Goal: Information Seeking & Learning: Check status

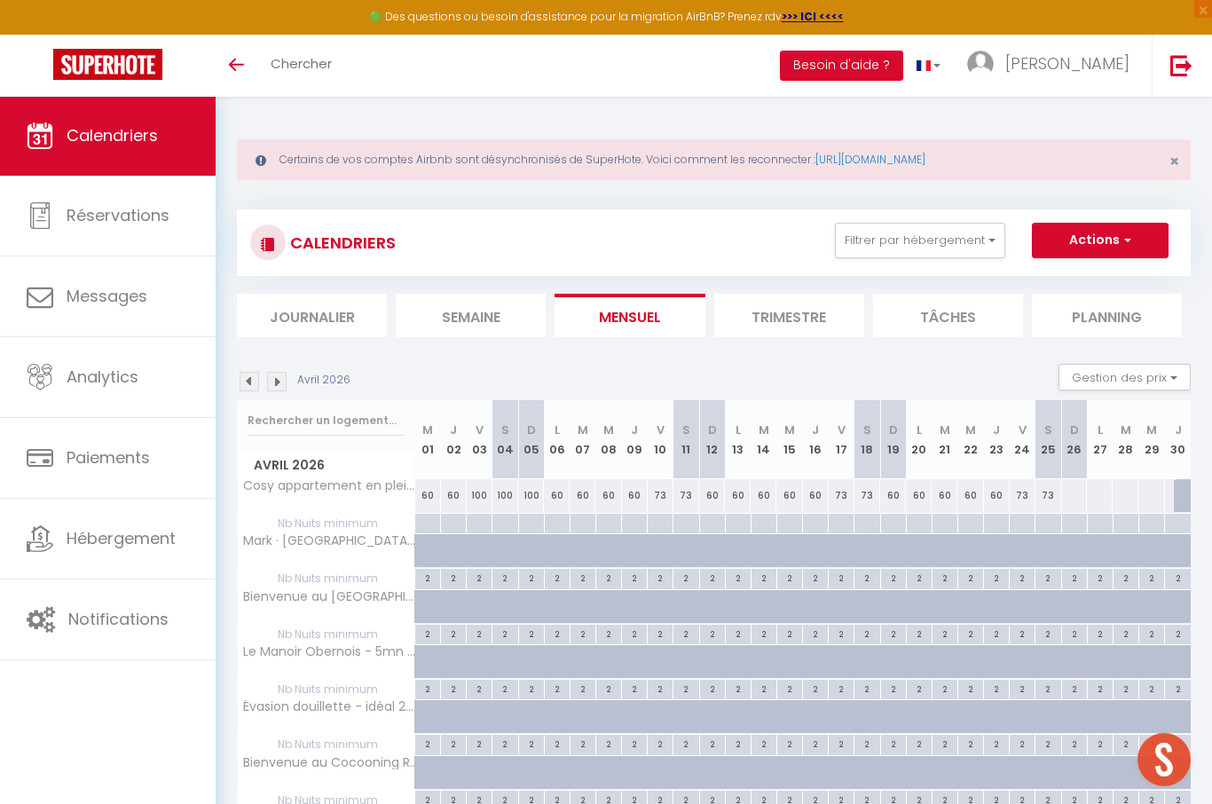
click at [249, 375] on img at bounding box center [250, 382] width 20 height 20
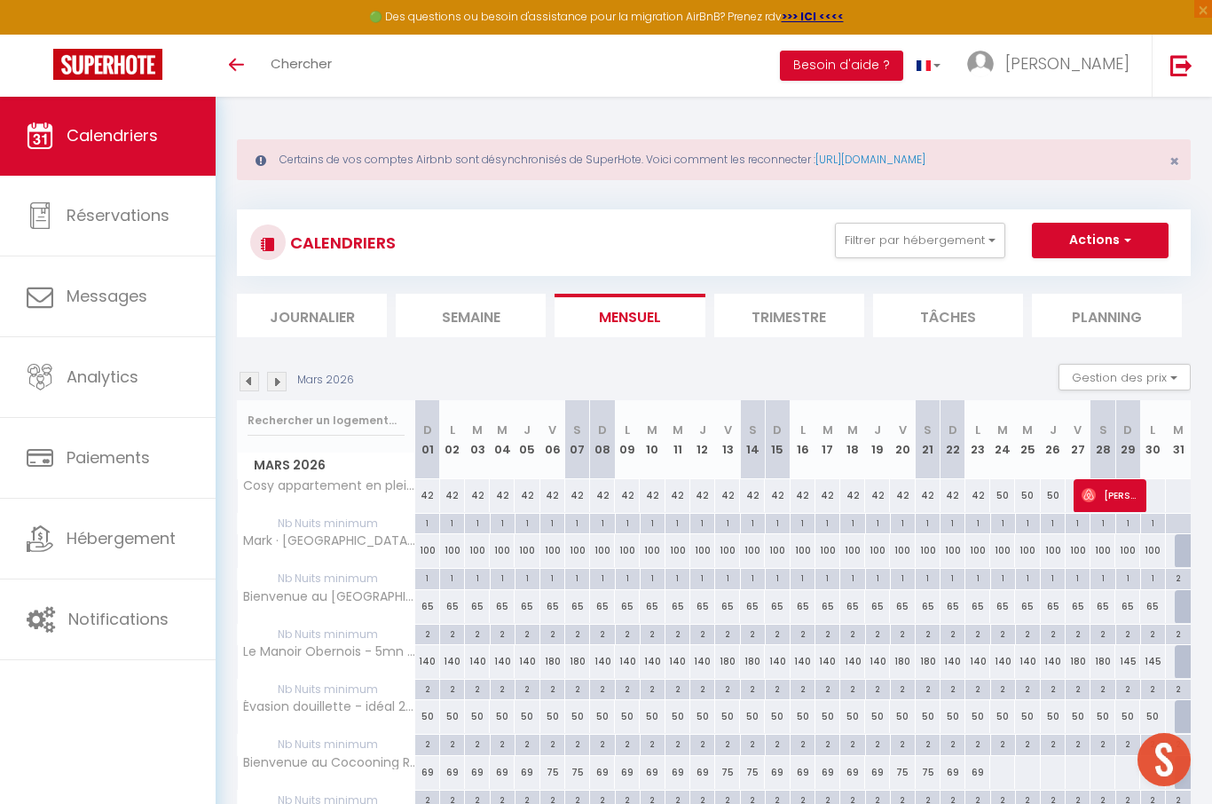
click at [249, 387] on img at bounding box center [250, 382] width 20 height 20
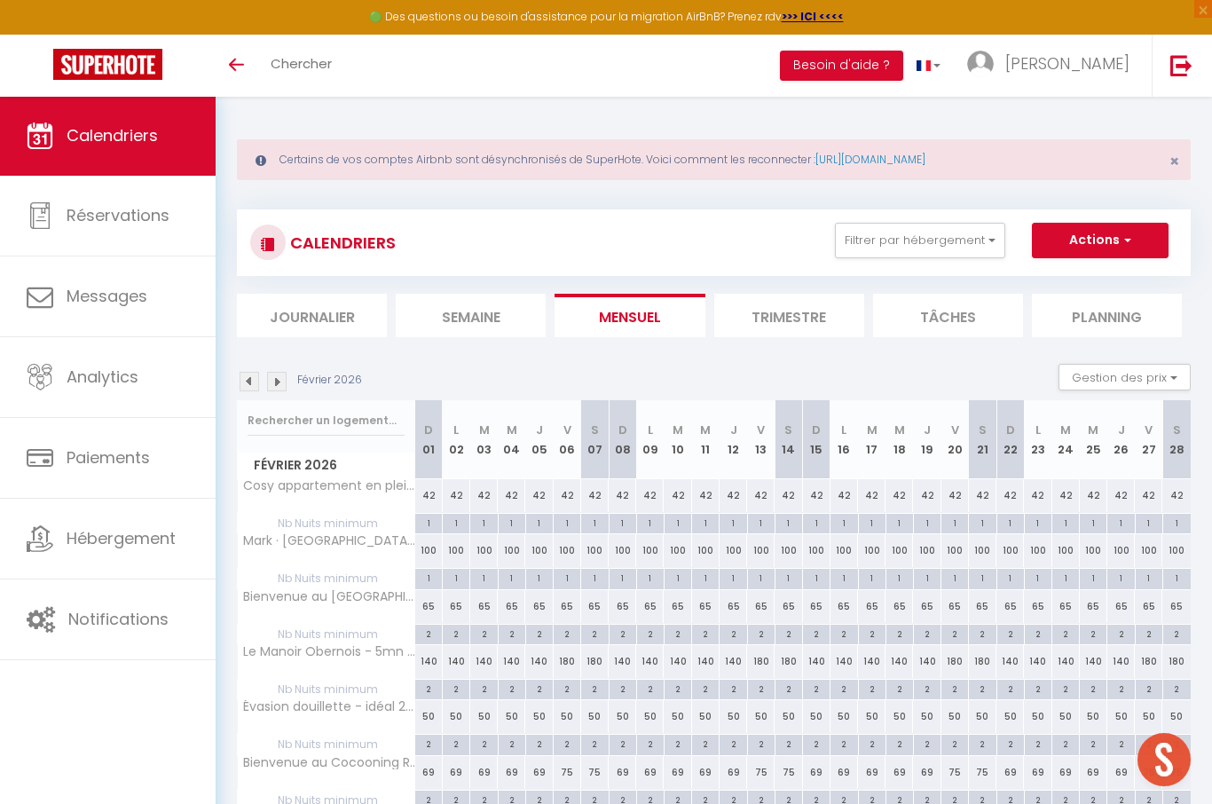
click at [249, 381] on img at bounding box center [250, 382] width 20 height 20
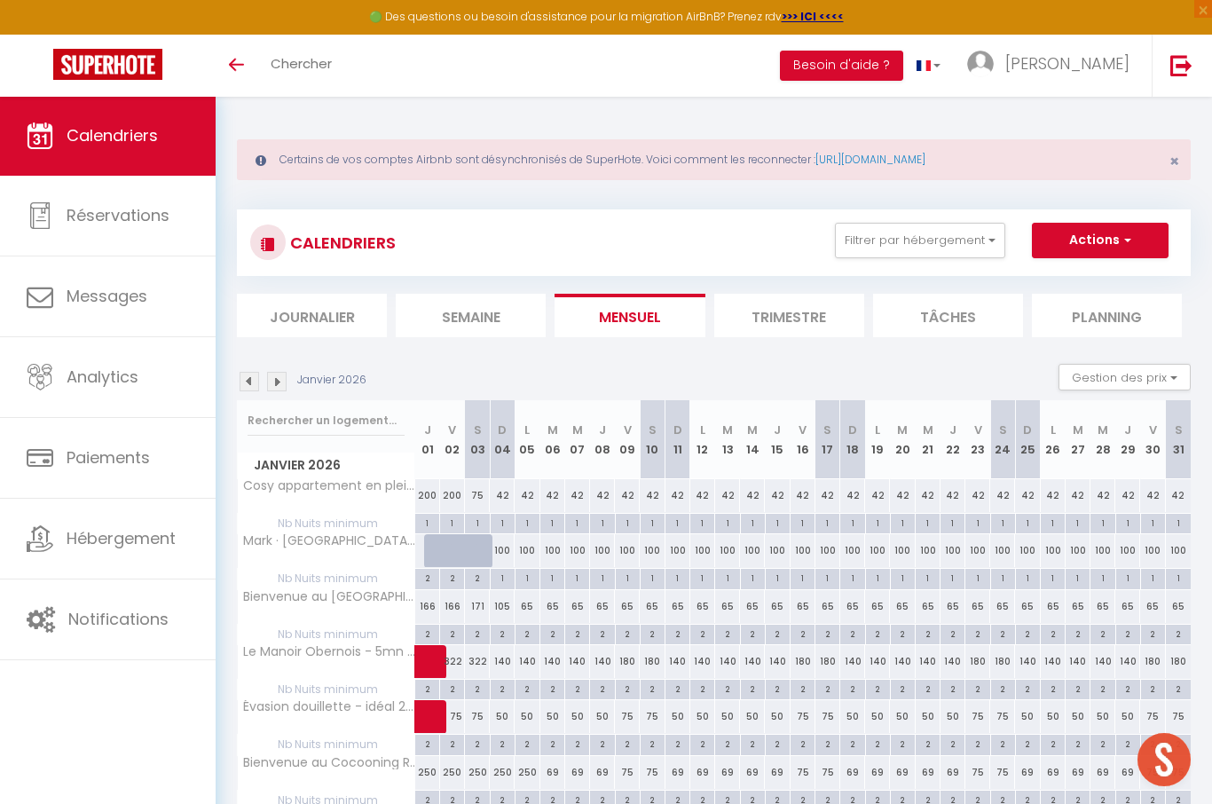
click at [247, 376] on img at bounding box center [250, 382] width 20 height 20
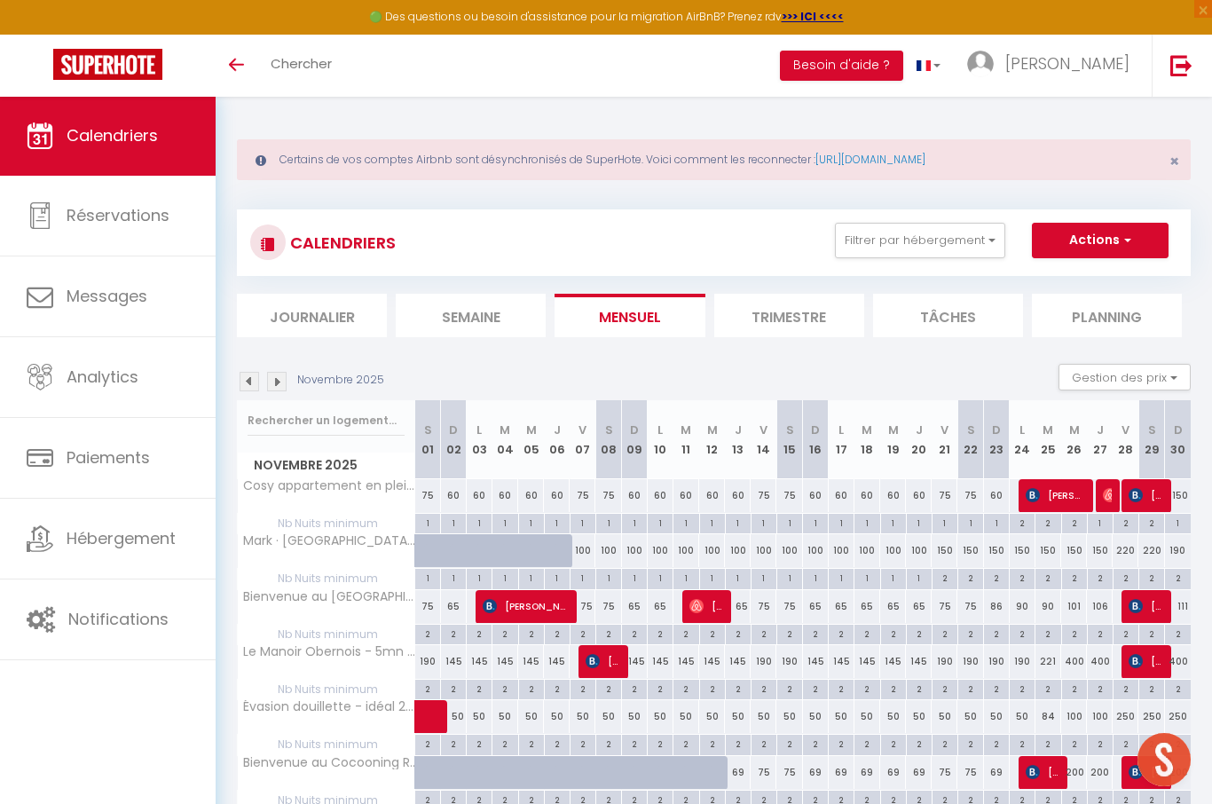
click at [254, 381] on img at bounding box center [250, 382] width 20 height 20
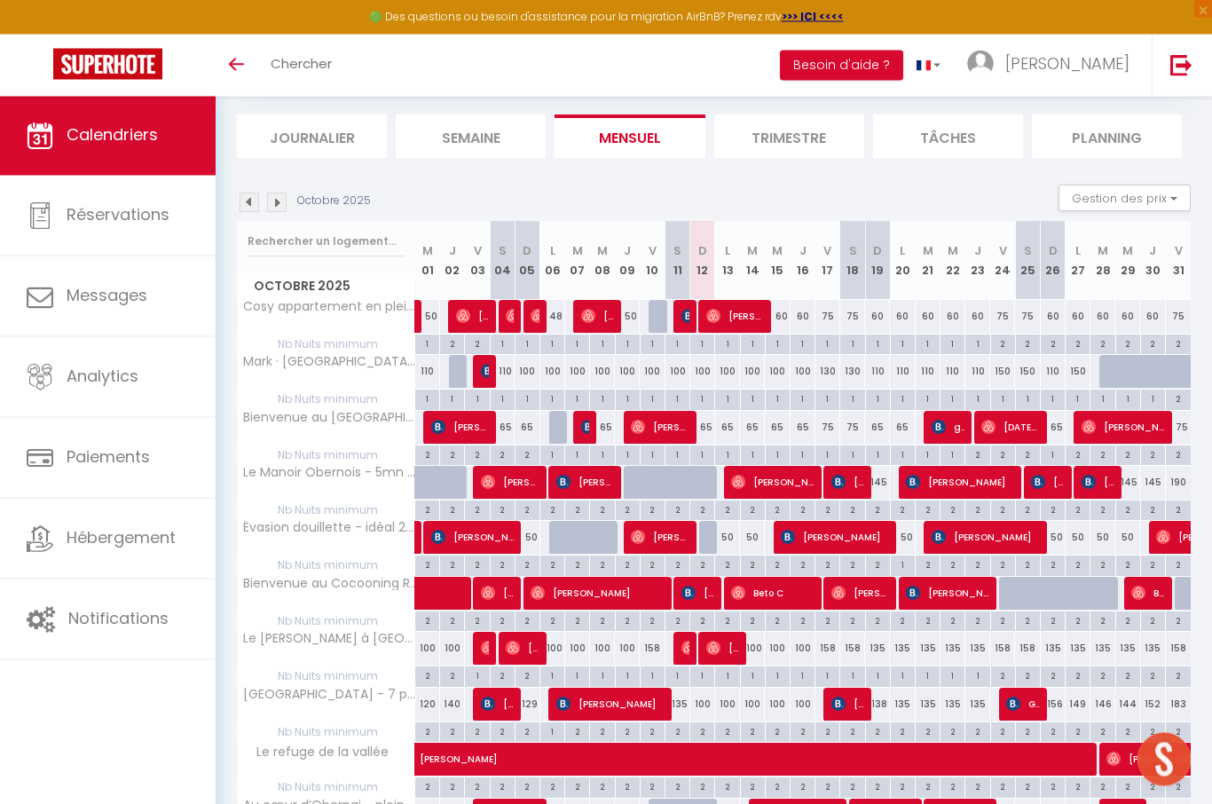
scroll to position [179, 0]
click at [720, 643] on img at bounding box center [714, 648] width 14 height 14
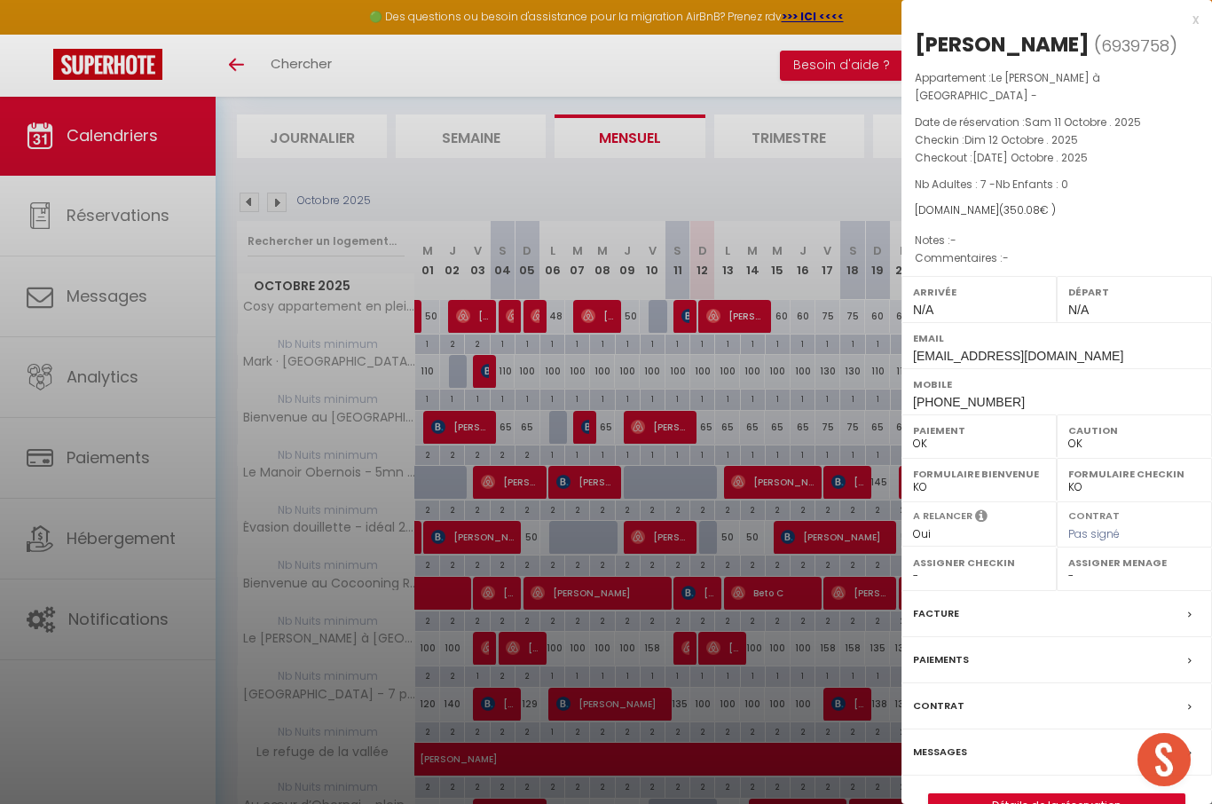
click at [796, 668] on div at bounding box center [606, 402] width 1212 height 804
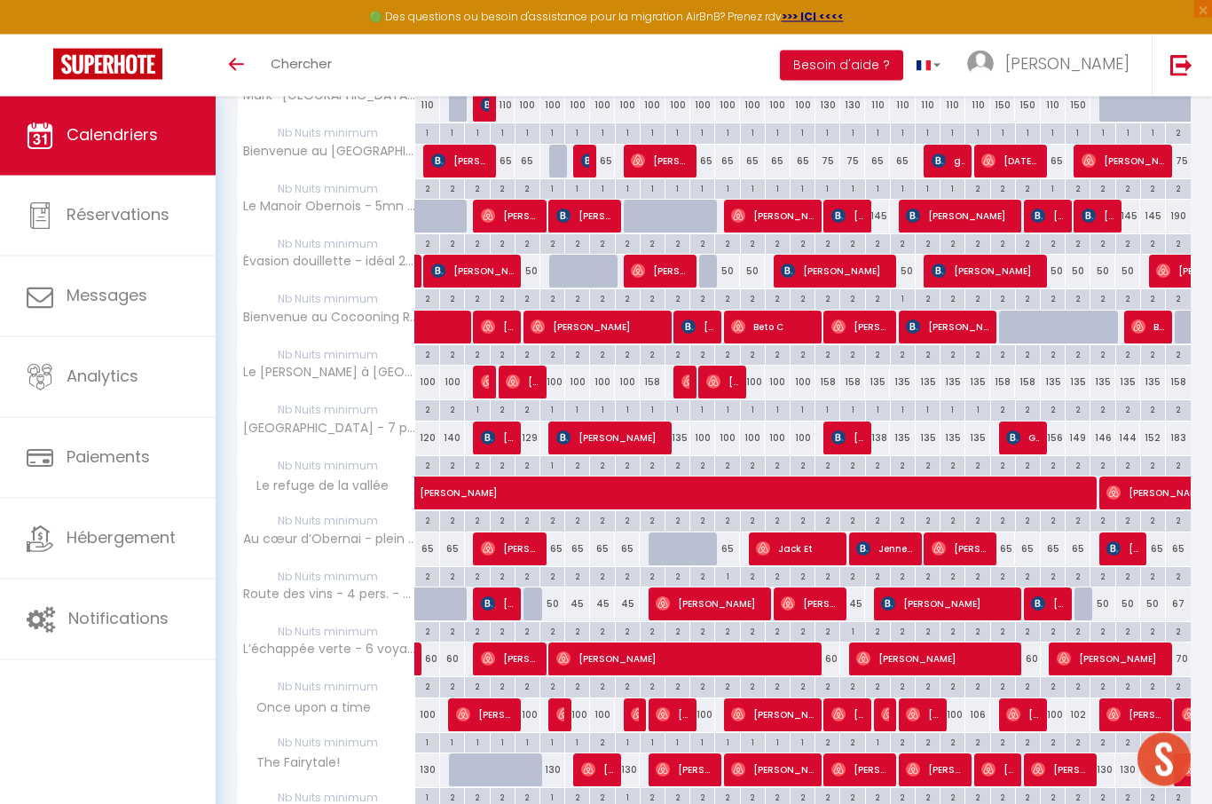
scroll to position [446, 0]
click at [833, 679] on div "2" at bounding box center [828, 685] width 24 height 17
type input "2"
type input "Ven 17 Octobre 2025"
type input "Sam 18 Octobre 2025"
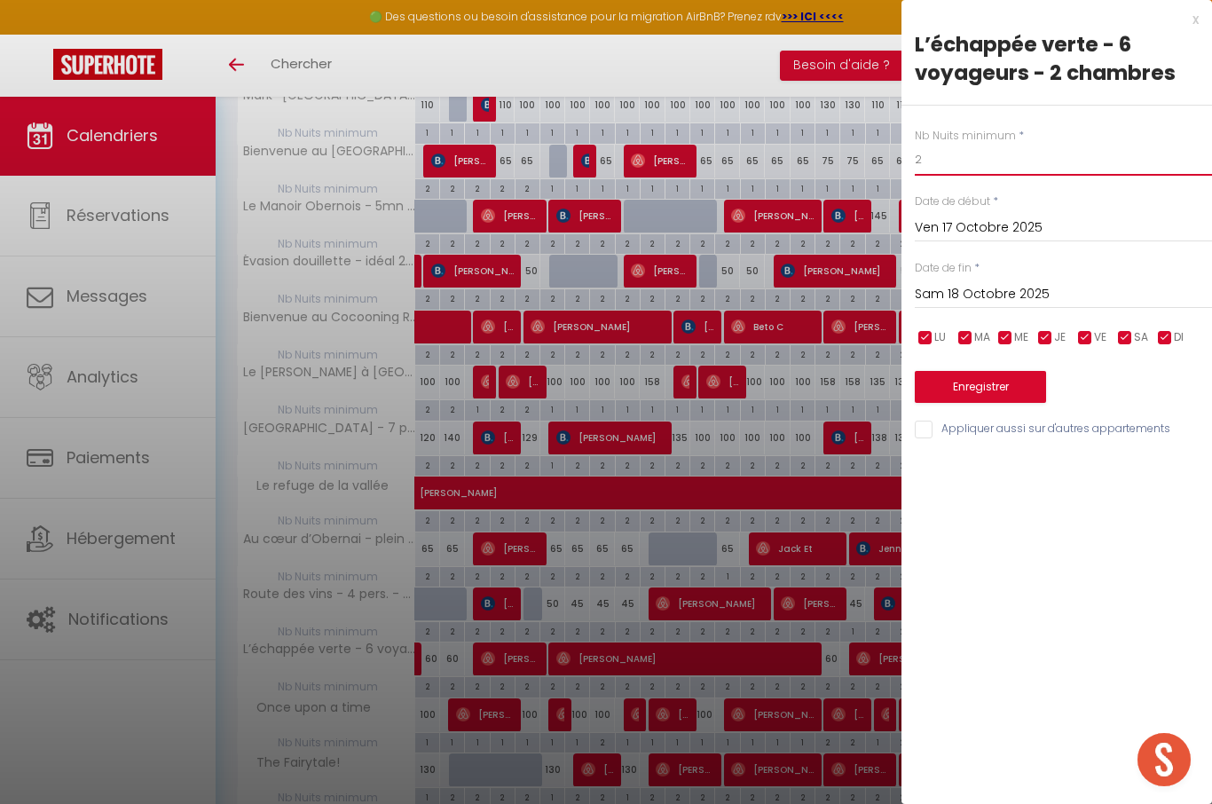
click at [1042, 171] on input "2" at bounding box center [1063, 160] width 297 height 32
type input "&"
type input "1"
click at [1032, 383] on button "Enregistrer" at bounding box center [980, 387] width 131 height 32
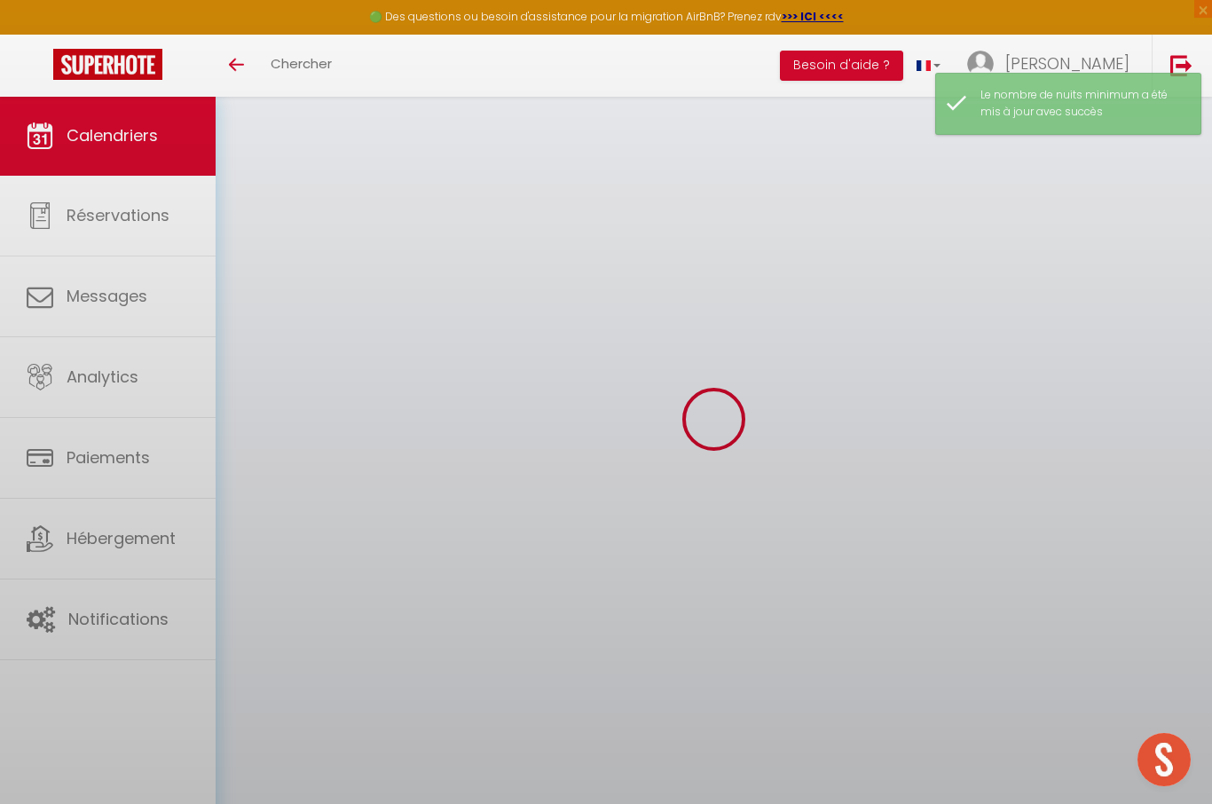
scroll to position [96, 0]
select select "0"
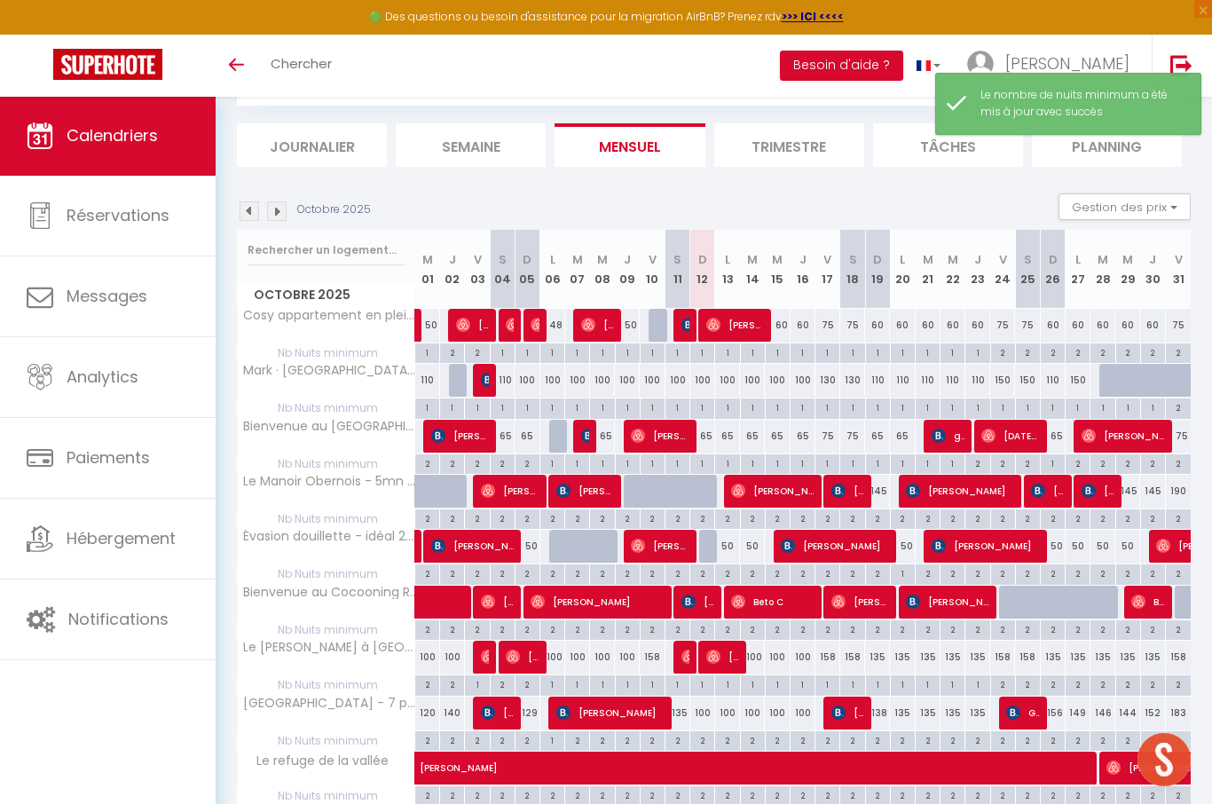
scroll to position [830, 0]
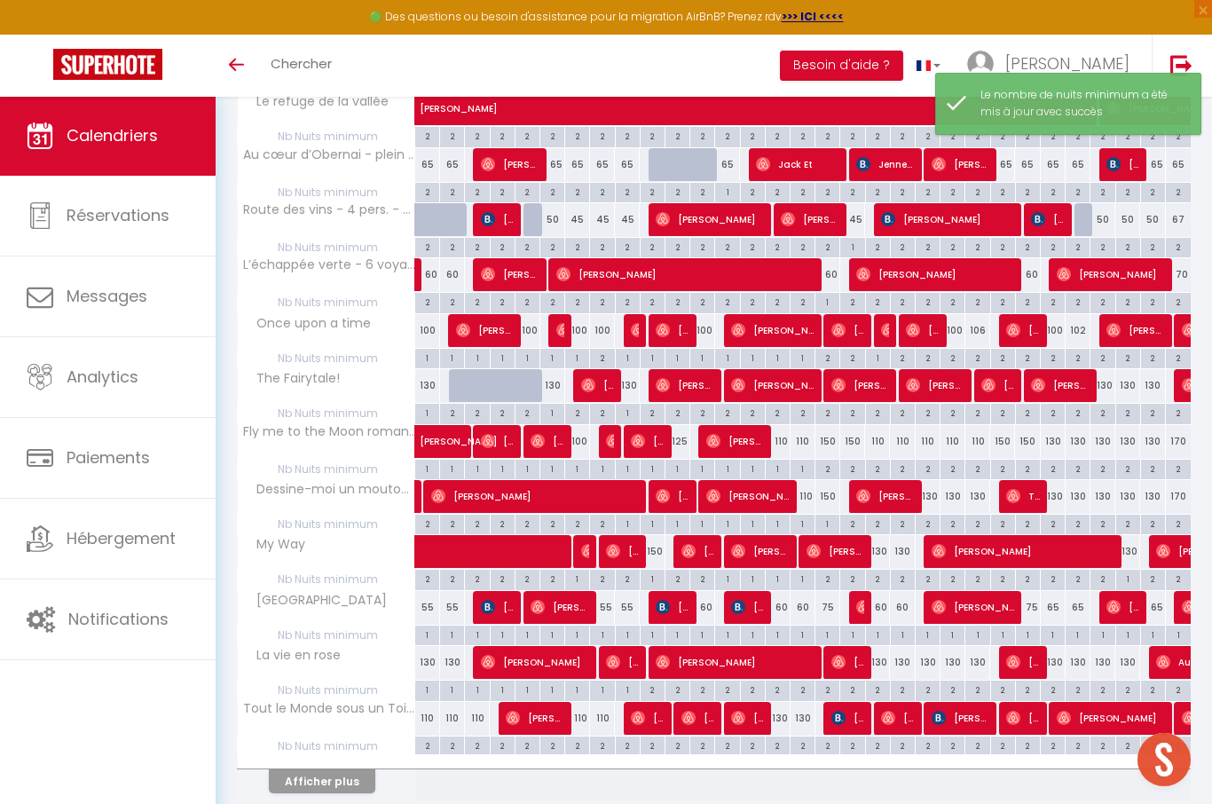
click at [323, 779] on button "Afficher plus" at bounding box center [322, 782] width 107 height 24
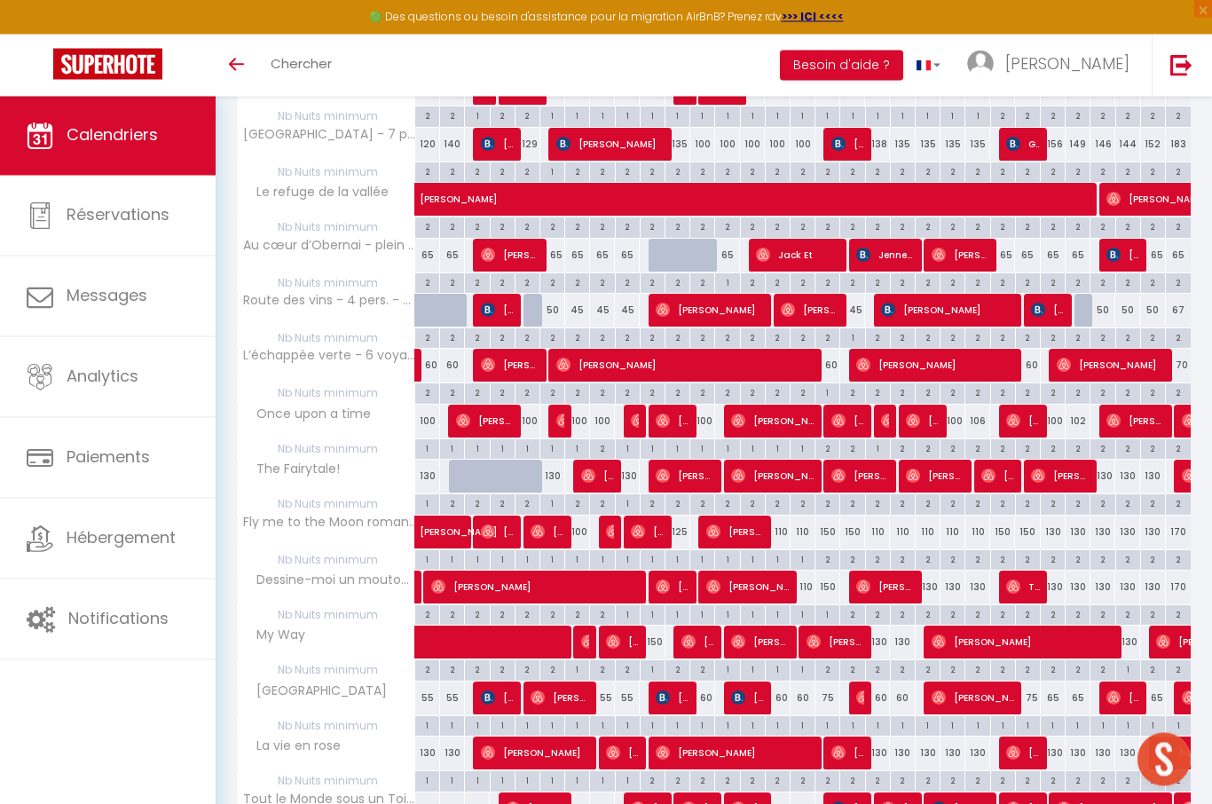
click at [681, 415] on span "[PERSON_NAME]" at bounding box center [672, 422] width 33 height 34
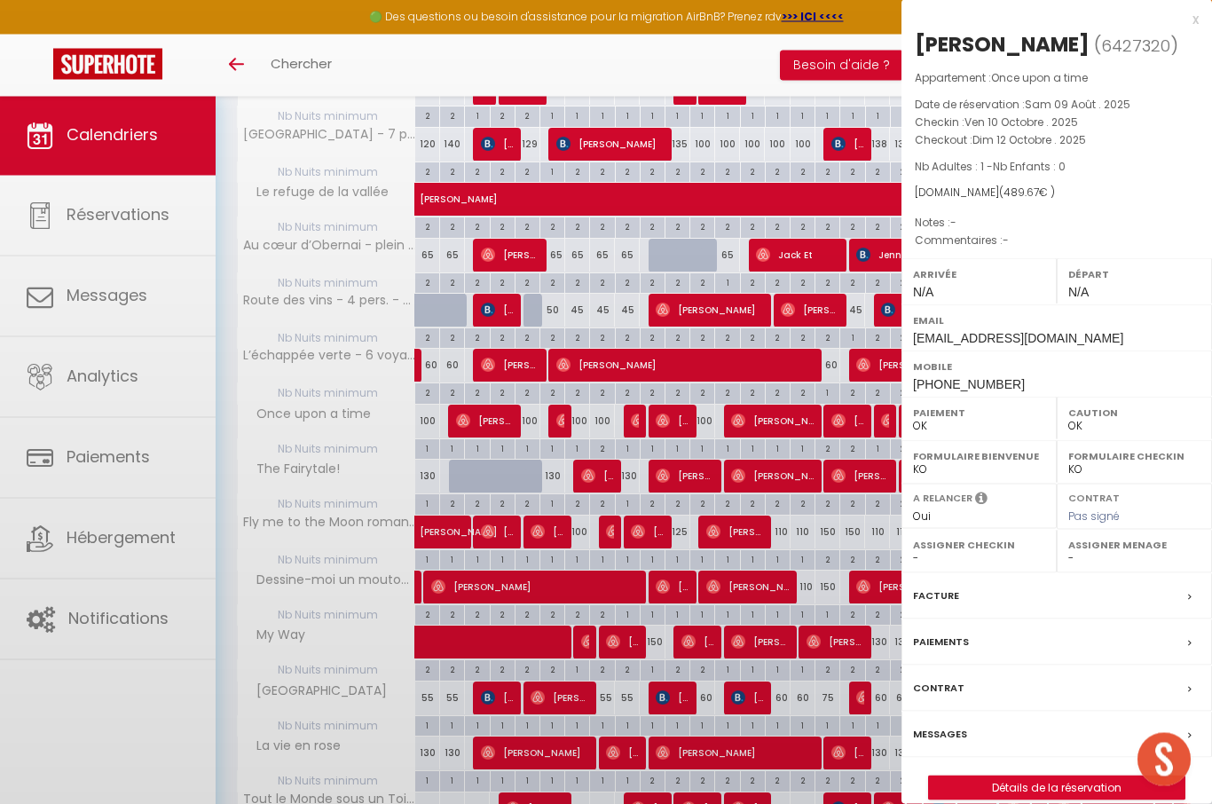
scroll to position [739, 0]
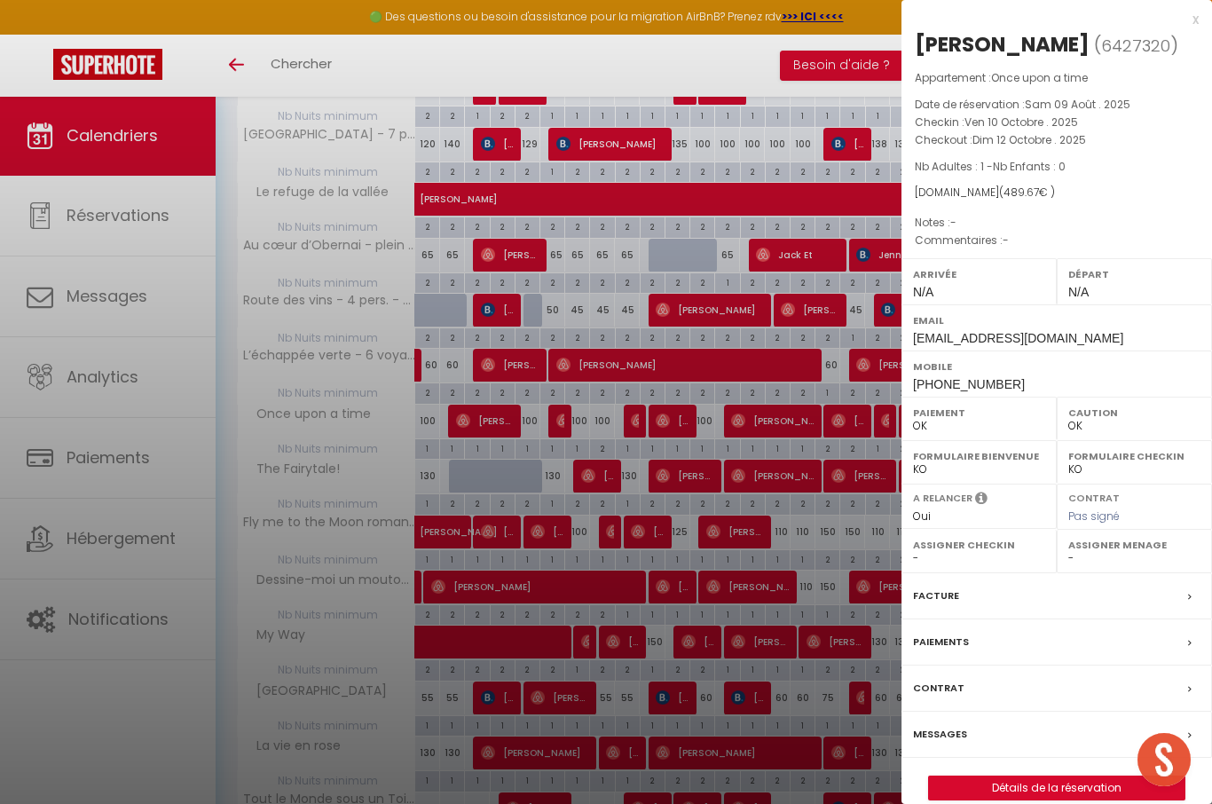
click at [761, 417] on div at bounding box center [606, 402] width 1212 height 804
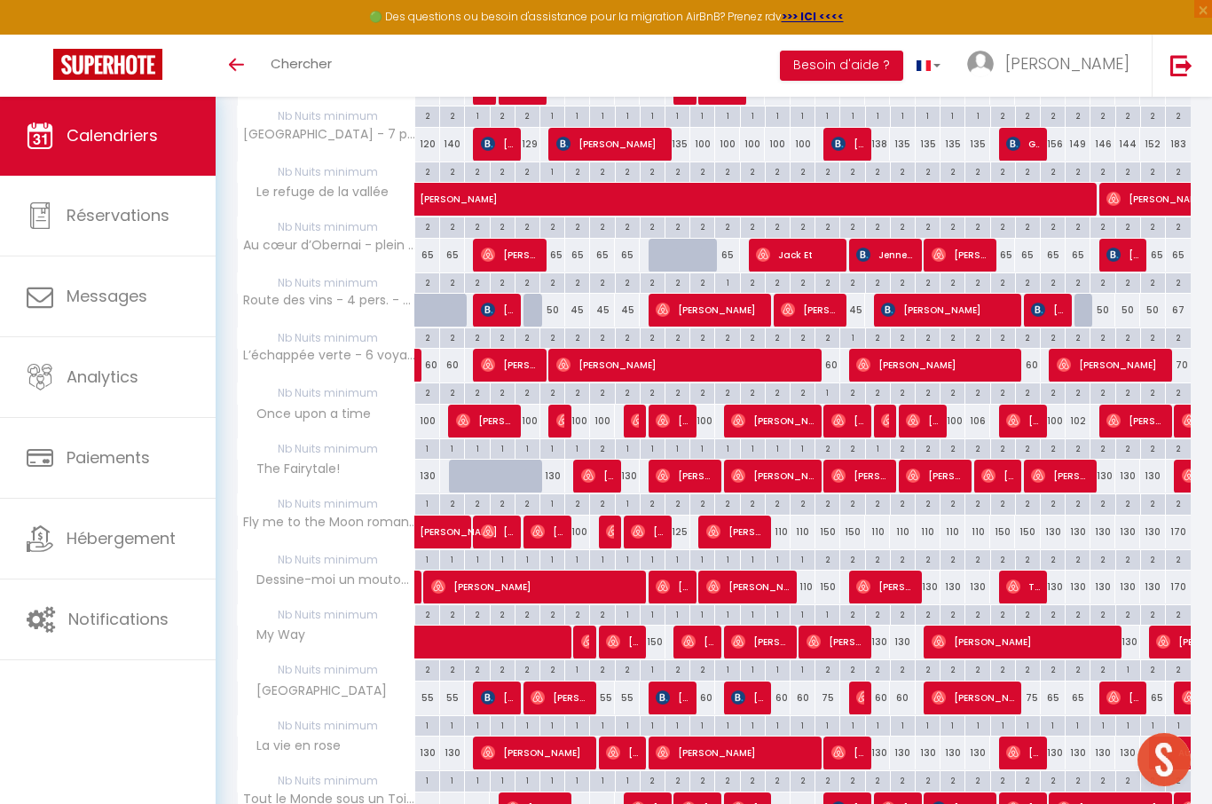
click at [778, 412] on span "[PERSON_NAME]" at bounding box center [772, 421] width 83 height 34
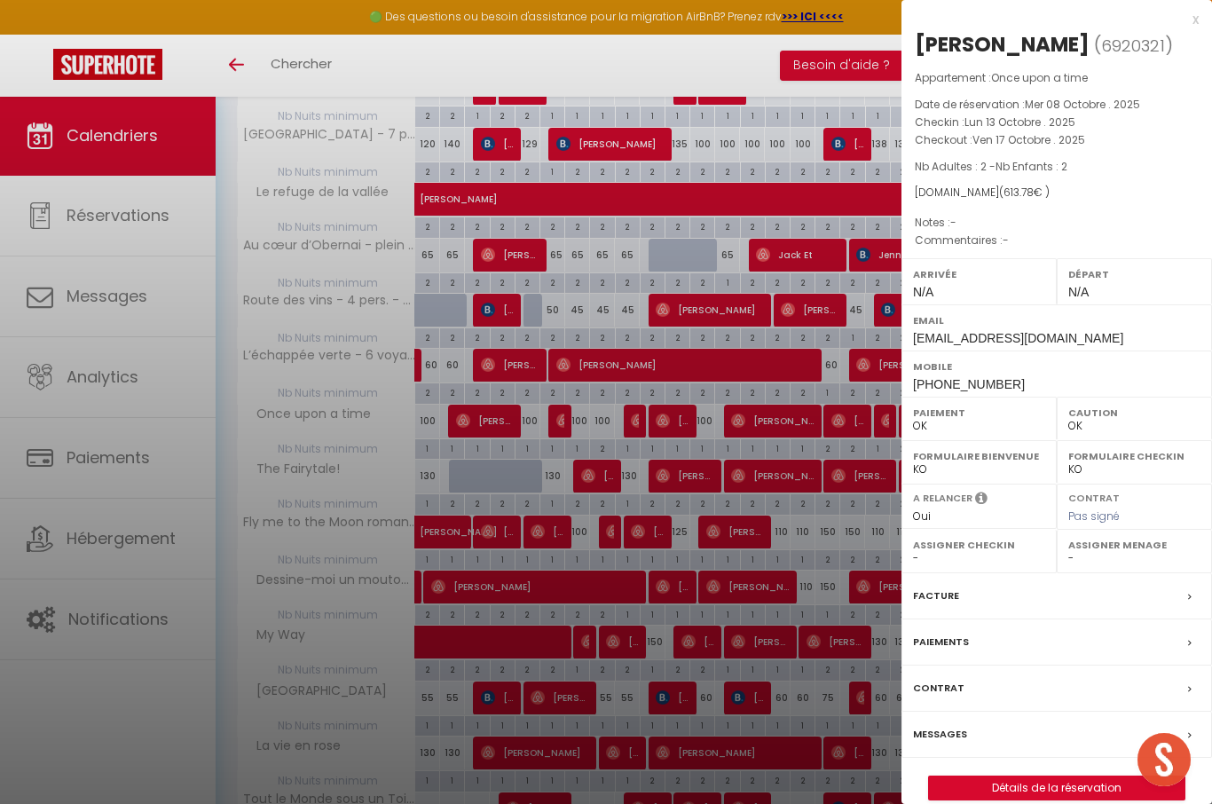
click at [822, 533] on div at bounding box center [606, 402] width 1212 height 804
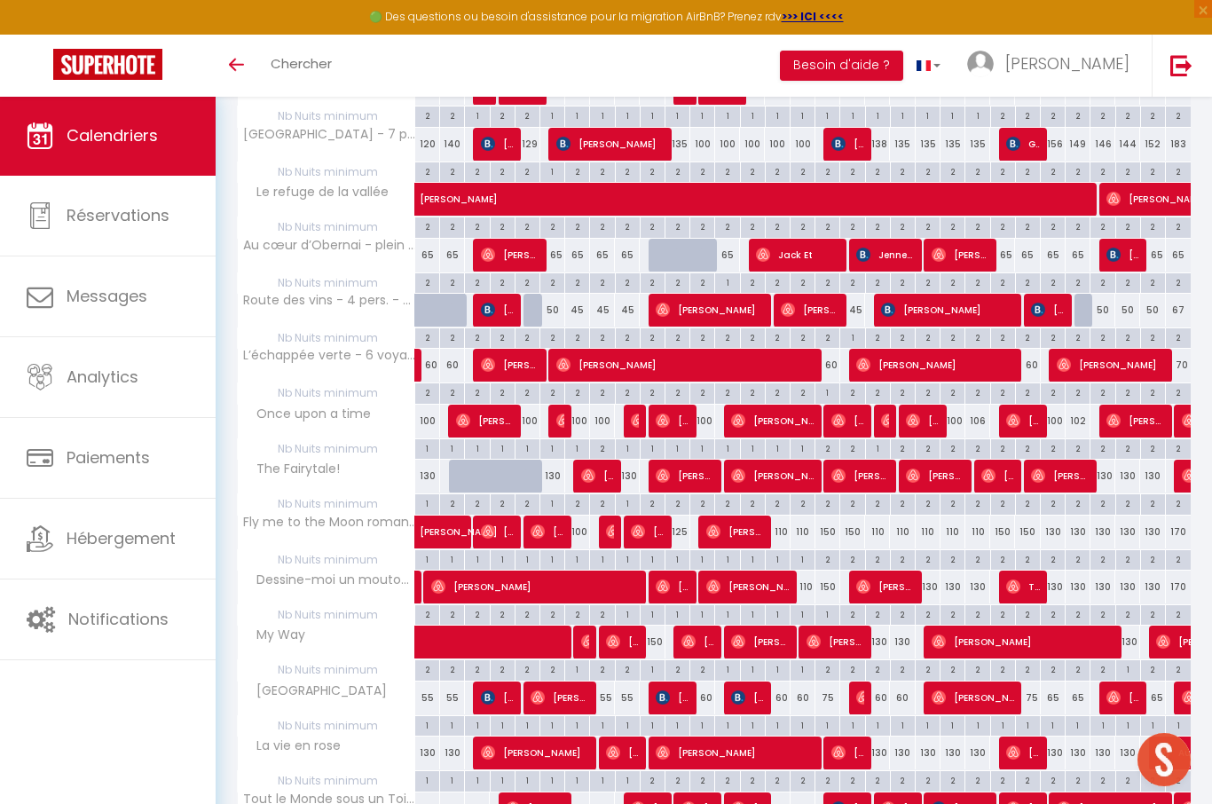
click at [844, 414] on img at bounding box center [839, 421] width 14 height 14
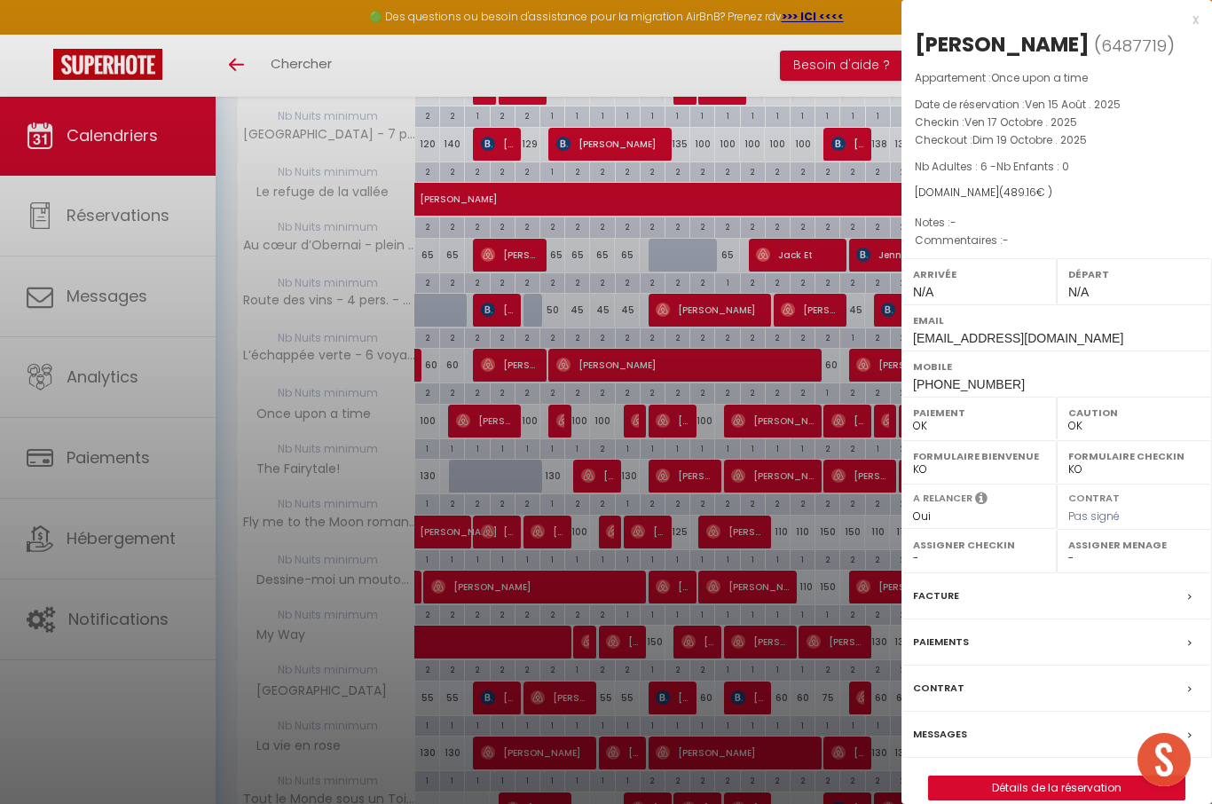
click at [816, 512] on div at bounding box center [606, 402] width 1212 height 804
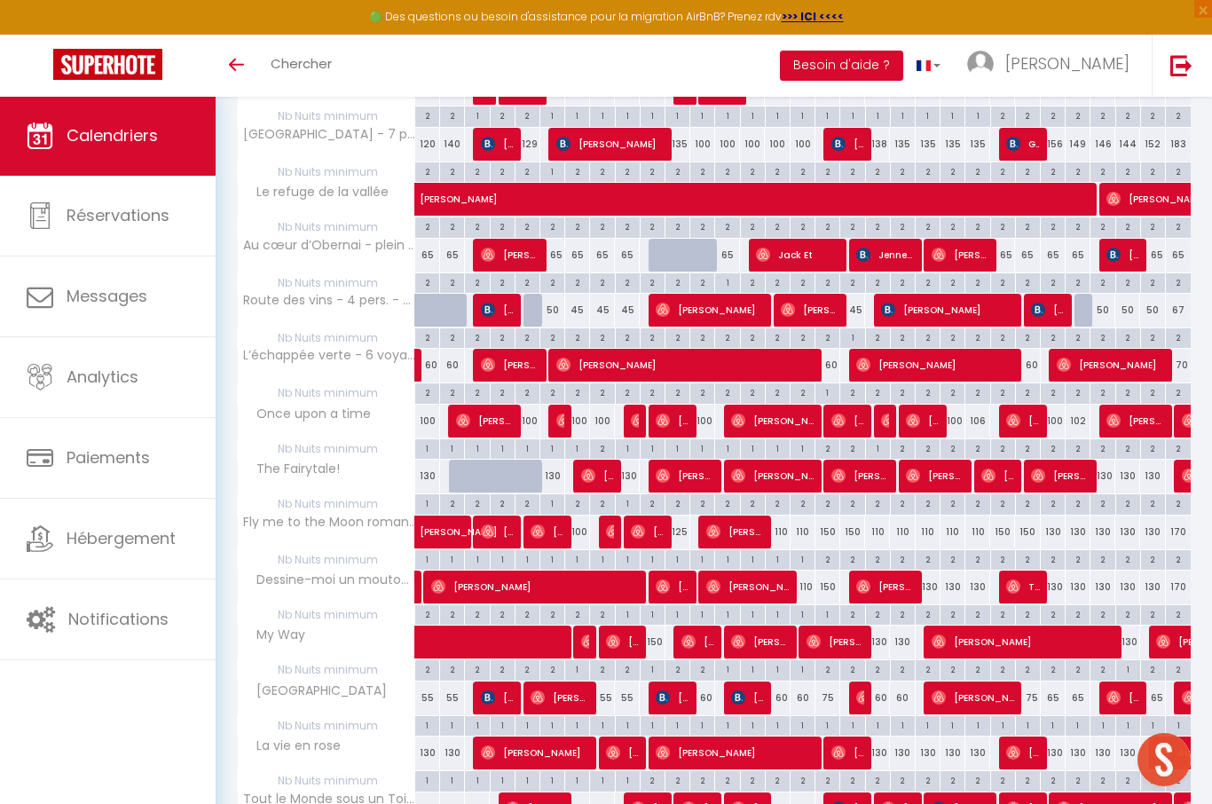
click at [887, 417] on img at bounding box center [888, 421] width 14 height 14
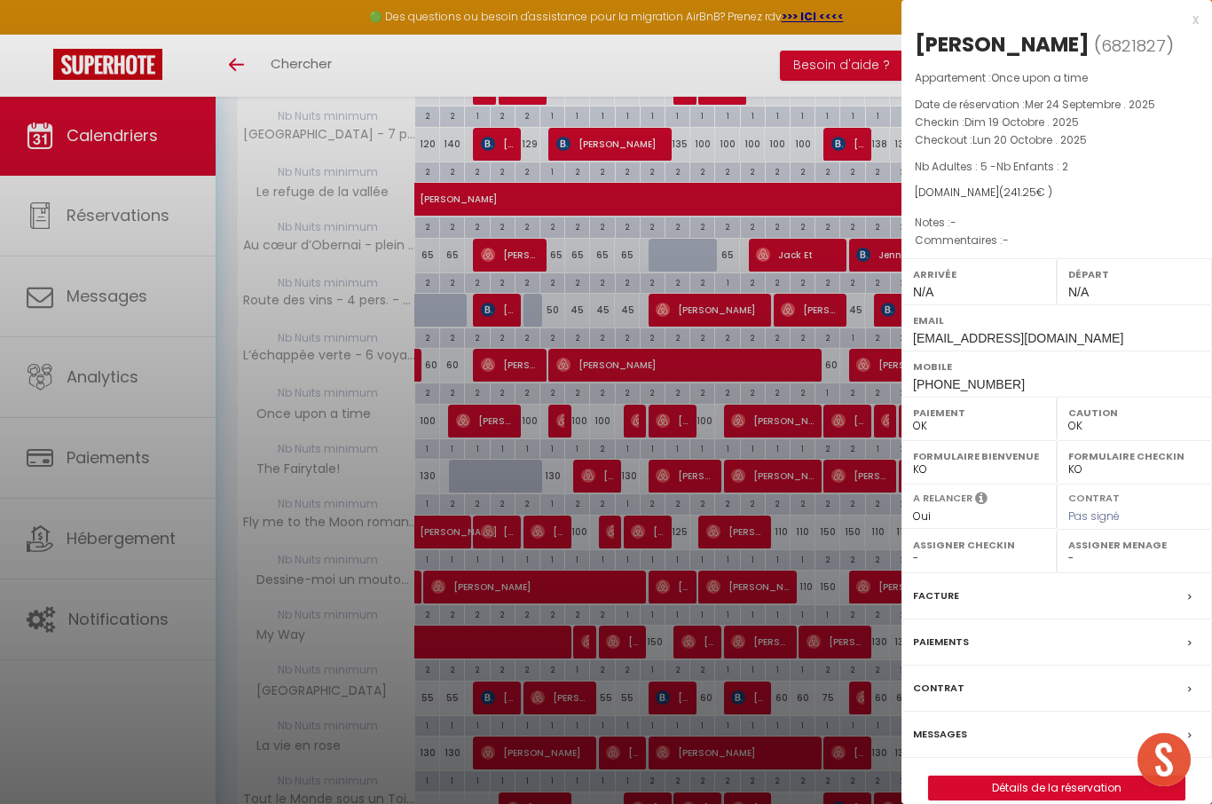
click at [792, 687] on div at bounding box center [606, 402] width 1212 height 804
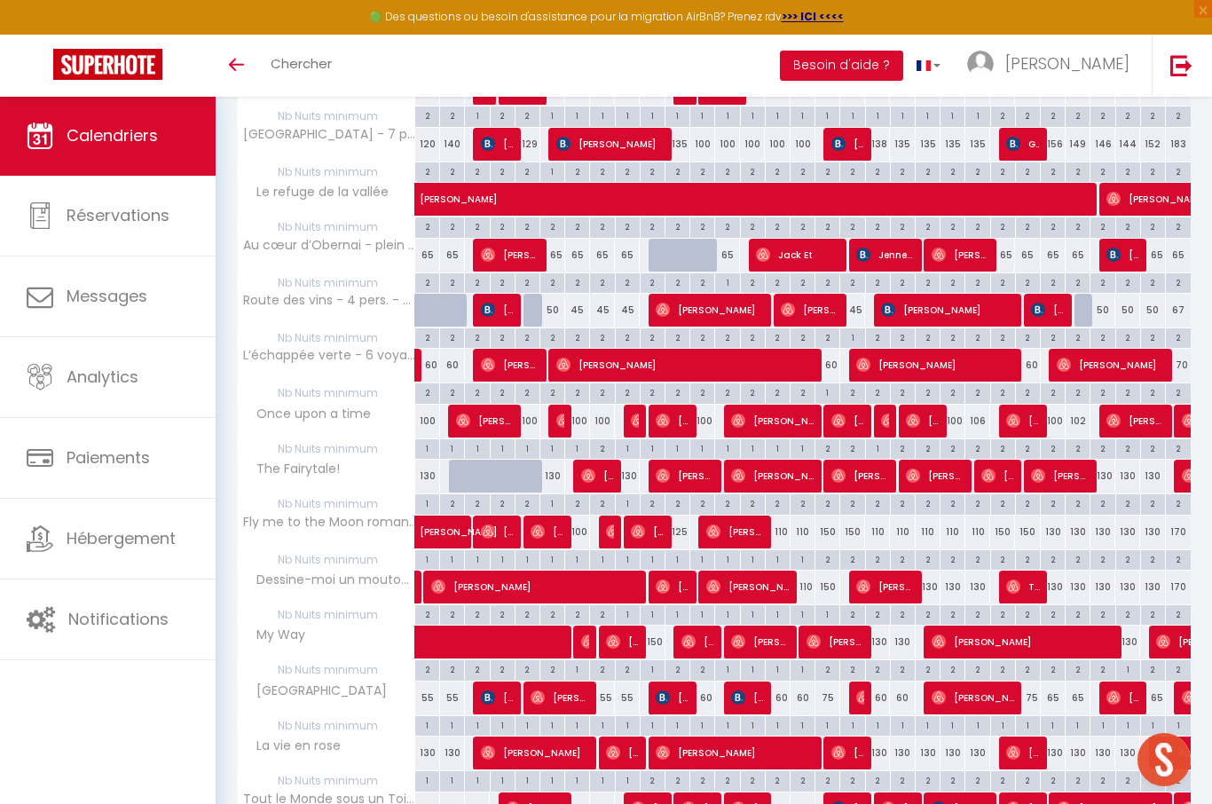
click at [920, 415] on img at bounding box center [913, 421] width 14 height 14
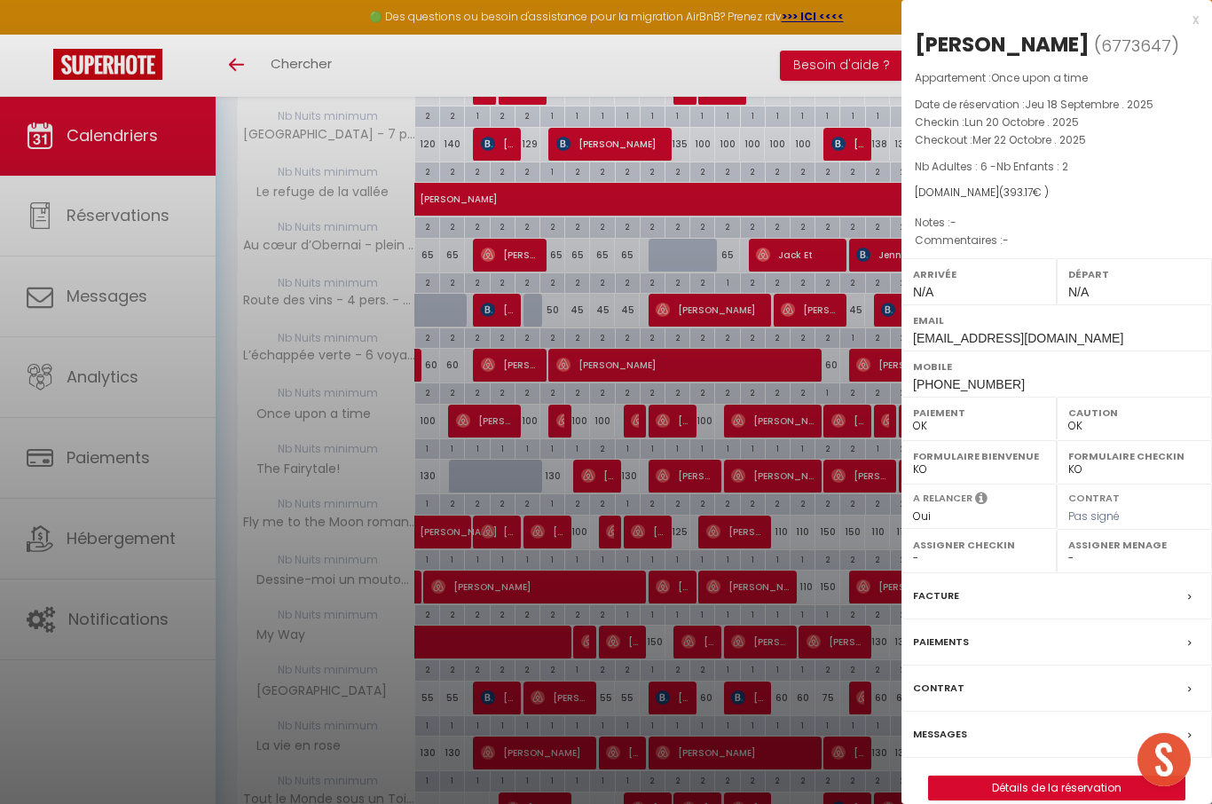
click at [798, 695] on div at bounding box center [606, 402] width 1212 height 804
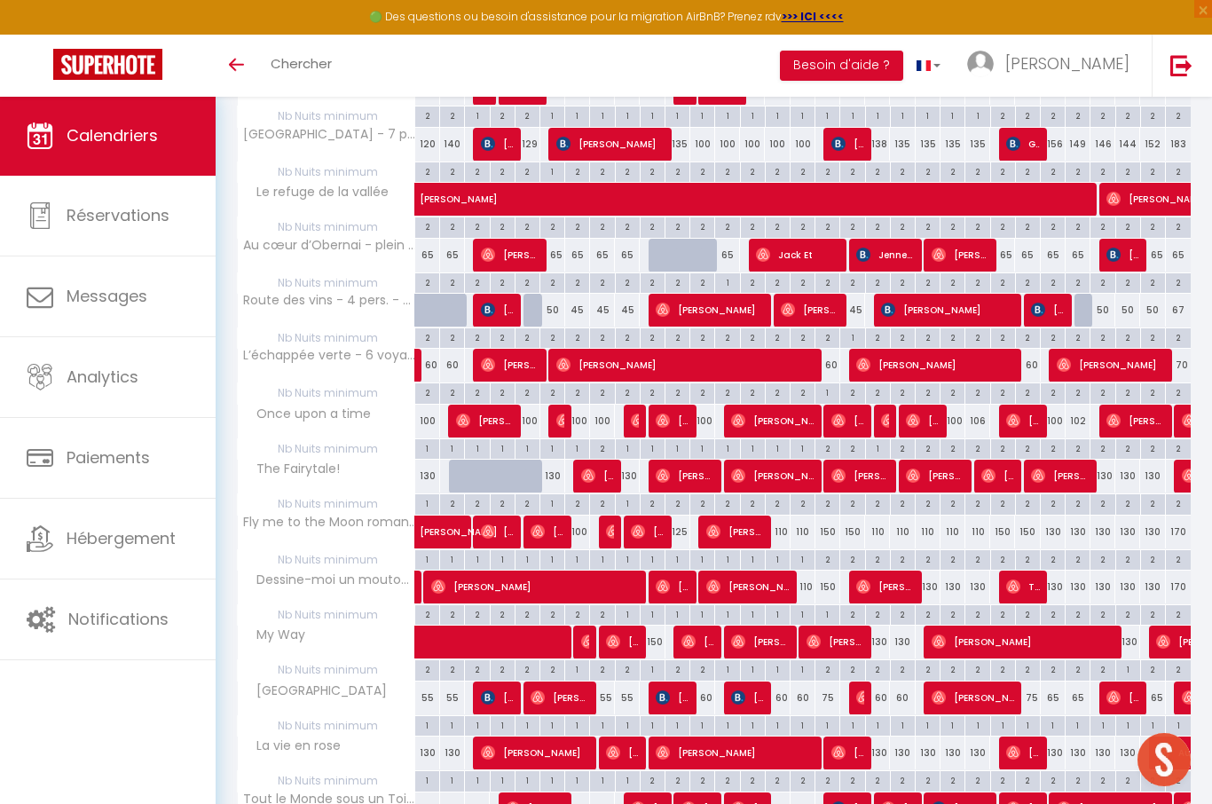
click at [1021, 414] on img at bounding box center [1014, 421] width 14 height 14
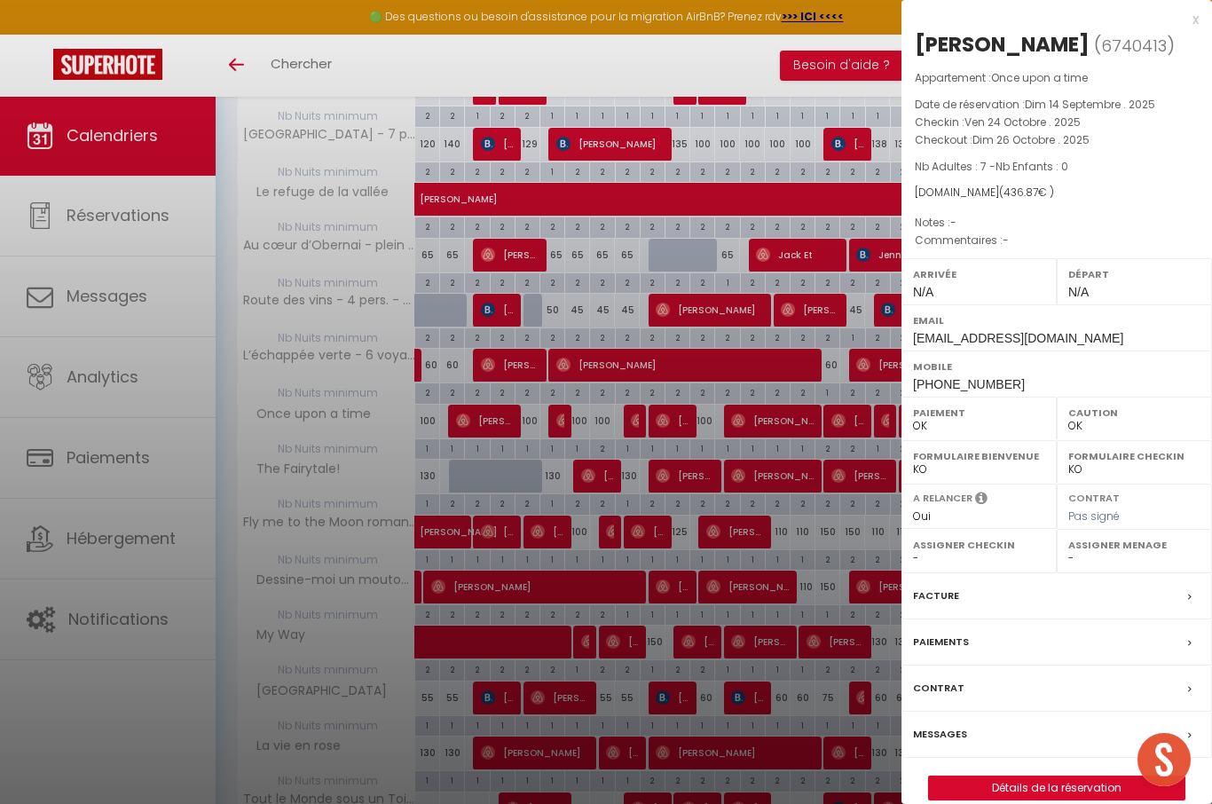
click at [809, 531] on div at bounding box center [606, 402] width 1212 height 804
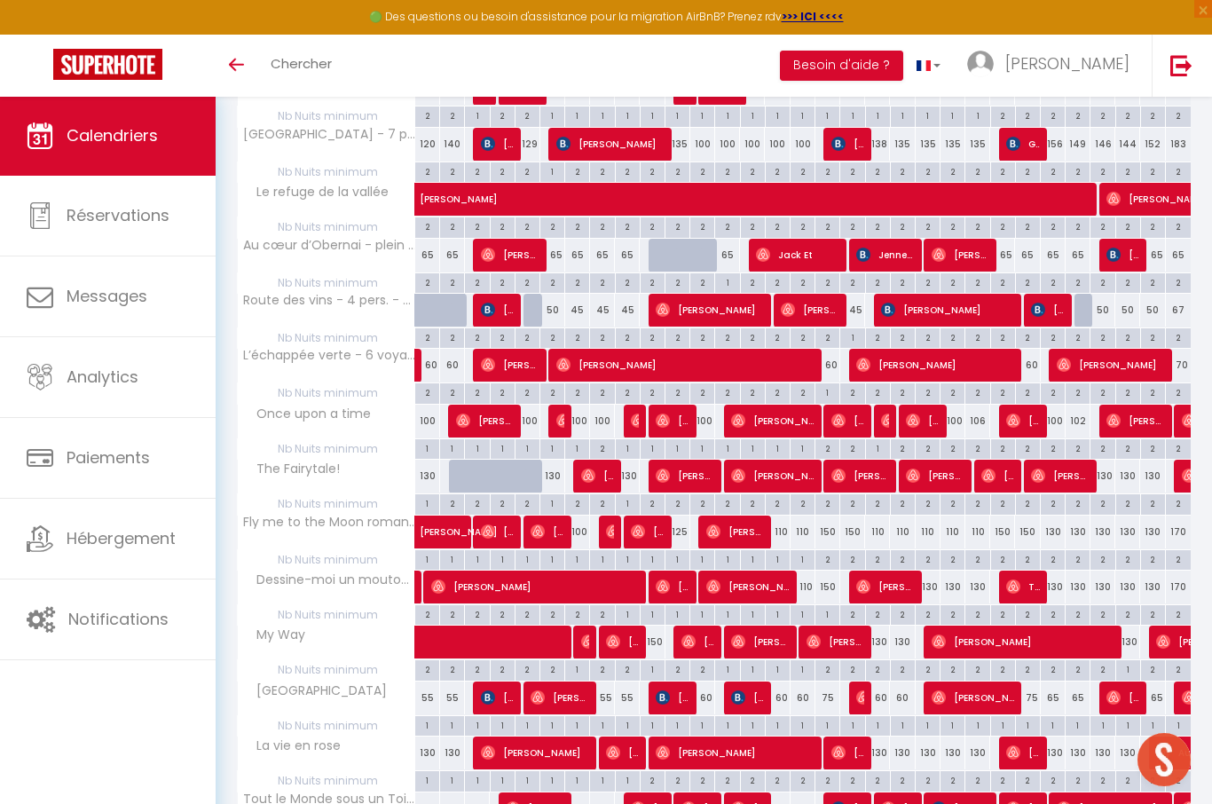
click at [1120, 414] on img at bounding box center [1114, 421] width 14 height 14
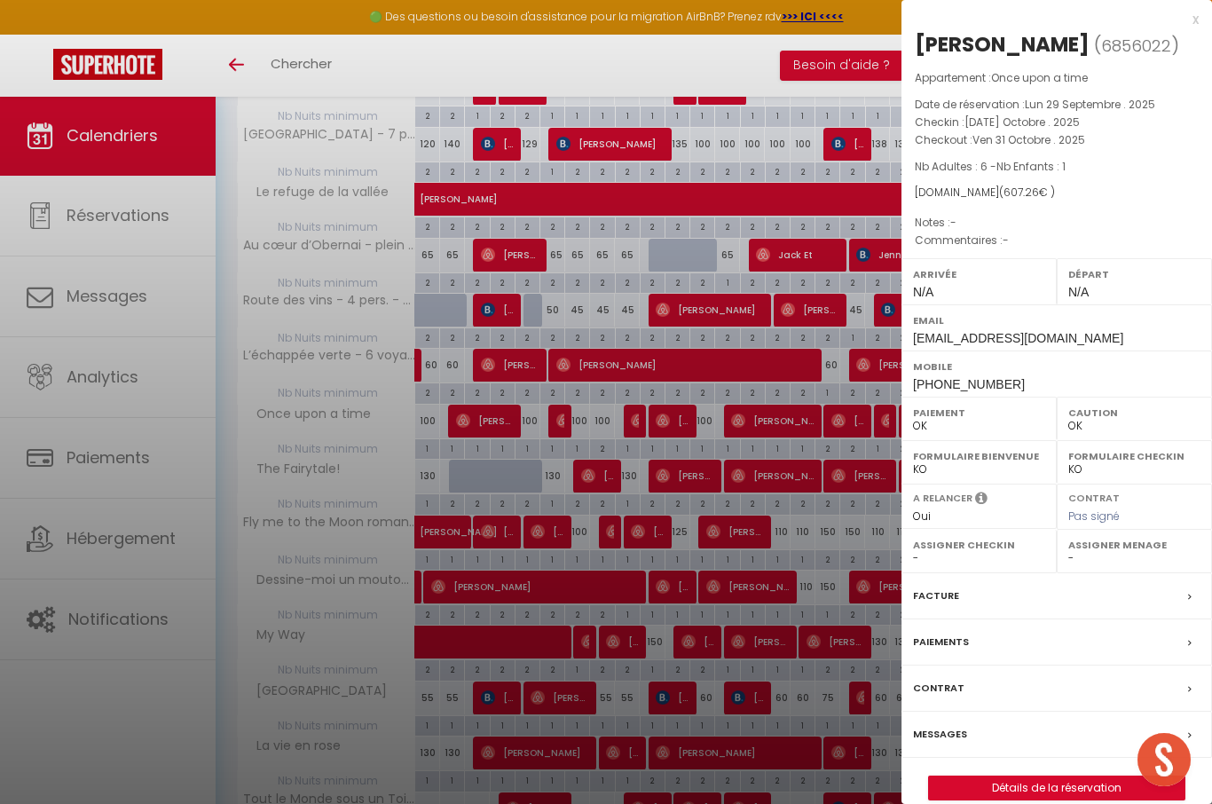
click at [780, 760] on div at bounding box center [606, 402] width 1212 height 804
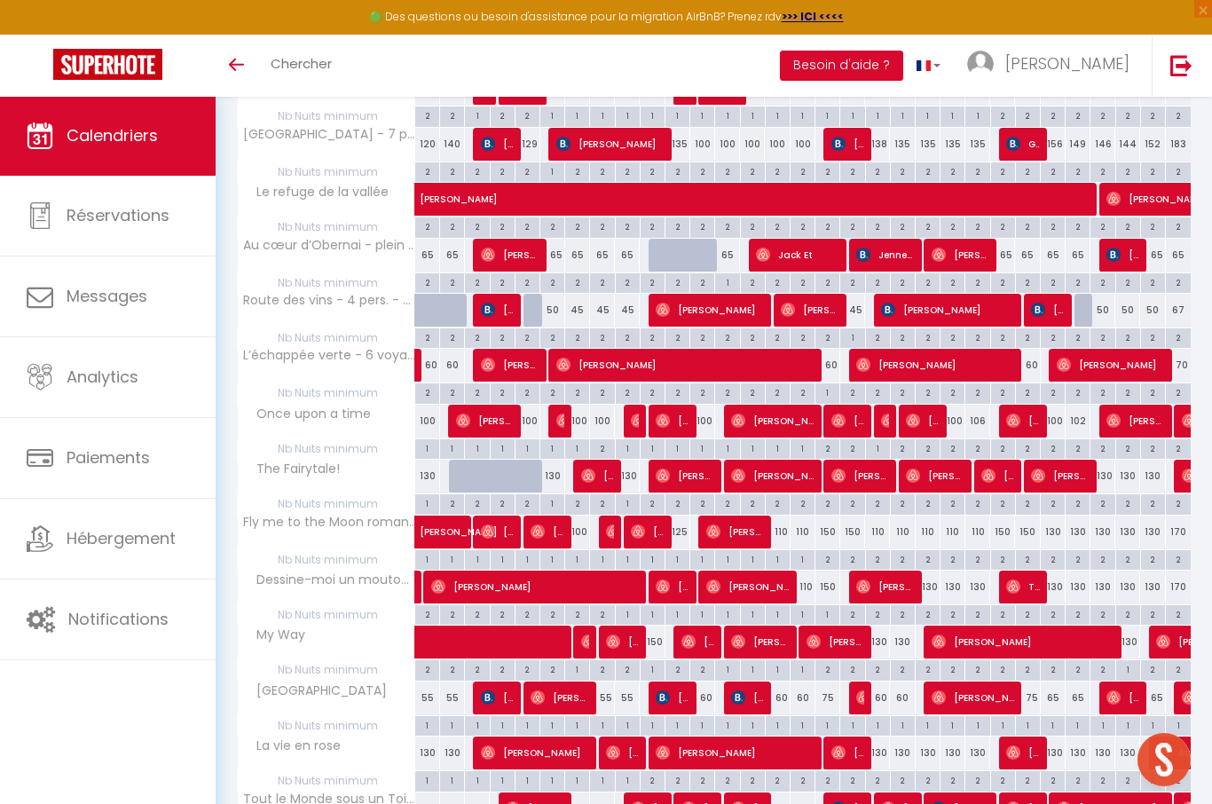
click at [776, 473] on span "[PERSON_NAME]" at bounding box center [772, 476] width 83 height 34
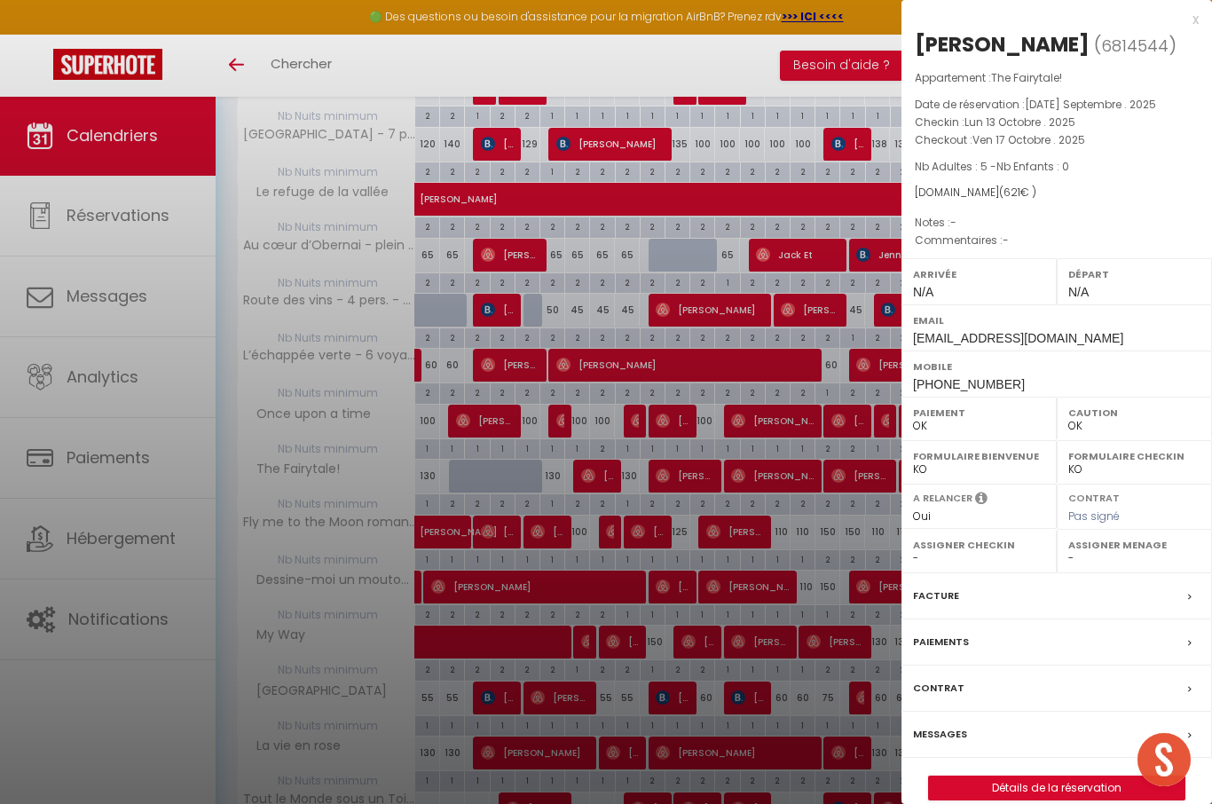
click at [811, 516] on div at bounding box center [606, 402] width 1212 height 804
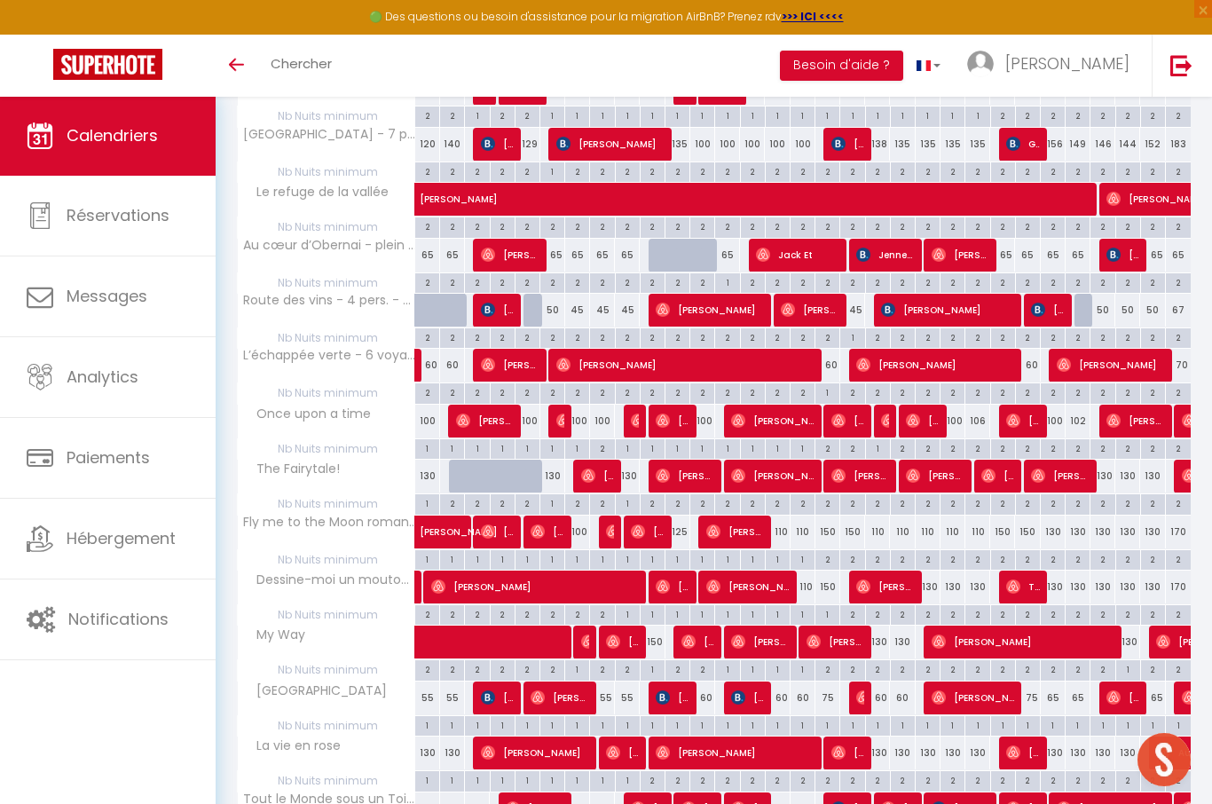
click at [855, 470] on span "[PERSON_NAME]" at bounding box center [861, 476] width 58 height 34
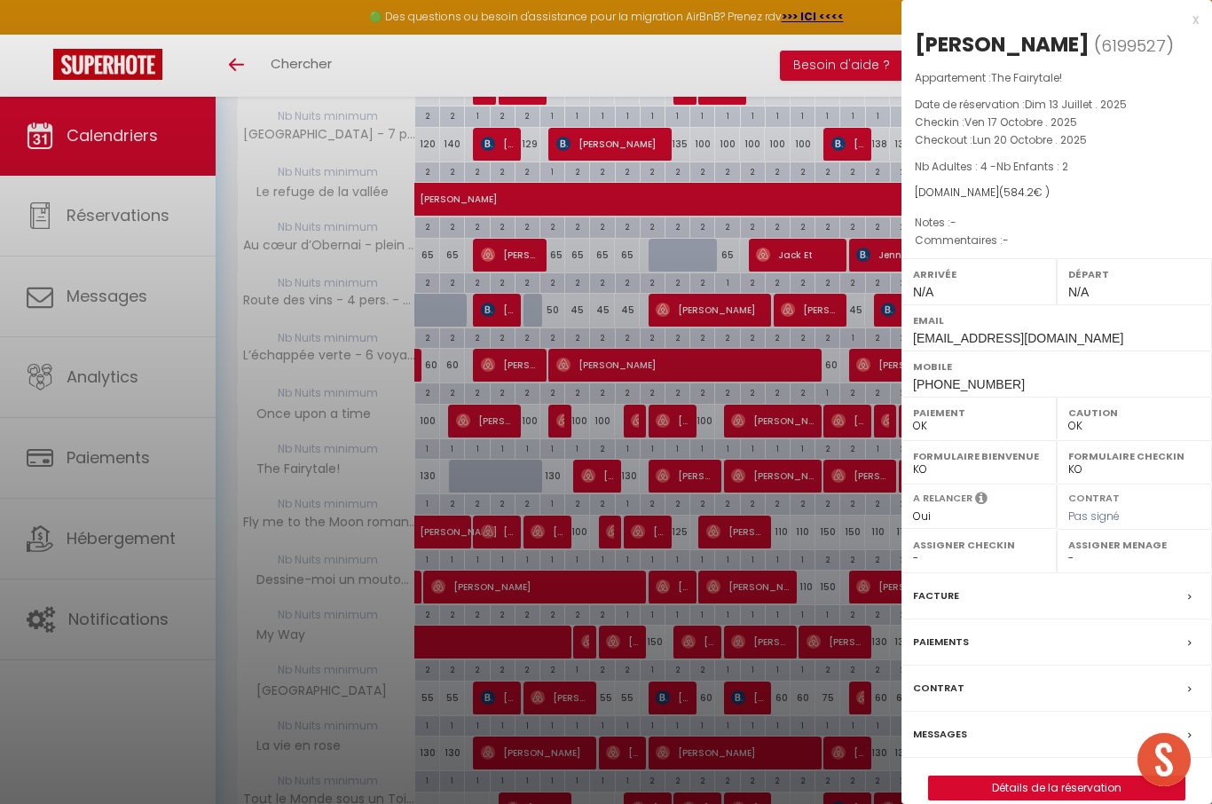
click at [842, 554] on div at bounding box center [606, 402] width 1212 height 804
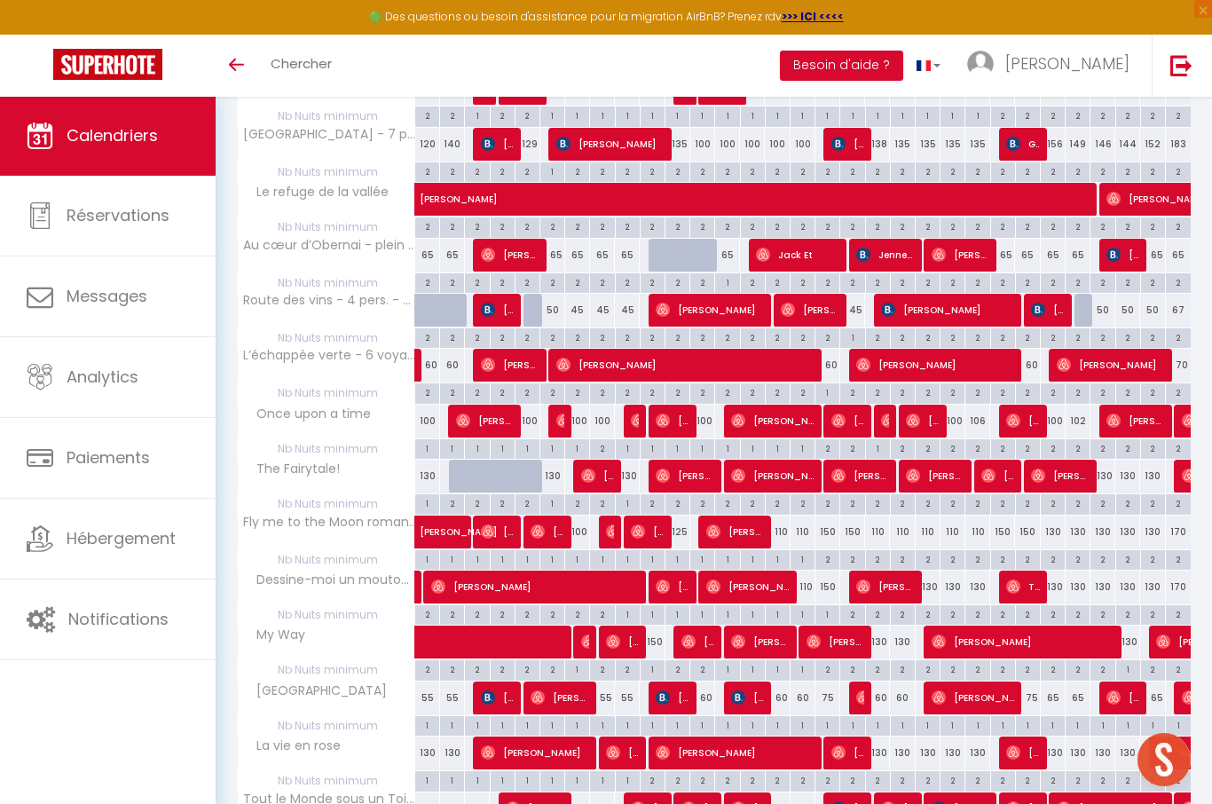
click at [920, 478] on img at bounding box center [913, 476] width 14 height 14
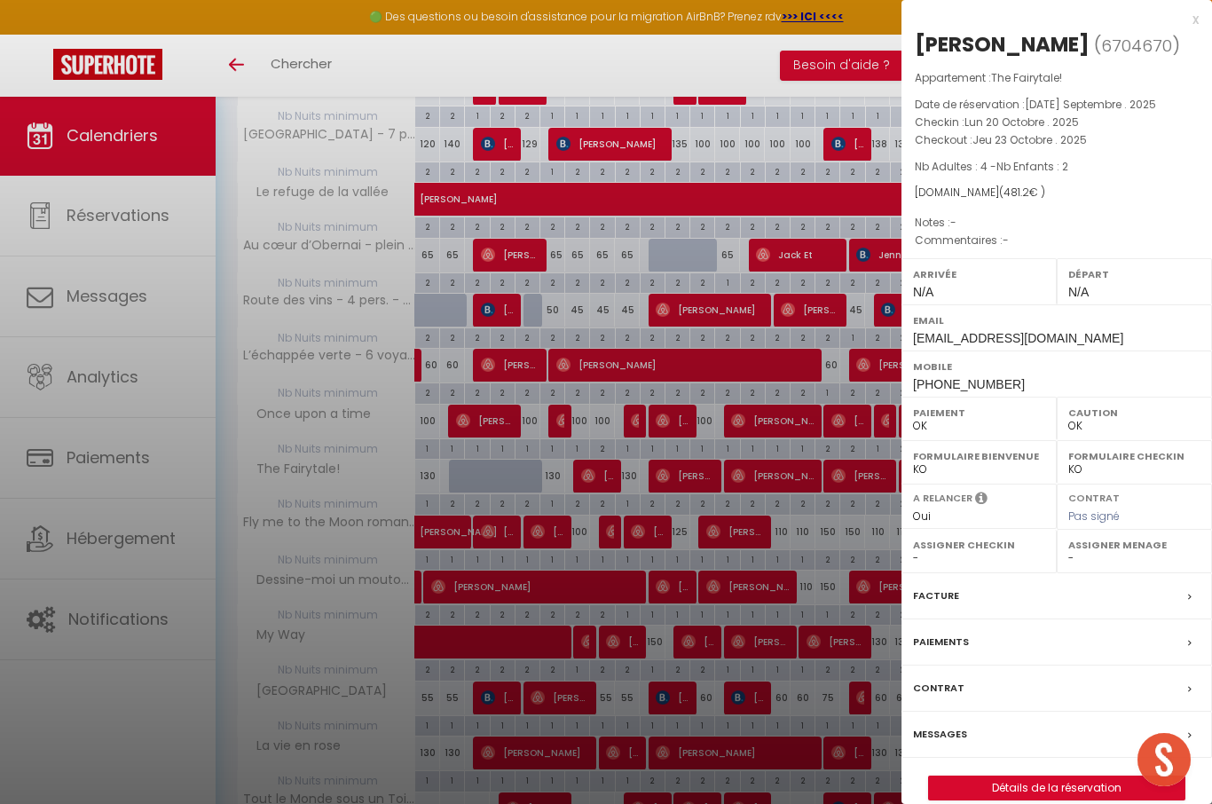
click at [852, 523] on div at bounding box center [606, 402] width 1212 height 804
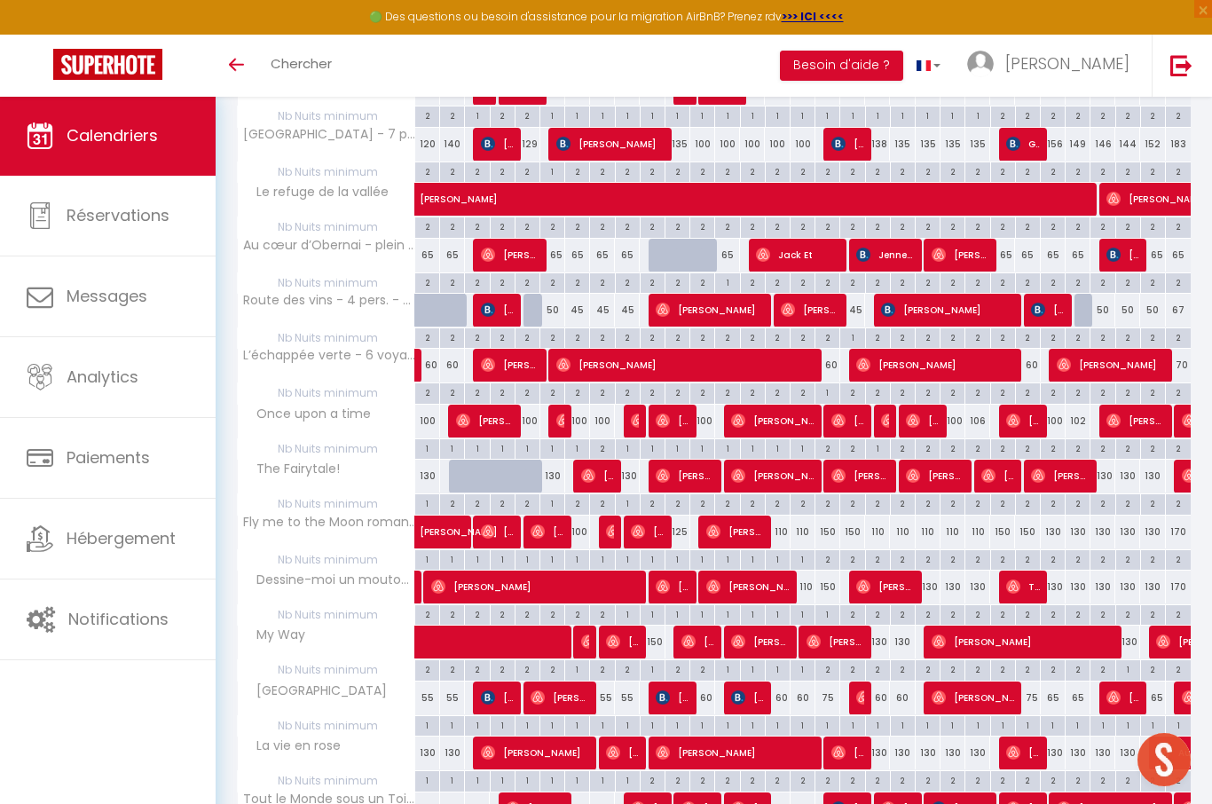
click at [996, 469] on img at bounding box center [989, 476] width 14 height 14
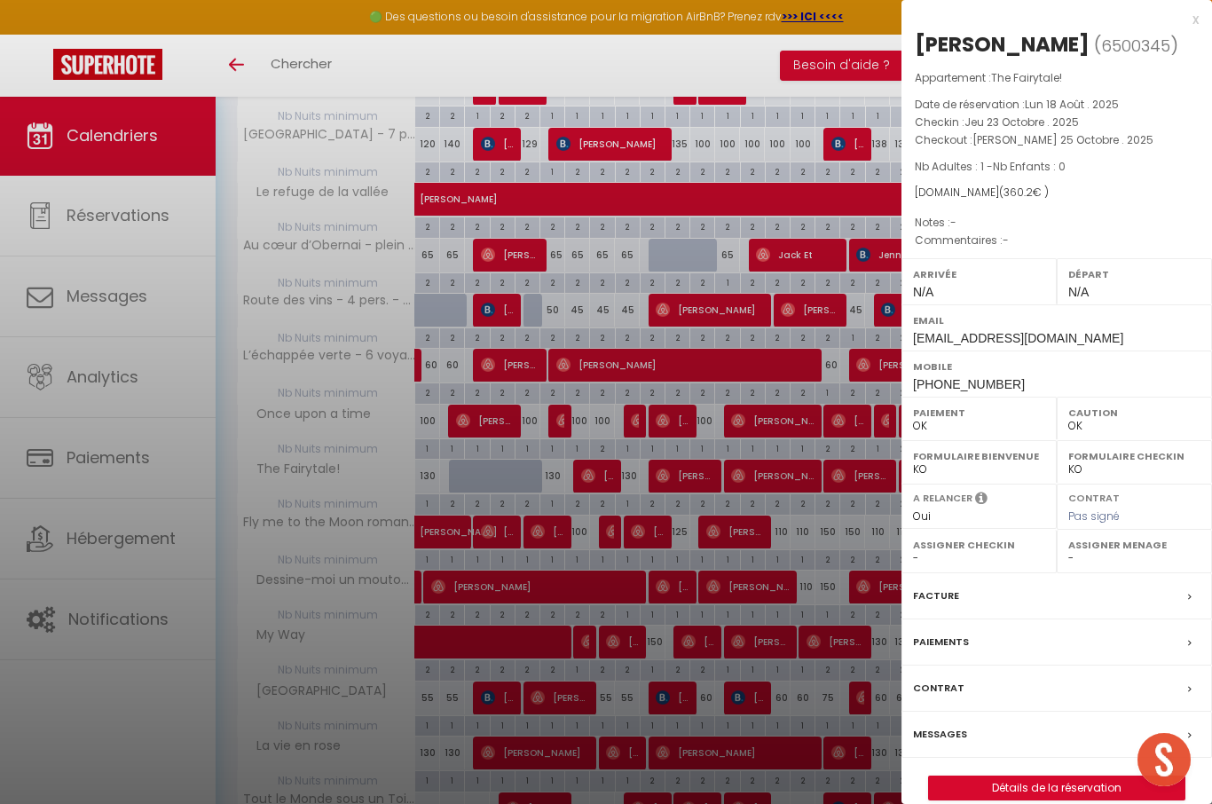
click at [840, 536] on div at bounding box center [606, 402] width 1212 height 804
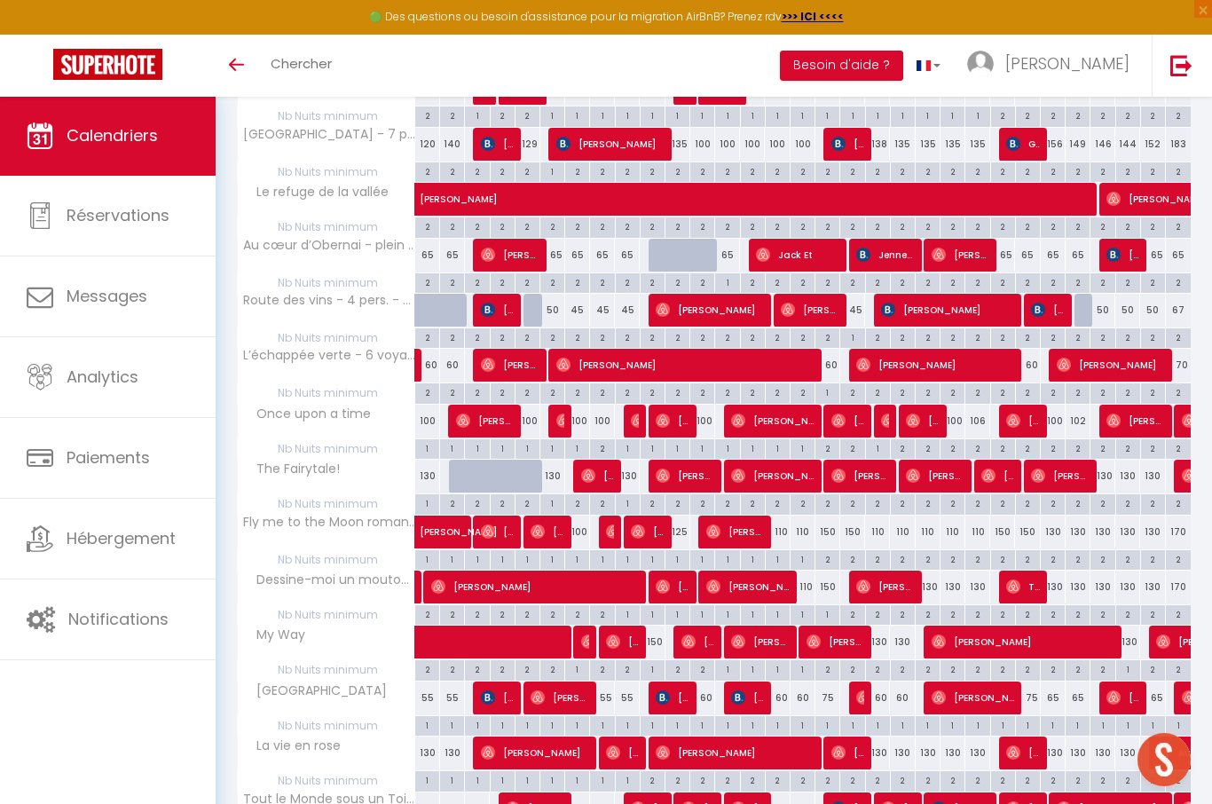
click at [1044, 469] on img at bounding box center [1038, 476] width 14 height 14
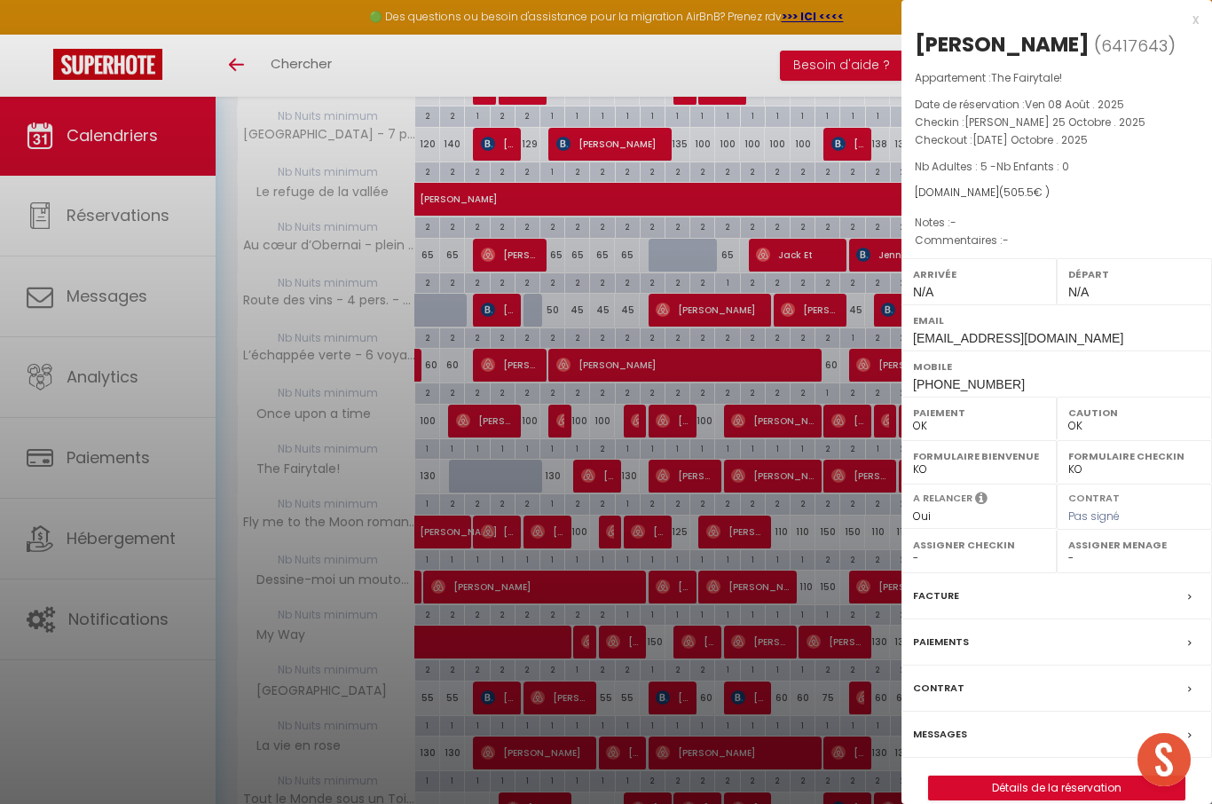
click at [830, 560] on div at bounding box center [606, 402] width 1212 height 804
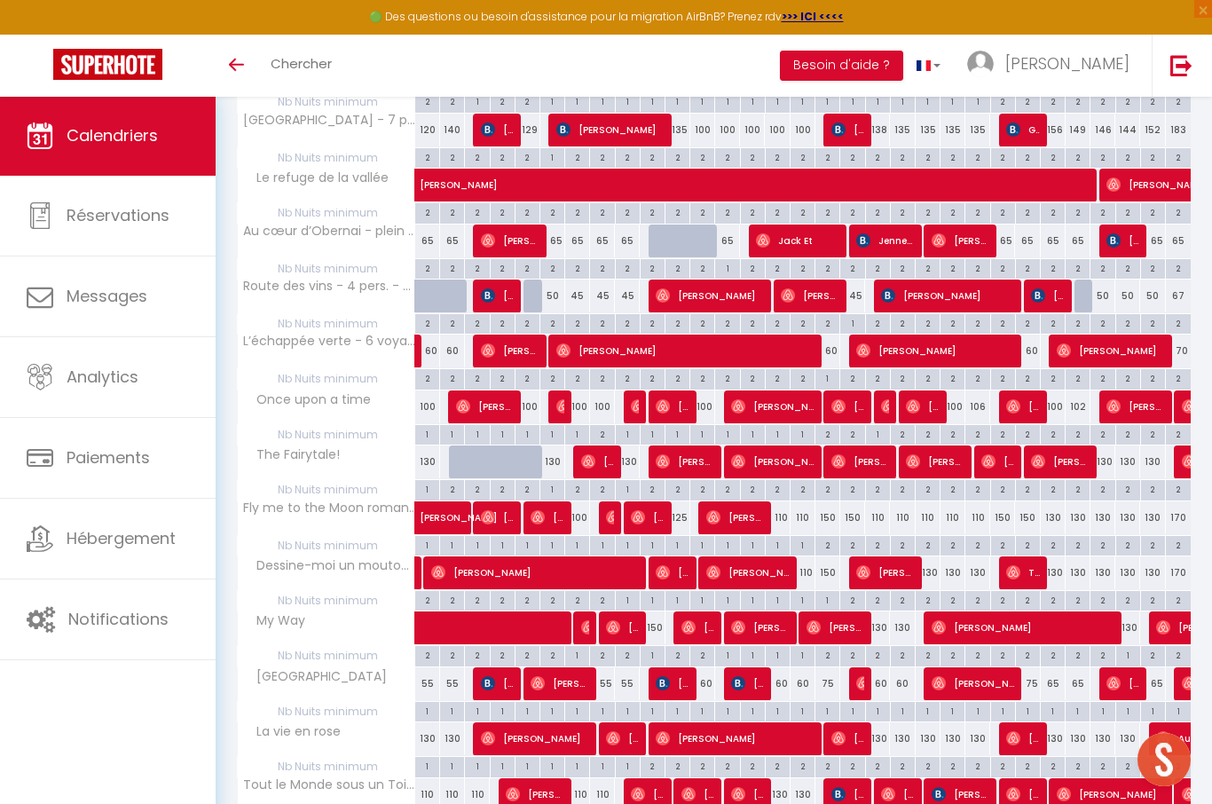
scroll to position [755, 0]
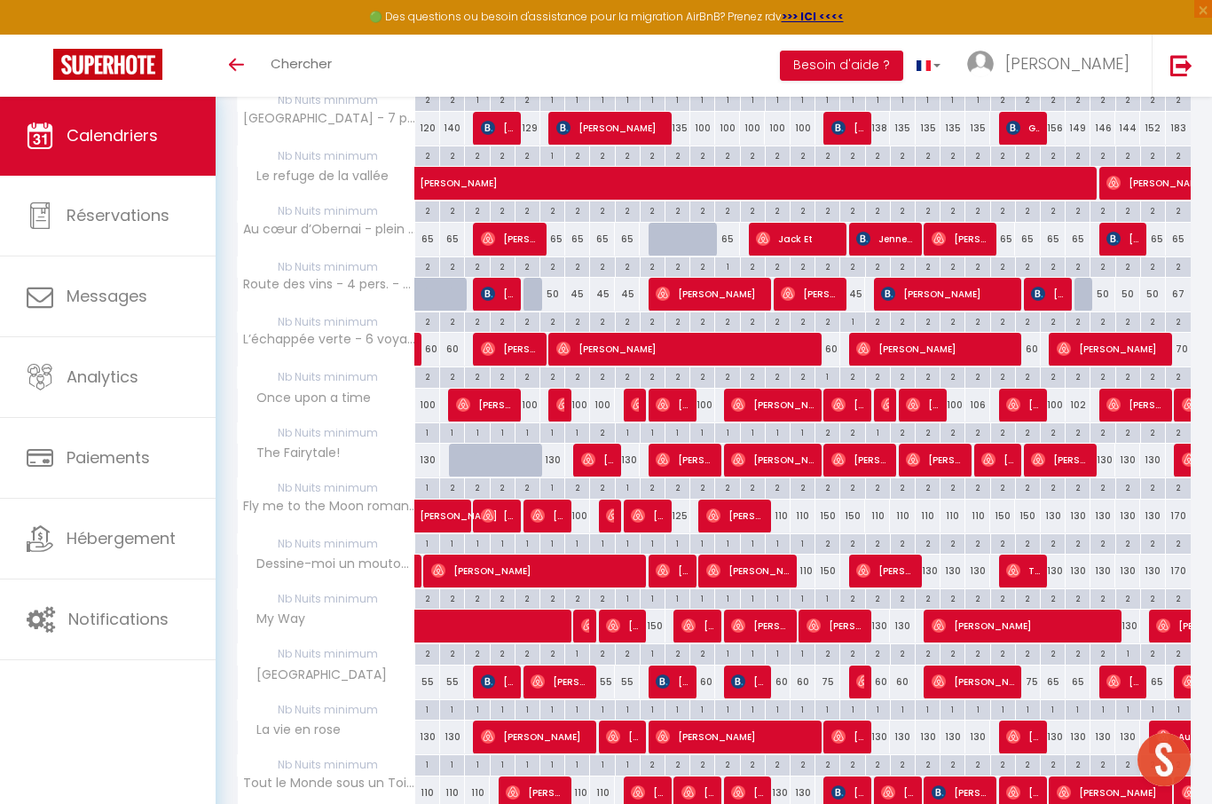
click at [742, 507] on span "[PERSON_NAME]" at bounding box center [736, 516] width 58 height 34
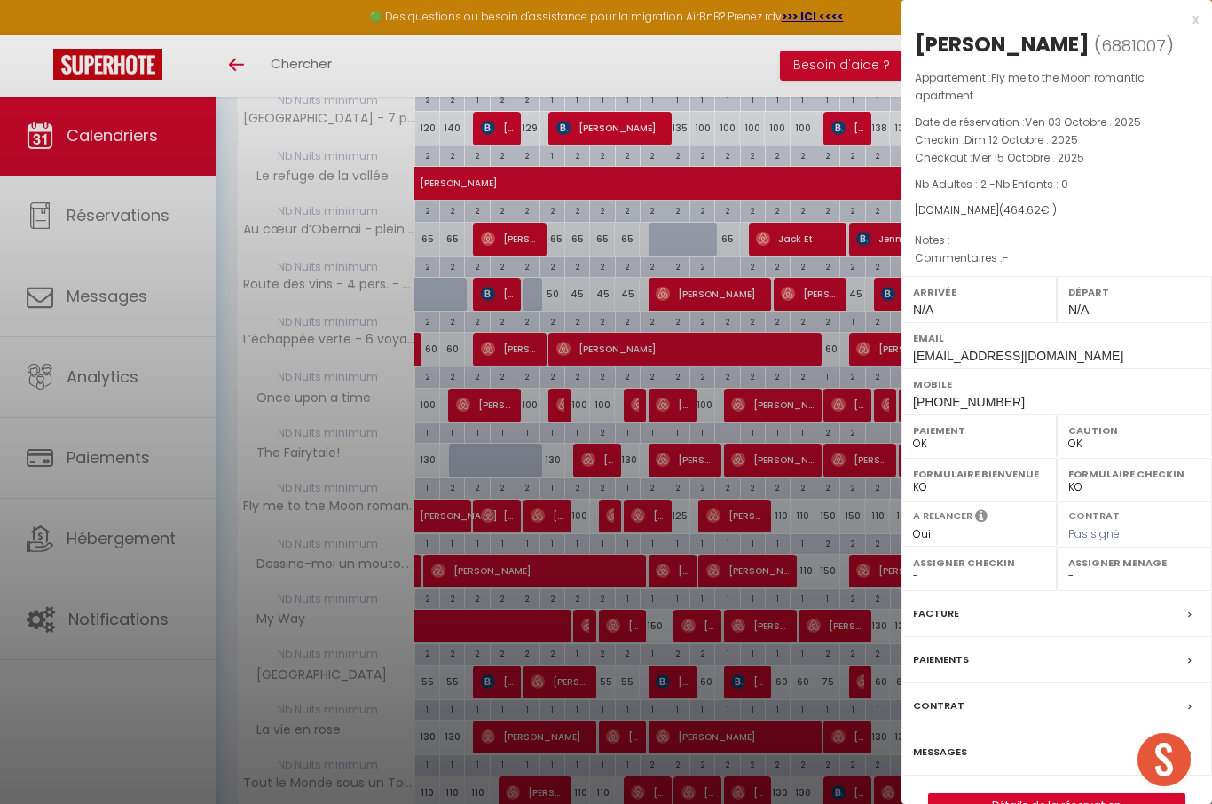
click at [819, 523] on div at bounding box center [606, 402] width 1212 height 804
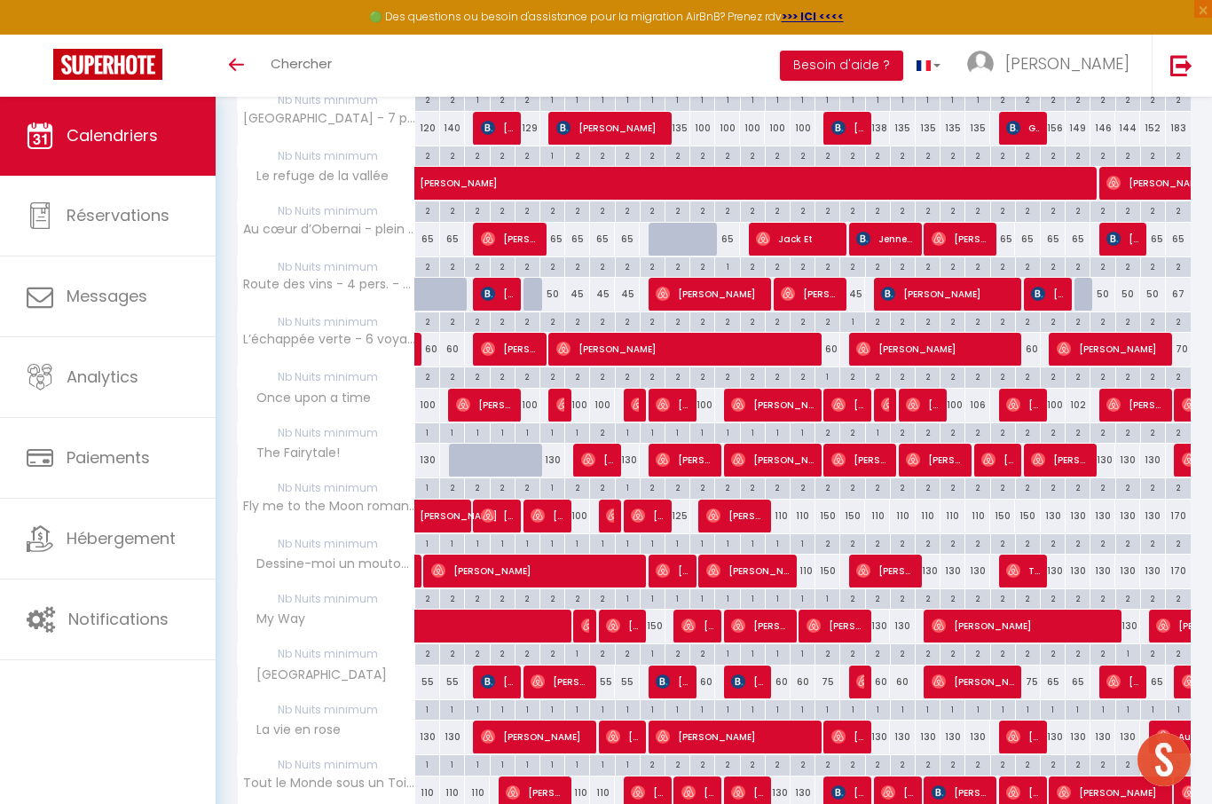
click at [760, 564] on span "[PERSON_NAME]" at bounding box center [748, 571] width 83 height 34
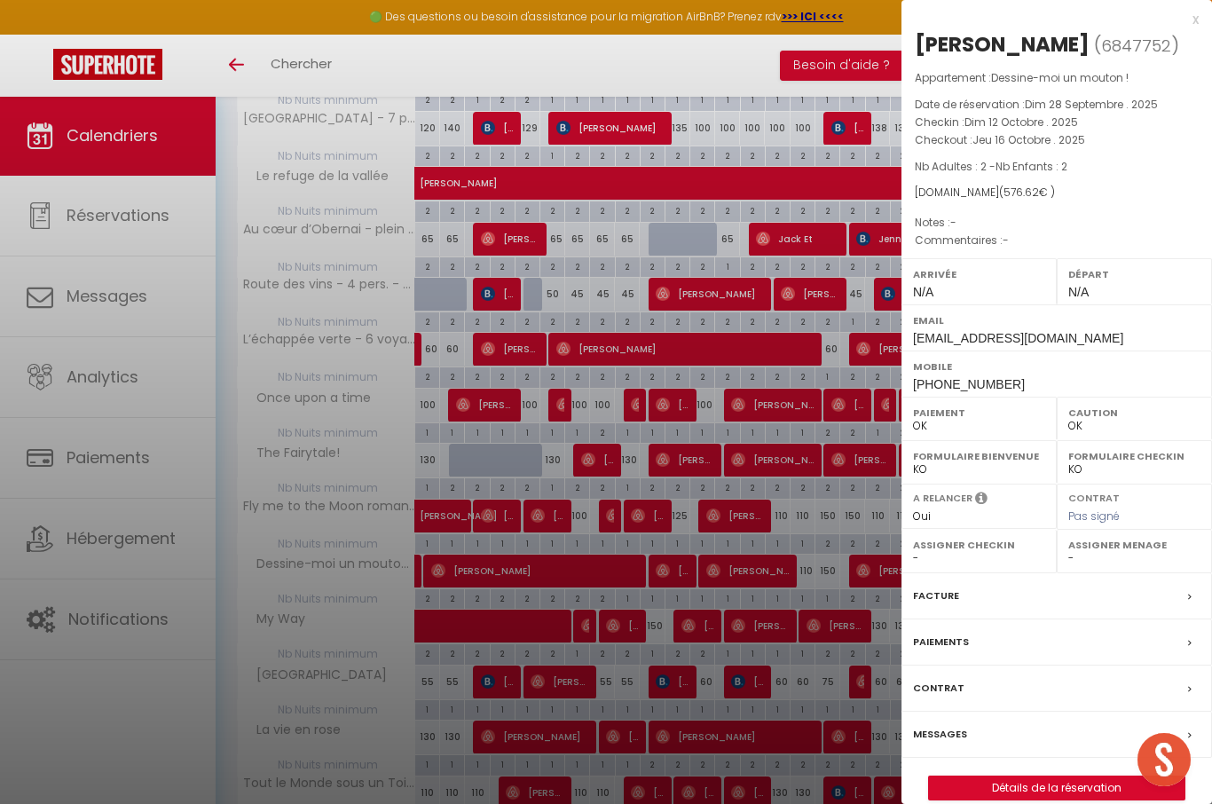
click at [784, 564] on div at bounding box center [606, 402] width 1212 height 804
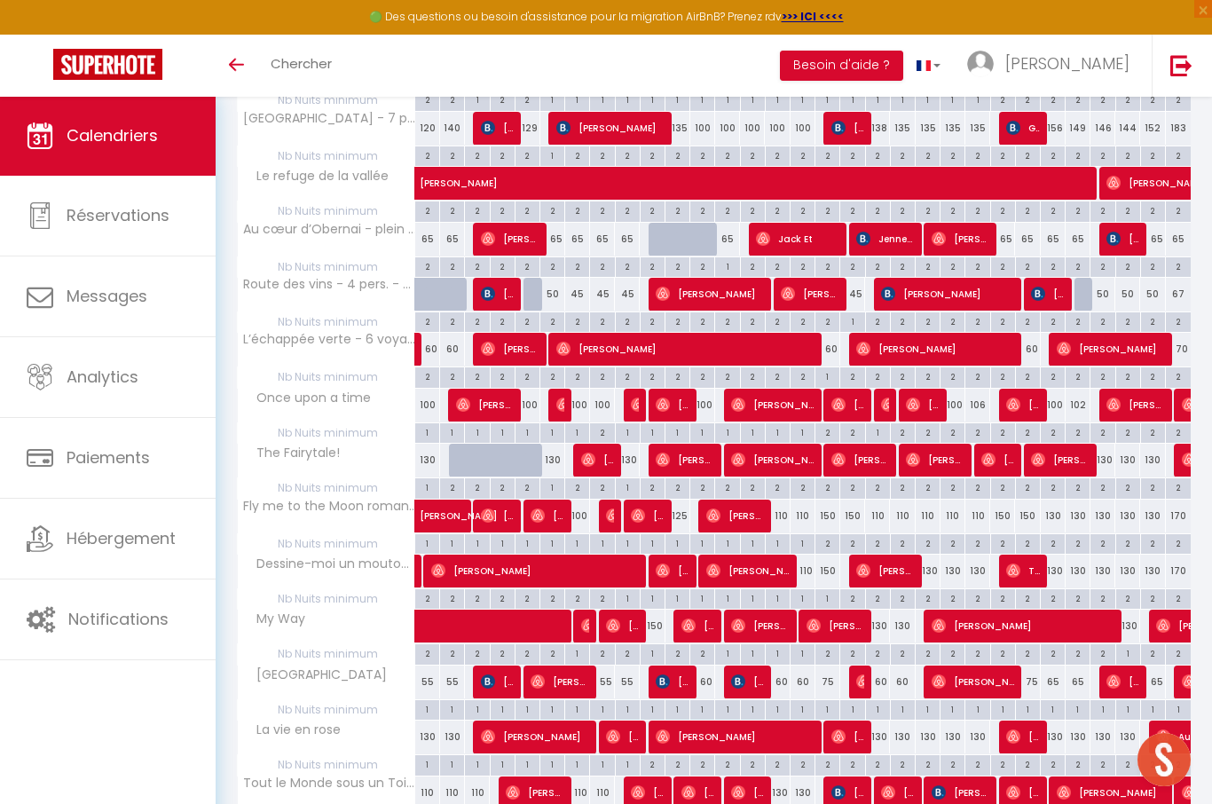
click at [777, 566] on span "[PERSON_NAME]" at bounding box center [748, 571] width 83 height 34
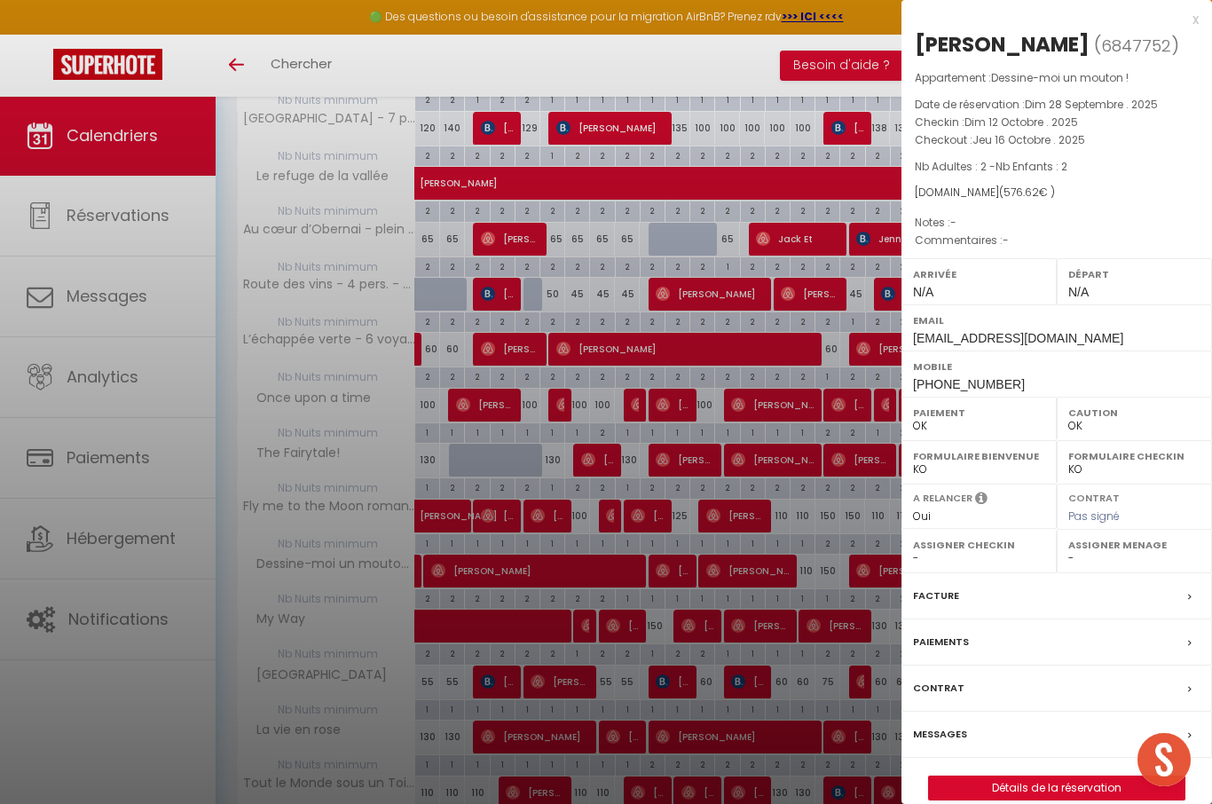
click at [749, 567] on div at bounding box center [606, 402] width 1212 height 804
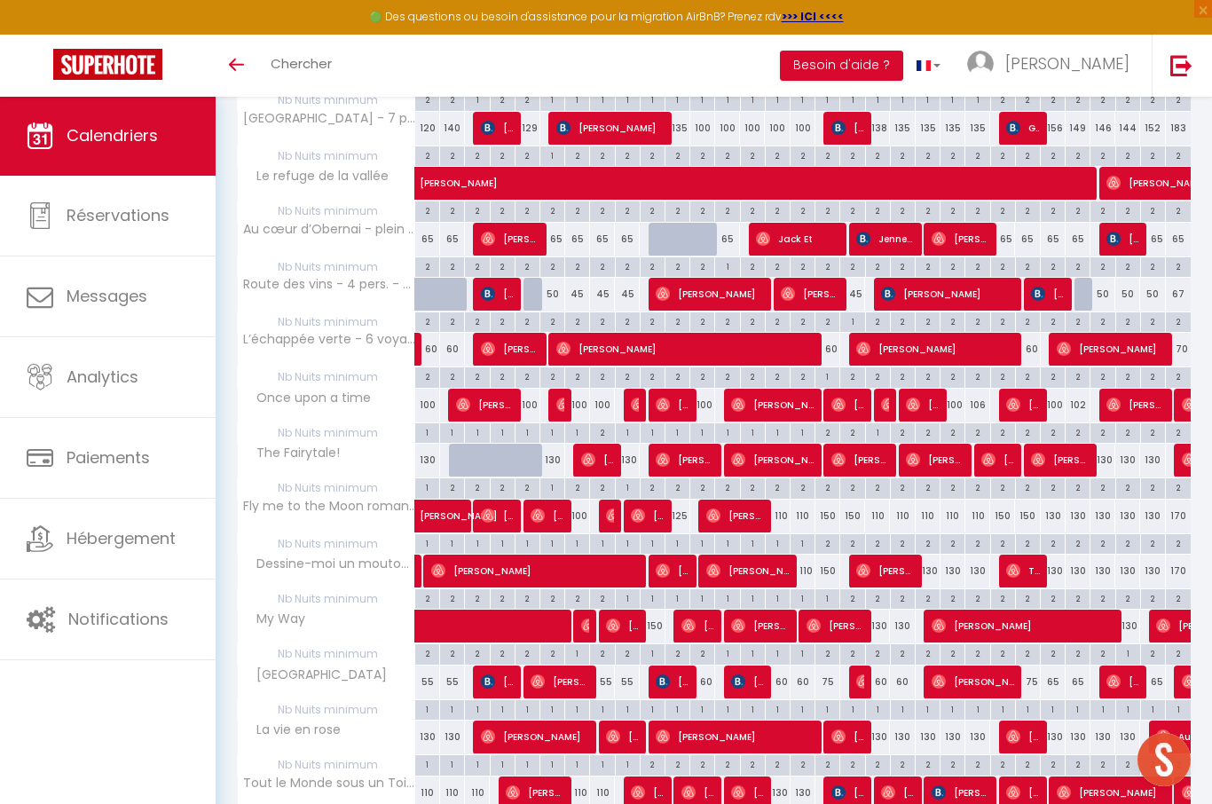
click at [669, 565] on img at bounding box center [663, 571] width 14 height 14
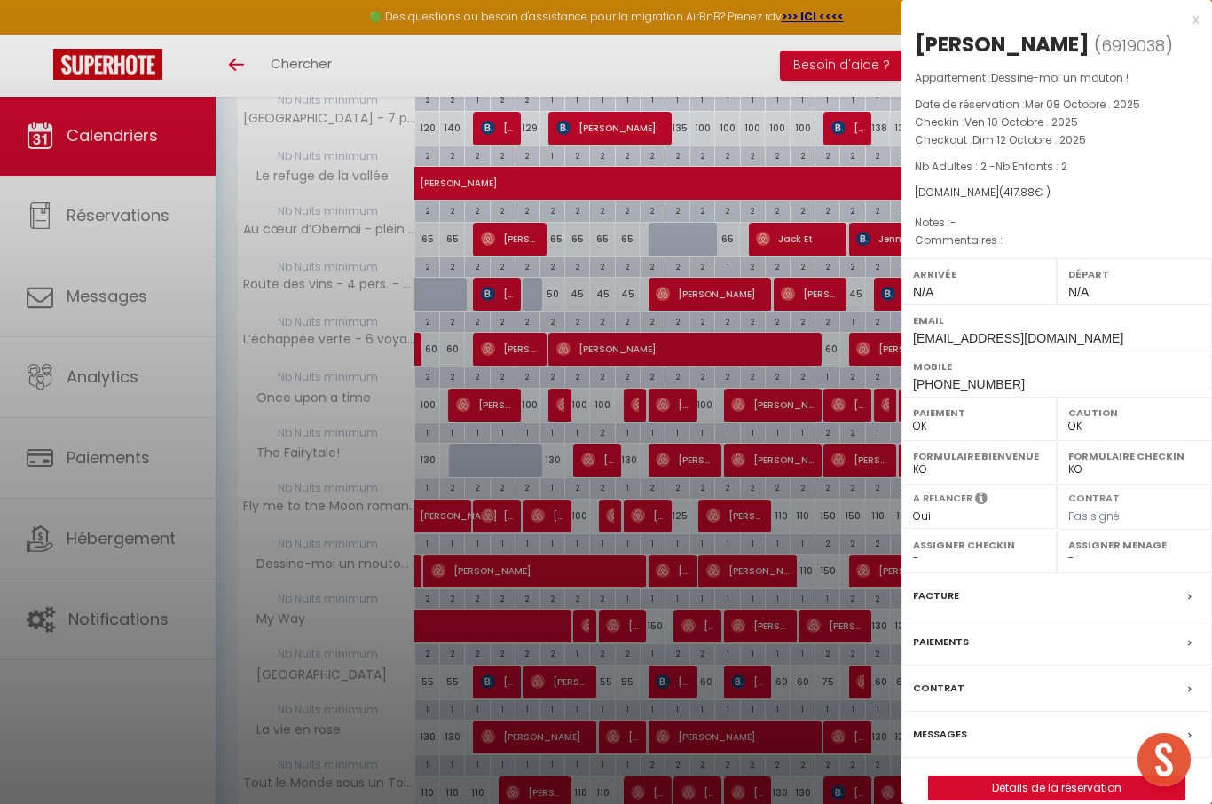
click at [509, 558] on div at bounding box center [606, 402] width 1212 height 804
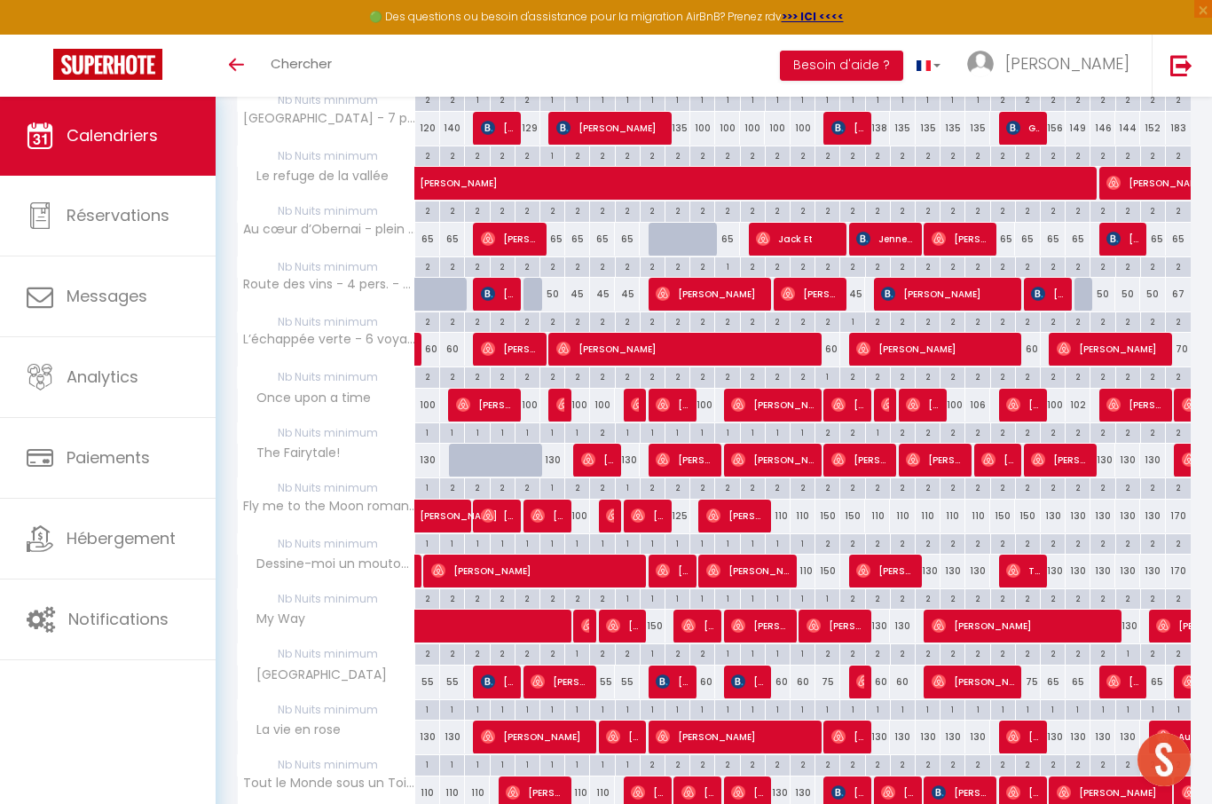
click at [525, 565] on span "[PERSON_NAME]" at bounding box center [534, 571] width 207 height 34
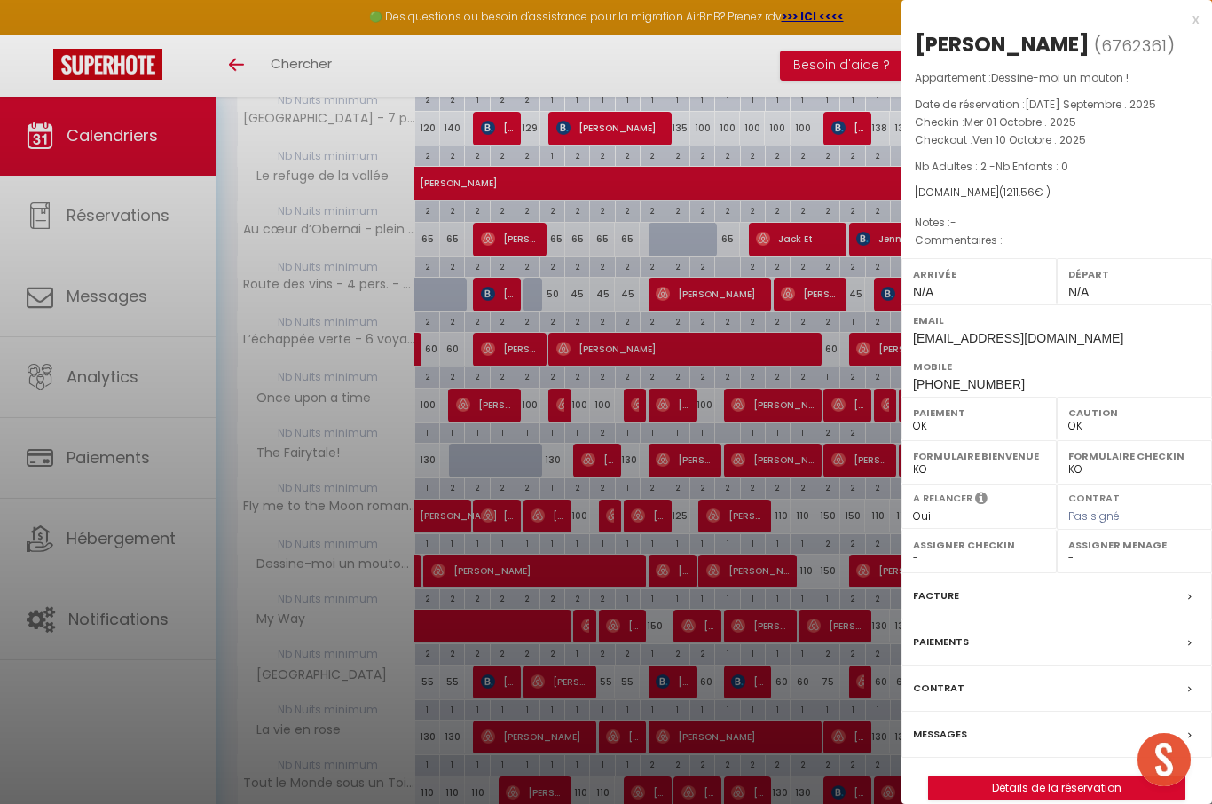
click at [816, 548] on div at bounding box center [606, 402] width 1212 height 804
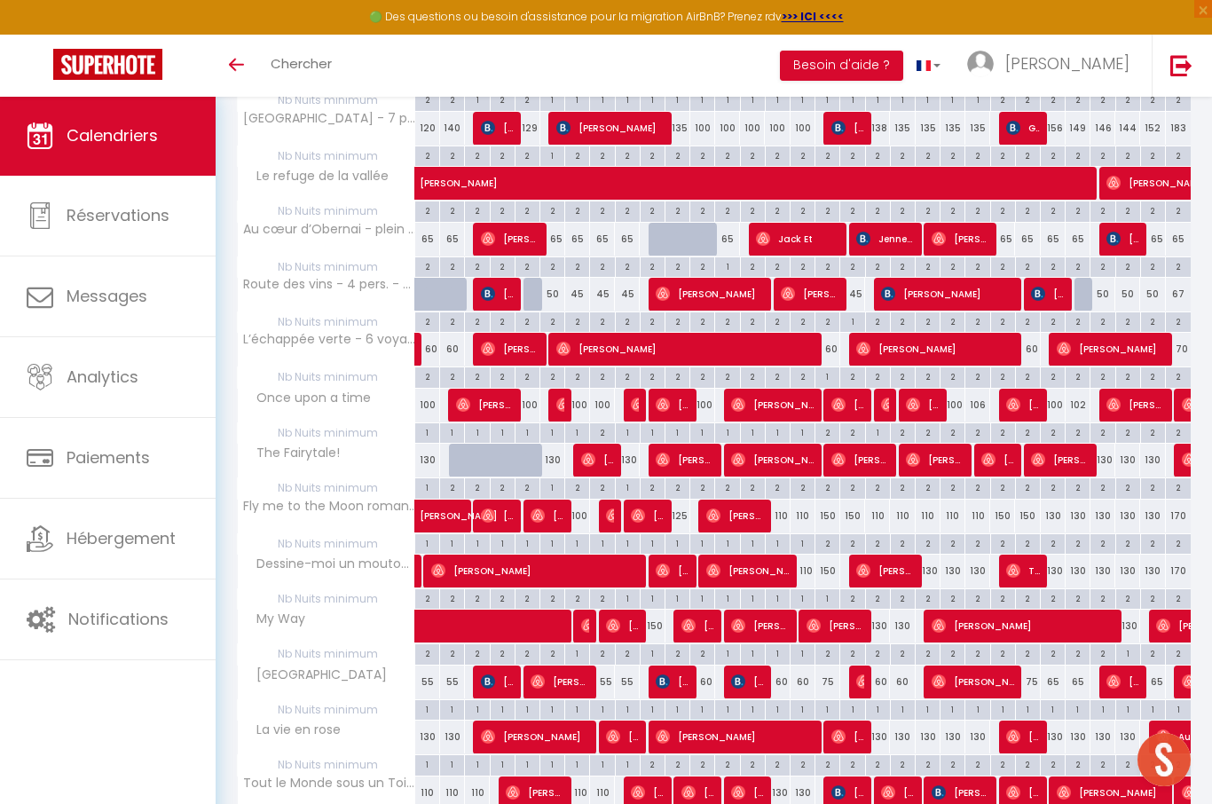
click at [890, 566] on span "[PERSON_NAME]" at bounding box center [886, 571] width 58 height 34
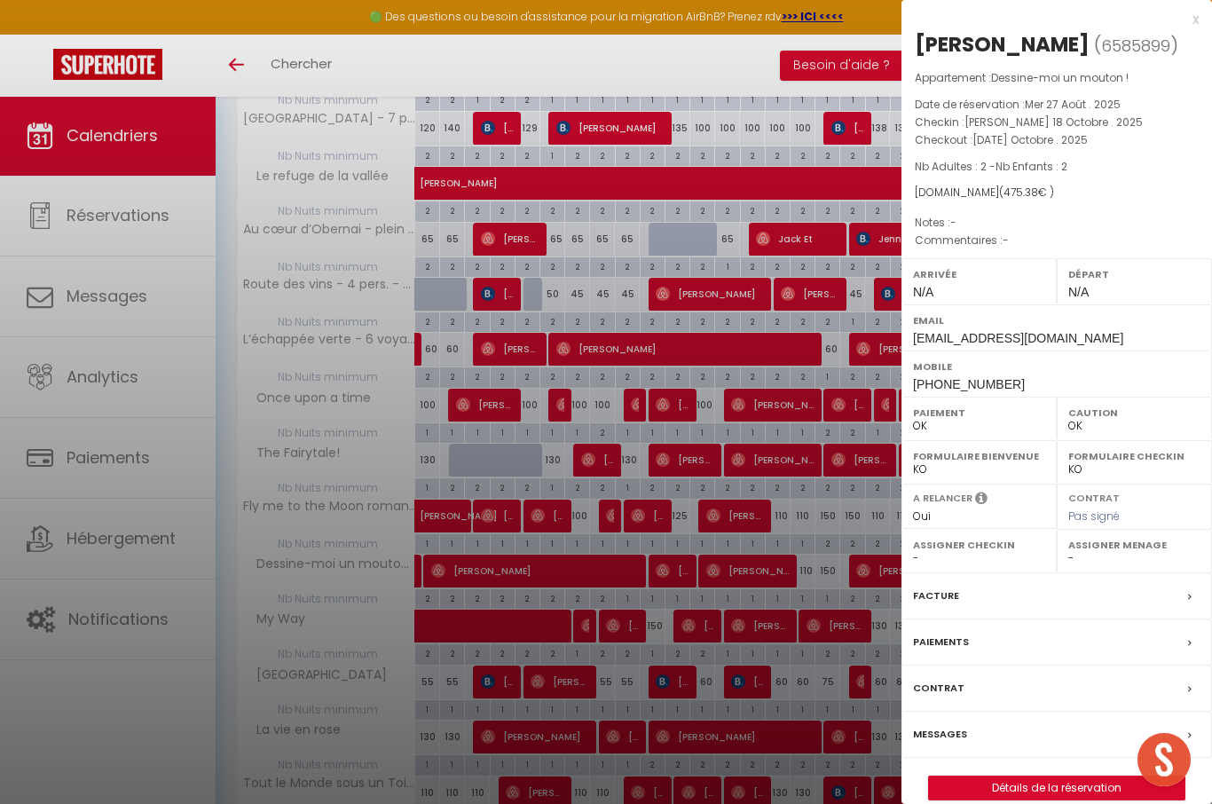
click at [806, 570] on div at bounding box center [606, 402] width 1212 height 804
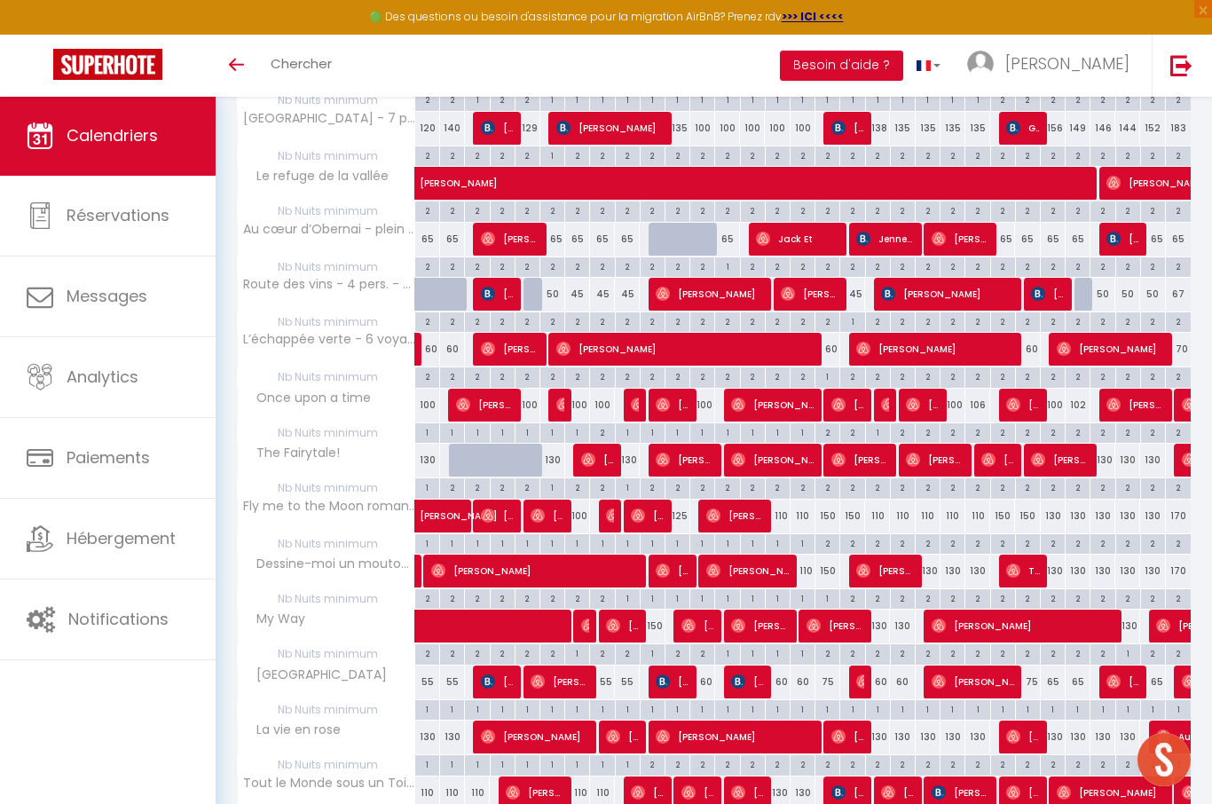
click at [1024, 561] on span "Tuğba Arpa" at bounding box center [1023, 571] width 33 height 34
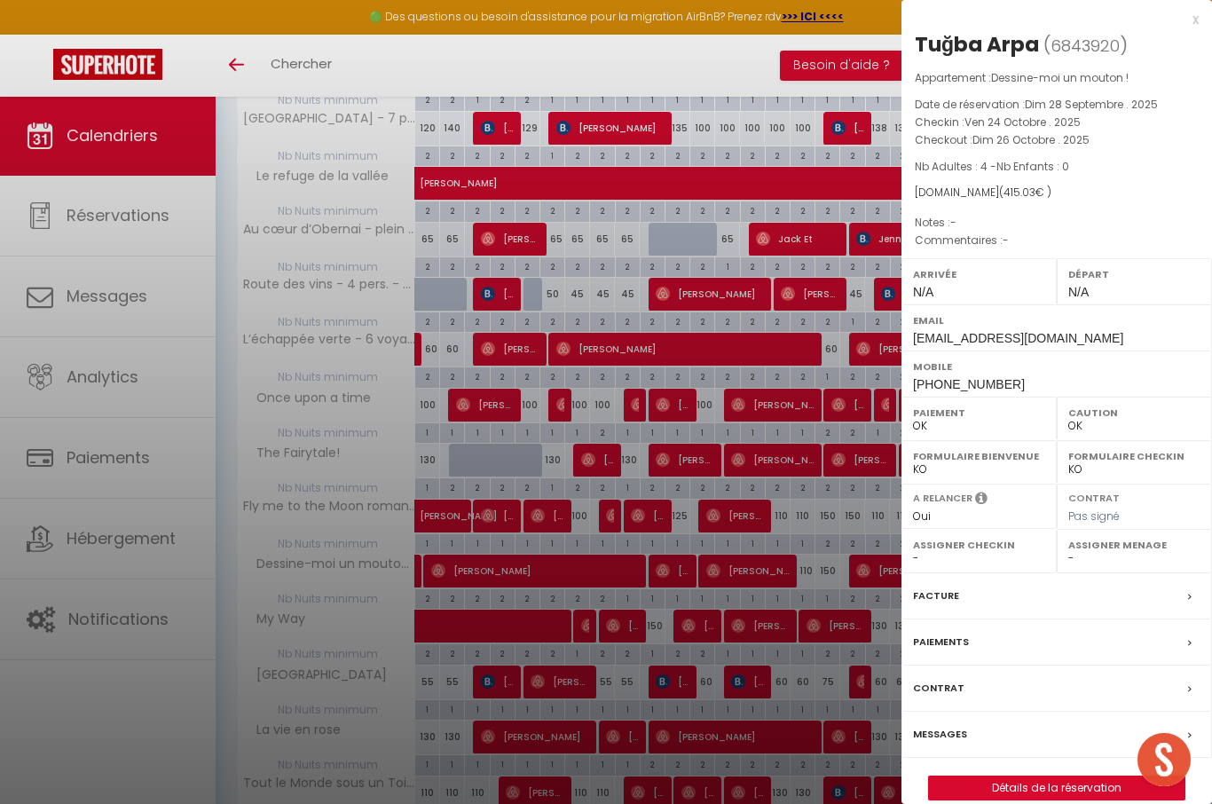
click at [825, 574] on div at bounding box center [606, 402] width 1212 height 804
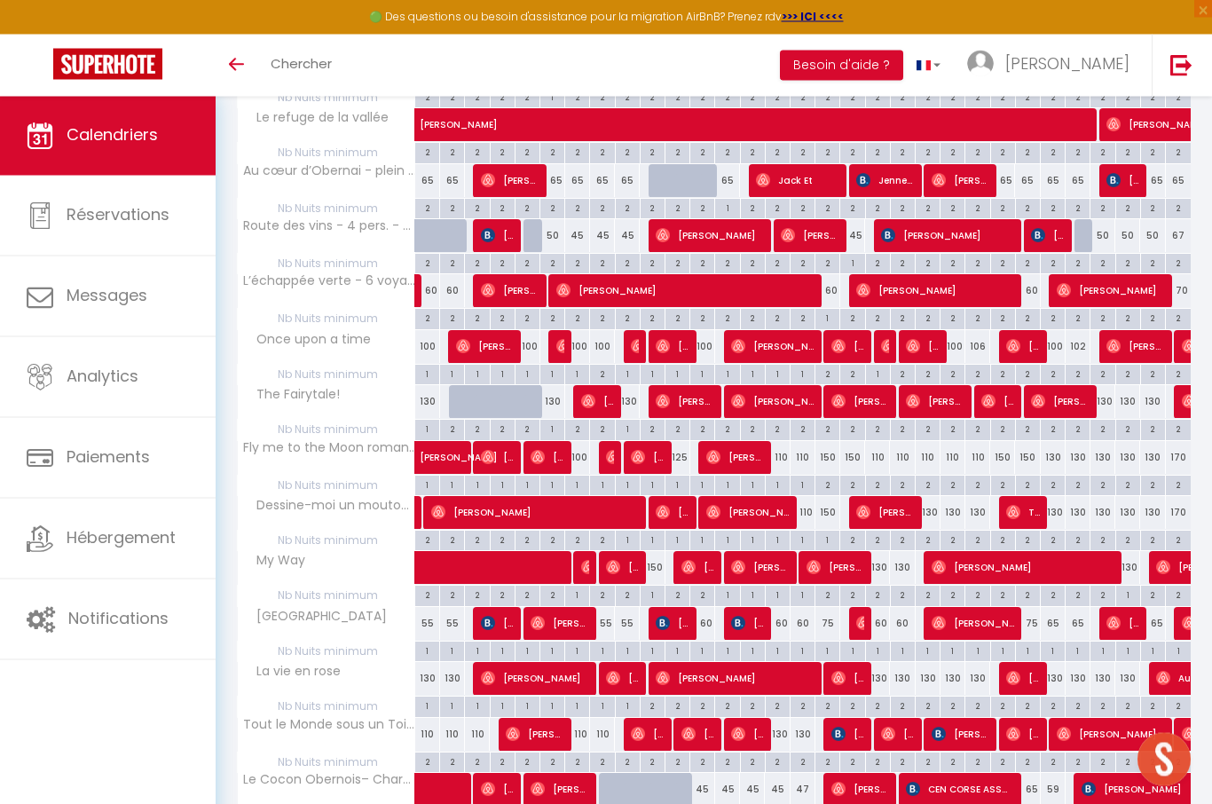
click at [517, 552] on span at bounding box center [553, 569] width 245 height 34
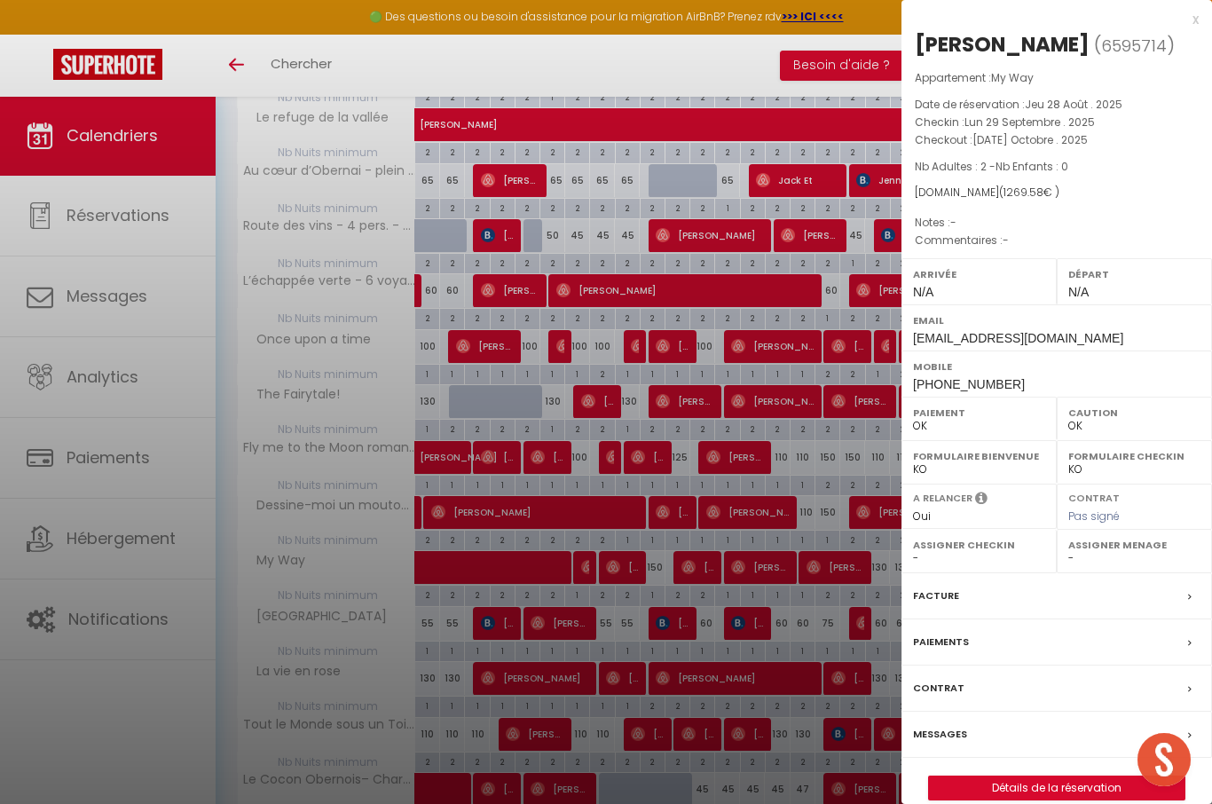
click at [620, 619] on div at bounding box center [606, 402] width 1212 height 804
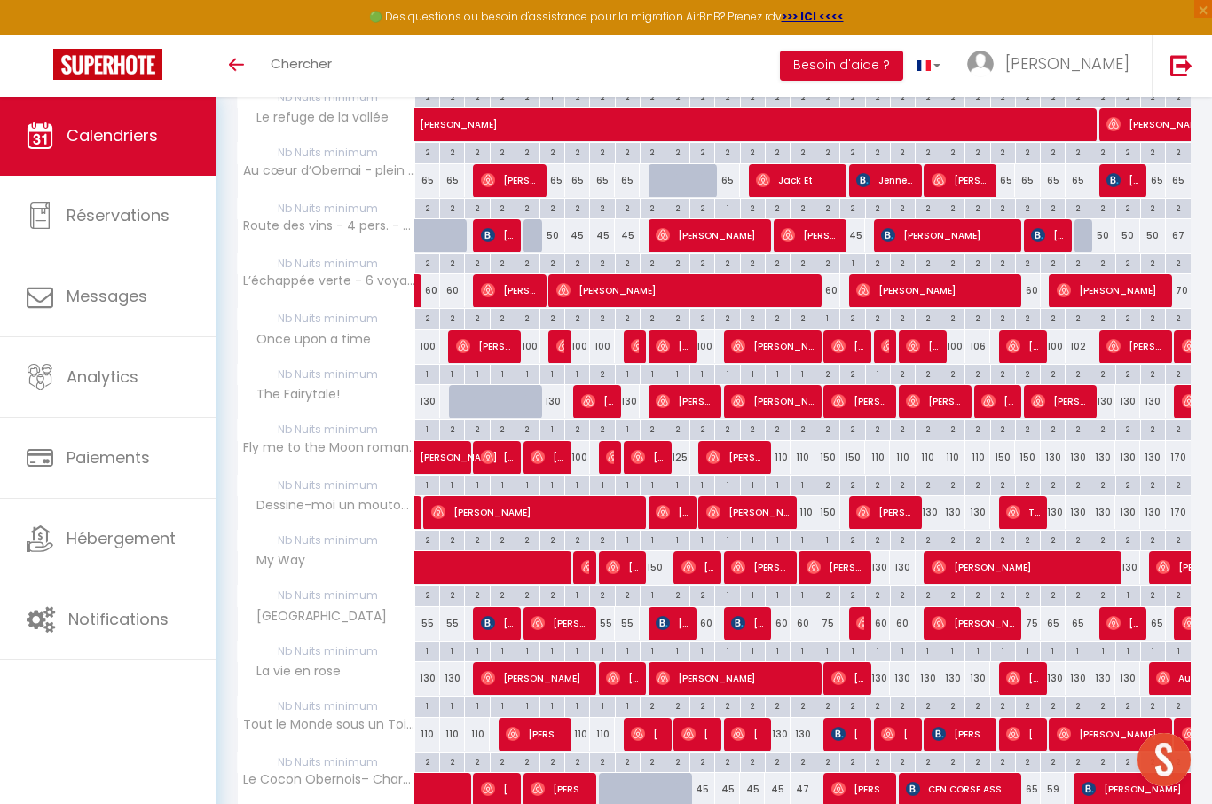
click at [585, 560] on img at bounding box center [588, 567] width 14 height 14
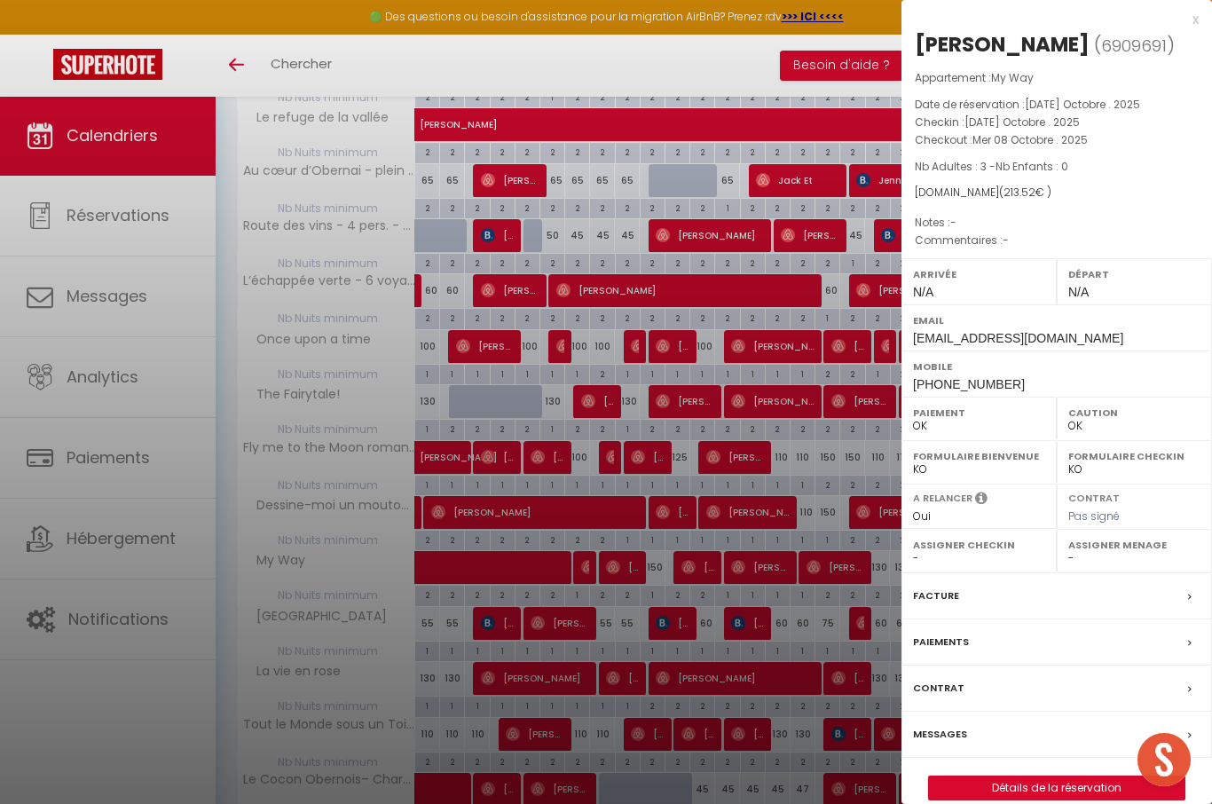
click at [621, 557] on div at bounding box center [606, 402] width 1212 height 804
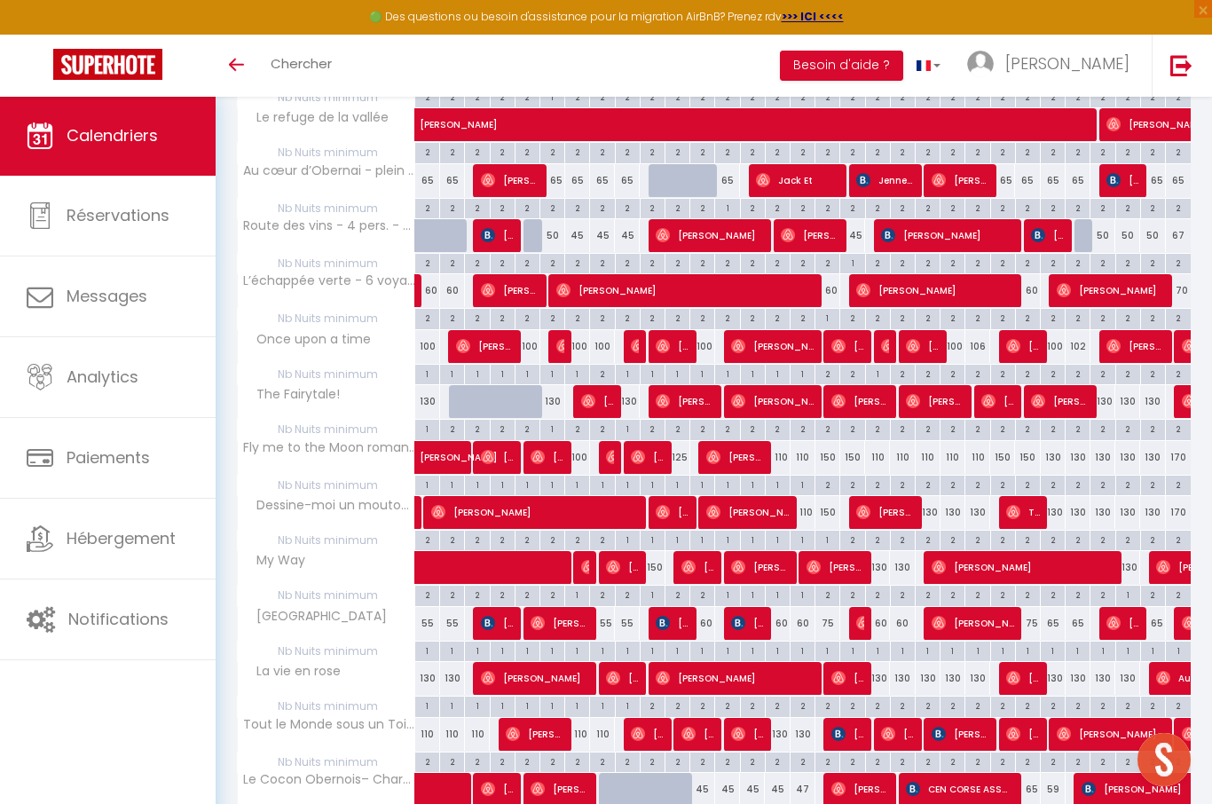
click at [626, 556] on span "[PERSON_NAME]" at bounding box center [622, 567] width 33 height 34
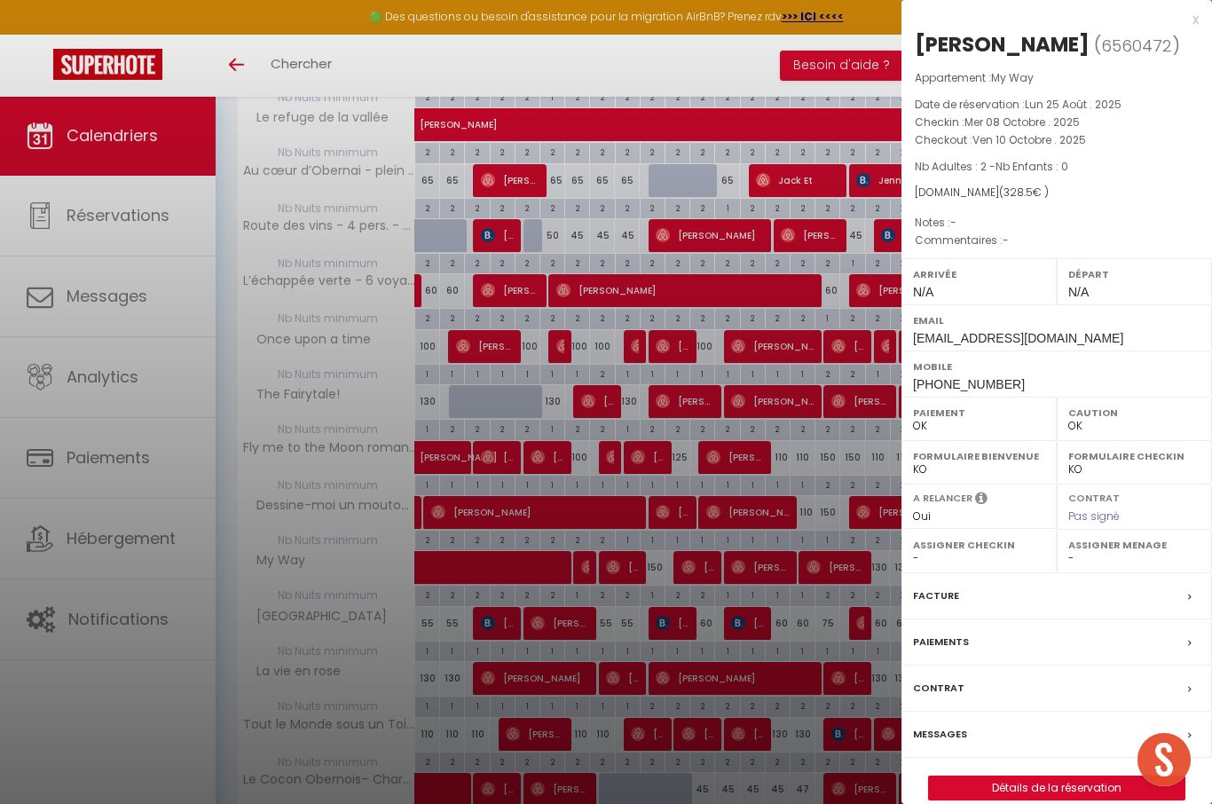
click at [693, 578] on div at bounding box center [606, 402] width 1212 height 804
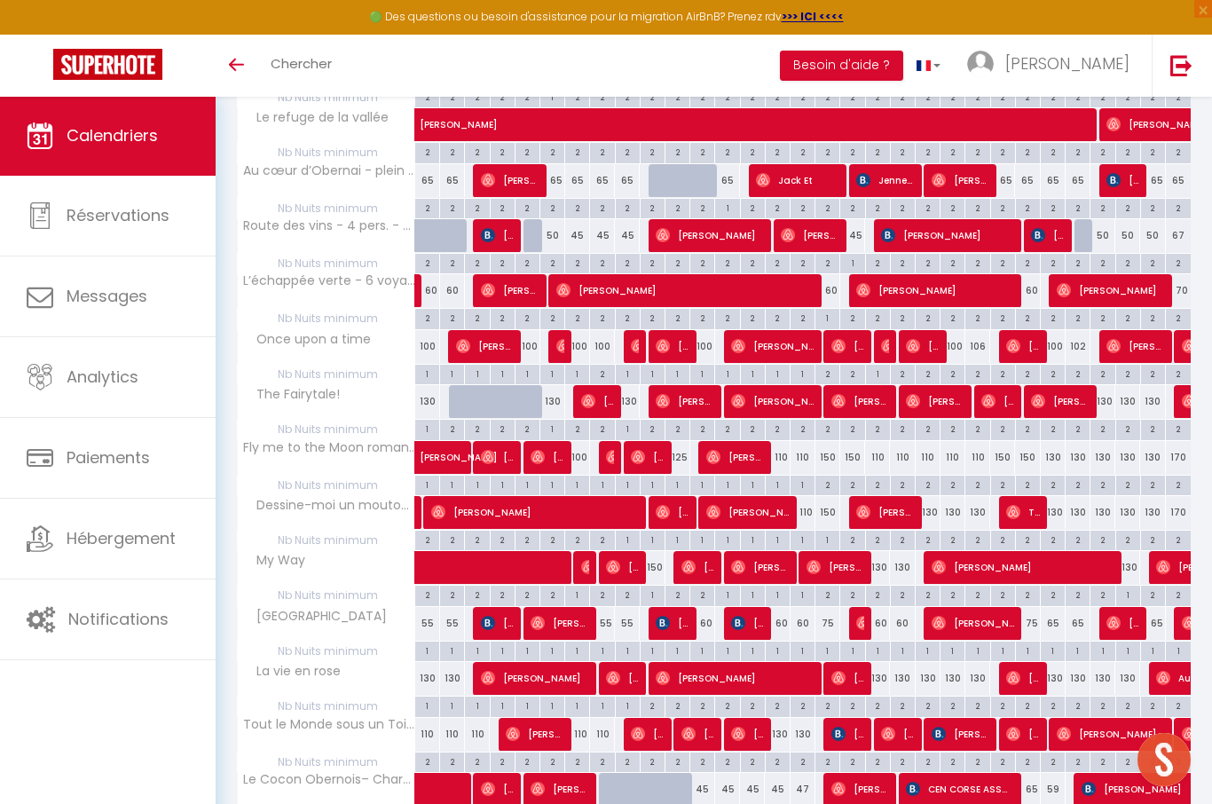
click at [702, 558] on span "[PERSON_NAME]" at bounding box center [698, 567] width 33 height 34
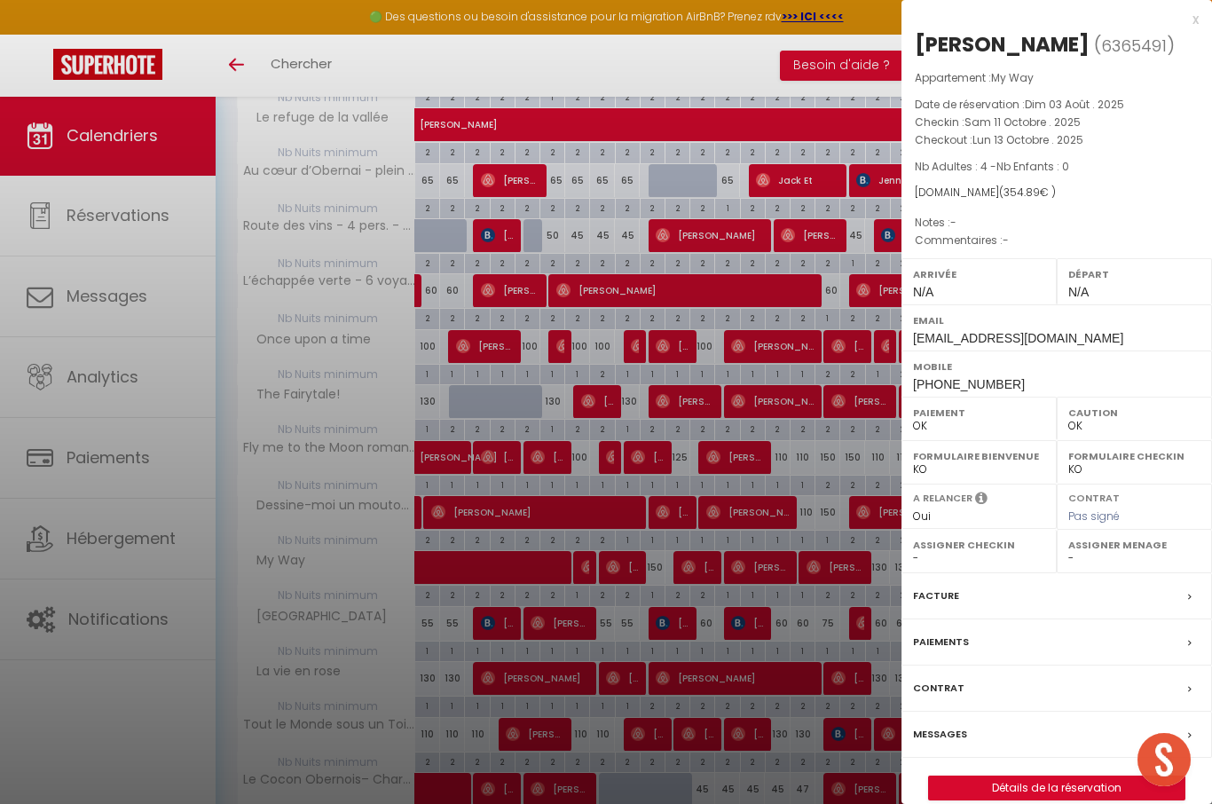
click at [804, 529] on div at bounding box center [606, 402] width 1212 height 804
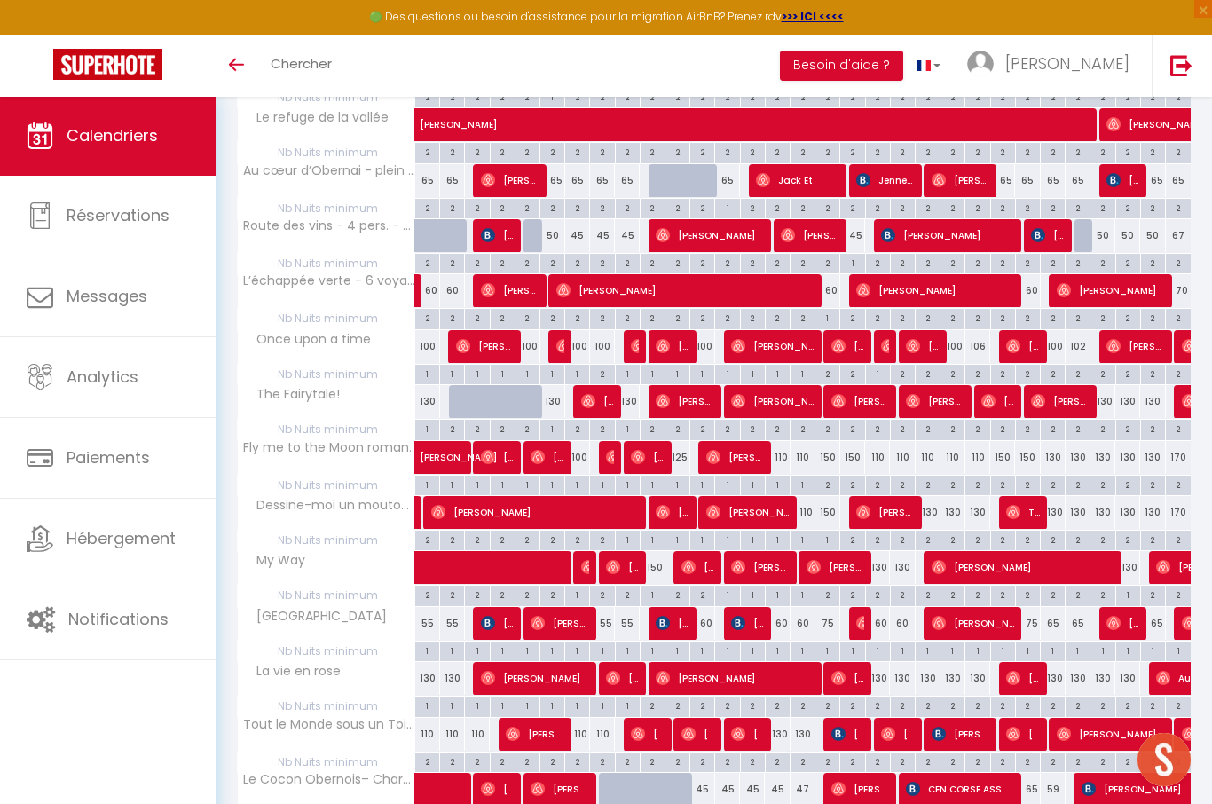
click at [820, 560] on img at bounding box center [814, 567] width 14 height 14
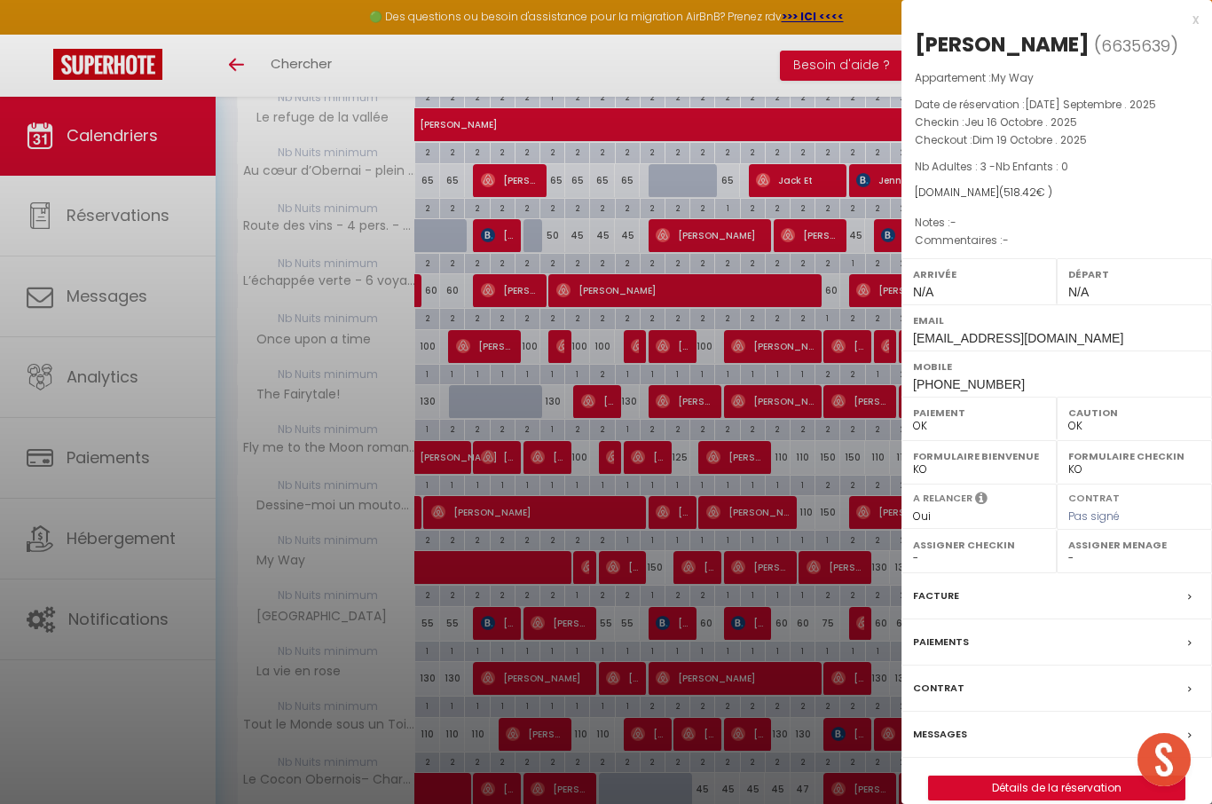
click at [781, 550] on div at bounding box center [606, 402] width 1212 height 804
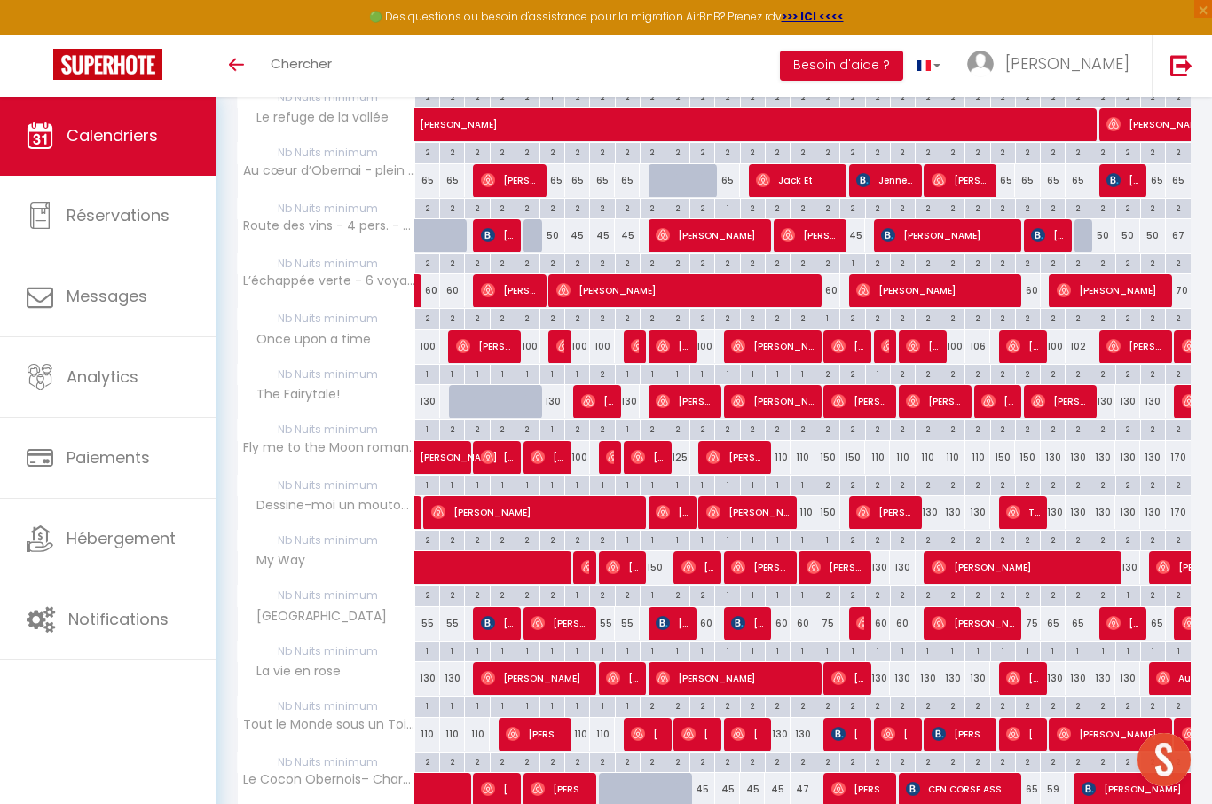
click at [770, 560] on span "[PERSON_NAME]" at bounding box center [760, 567] width 58 height 34
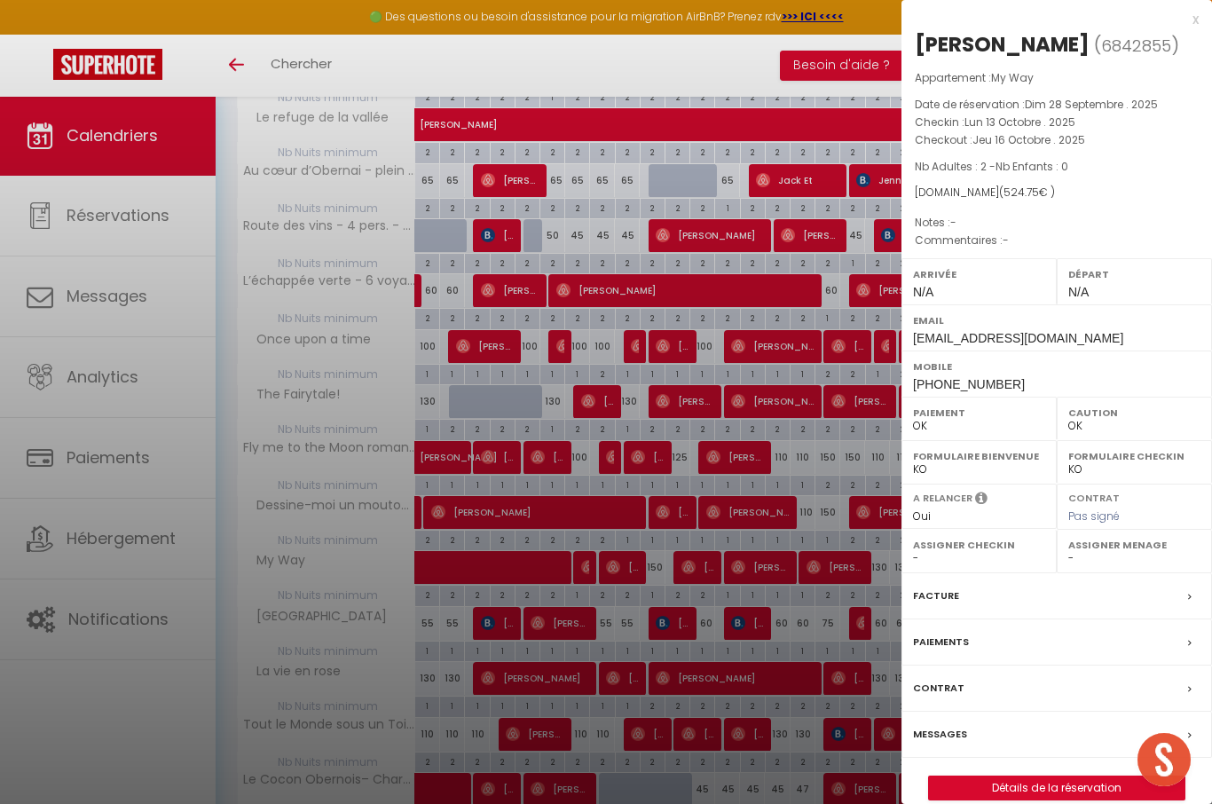
click at [770, 565] on div at bounding box center [606, 402] width 1212 height 804
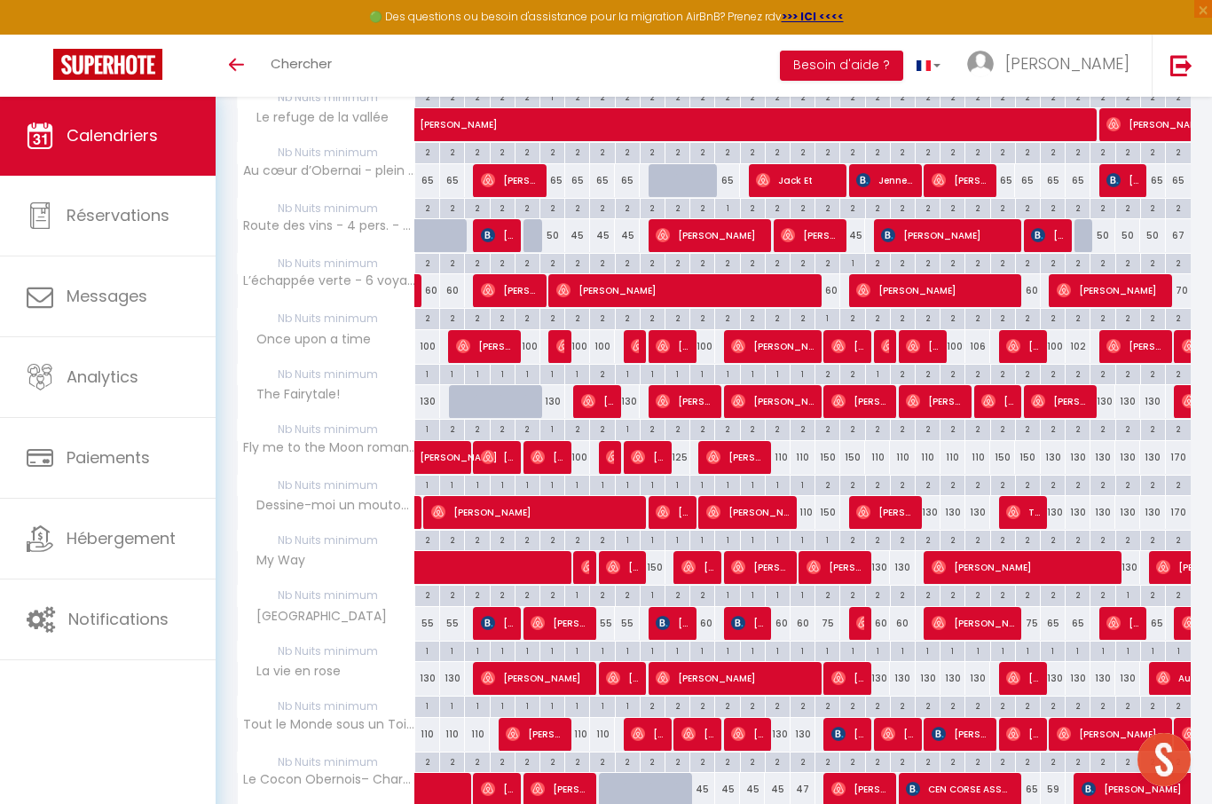
click at [840, 559] on span "[PERSON_NAME]" at bounding box center [836, 567] width 58 height 34
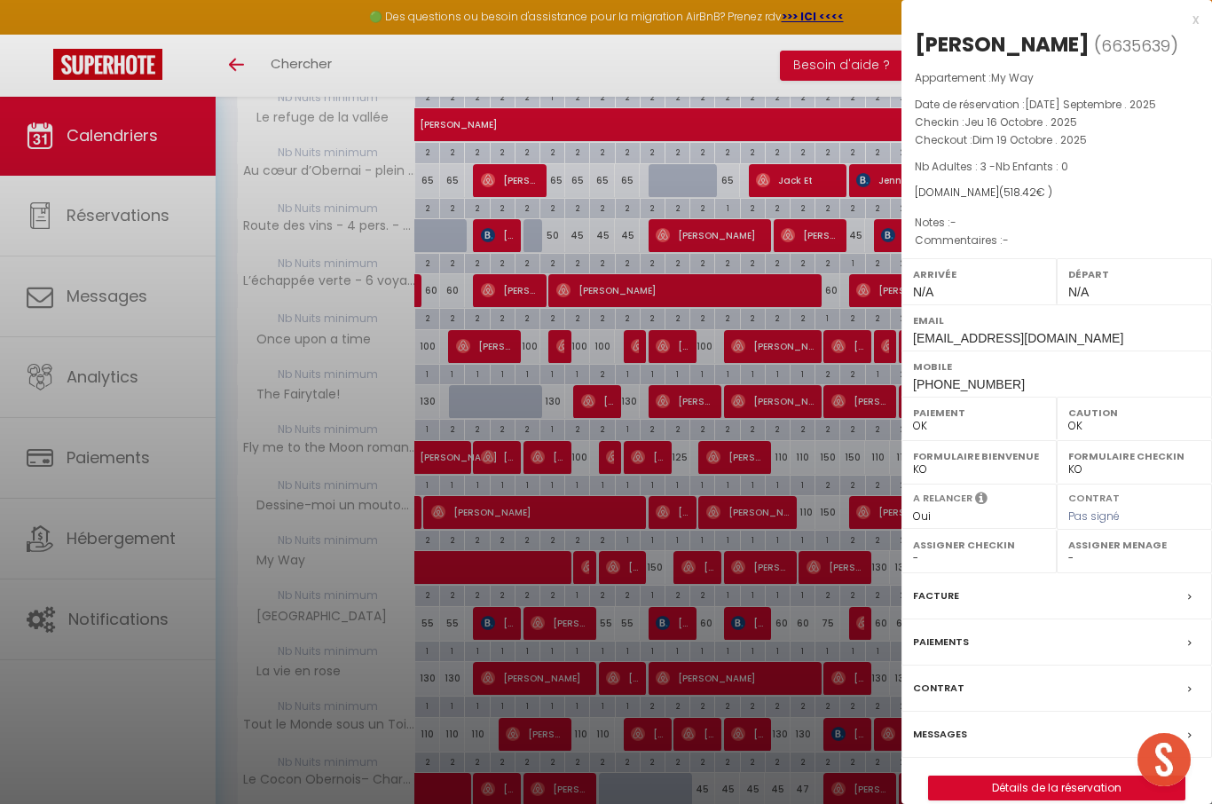
click at [796, 527] on div at bounding box center [606, 402] width 1212 height 804
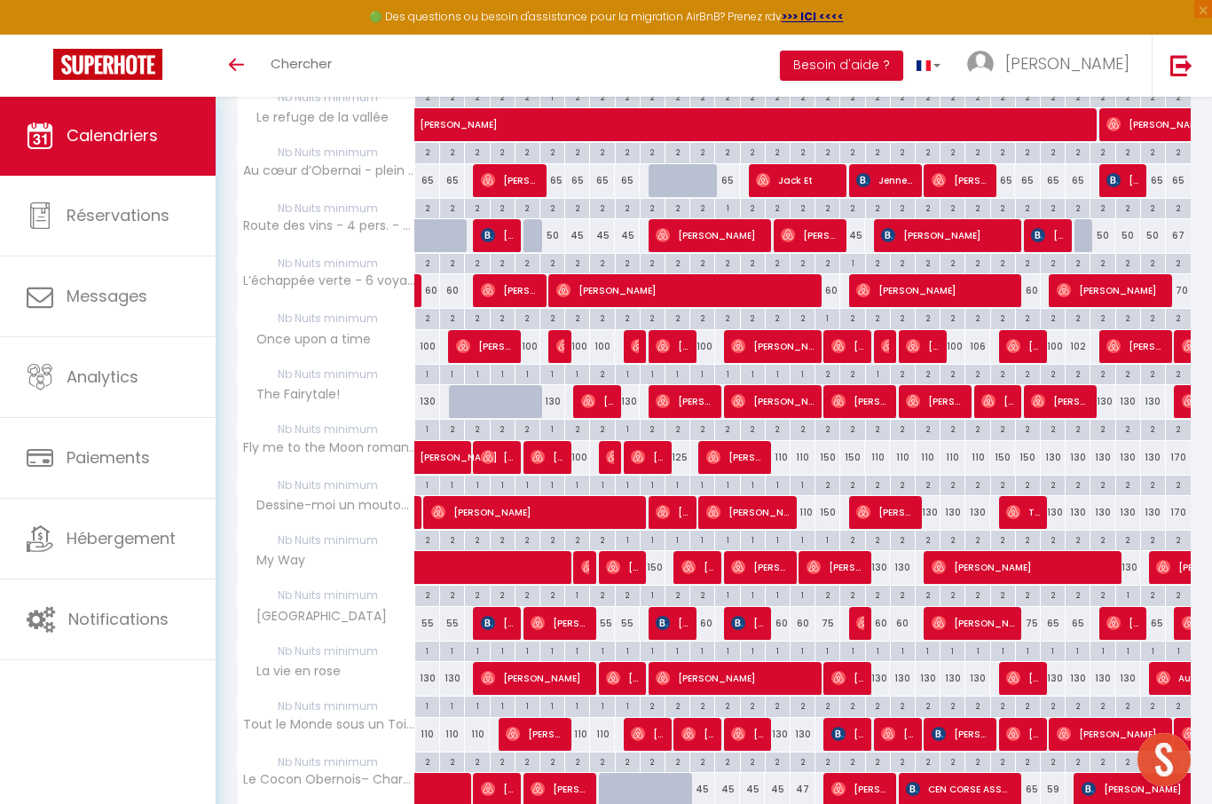
click at [1005, 561] on span "[PERSON_NAME]" at bounding box center [1023, 567] width 182 height 34
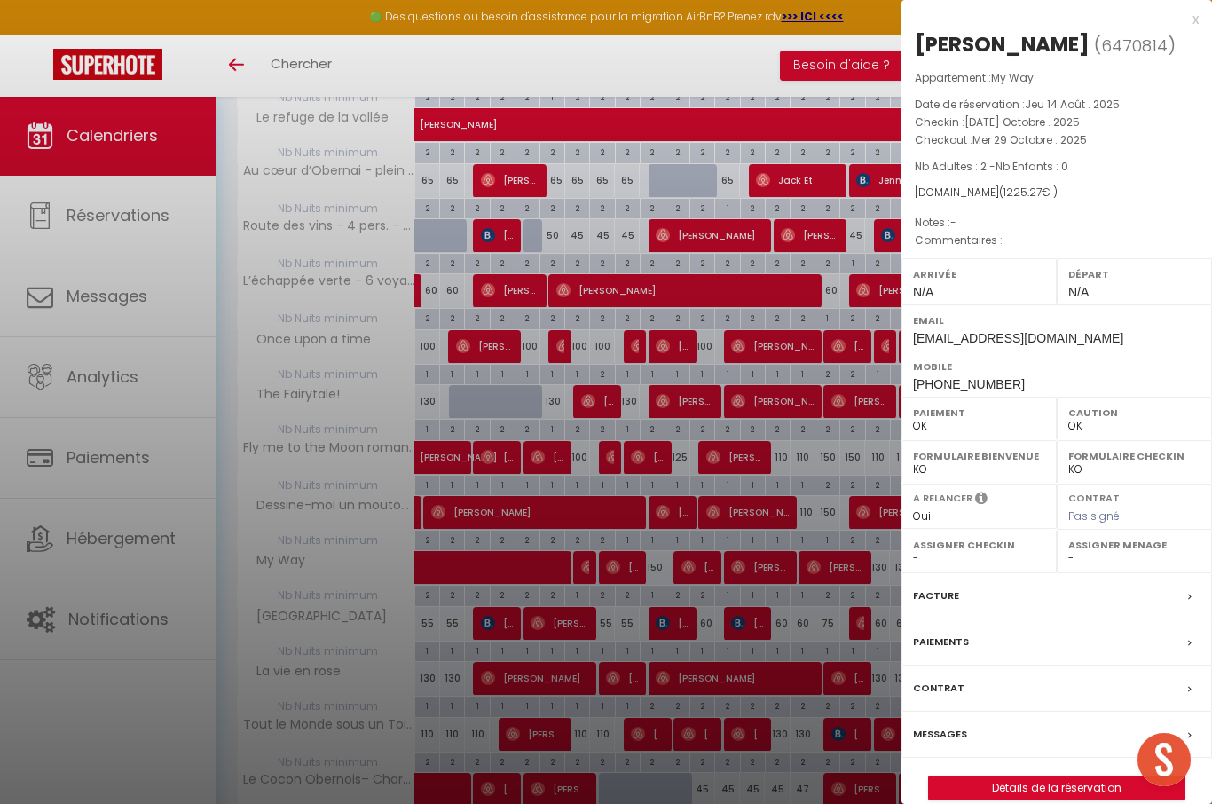
click at [837, 600] on div at bounding box center [606, 402] width 1212 height 804
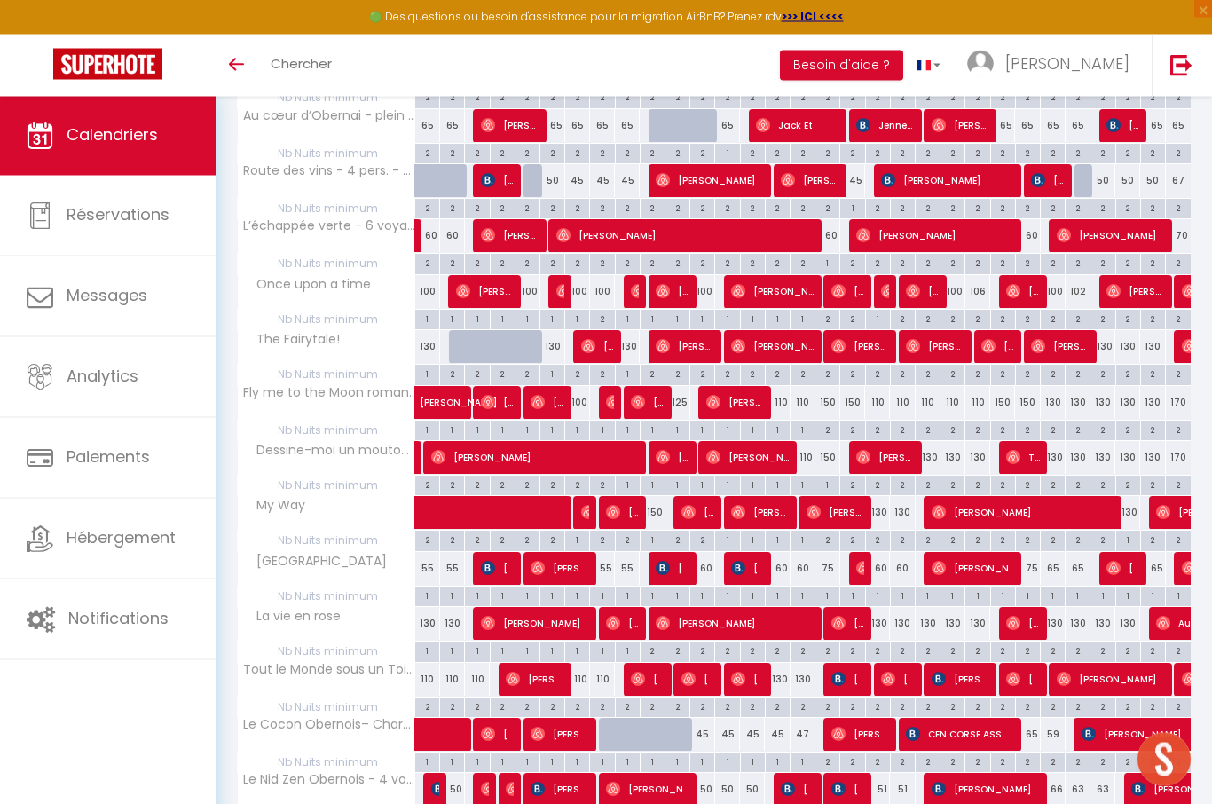
scroll to position [869, 0]
click at [556, 628] on span "[PERSON_NAME]" at bounding box center [534, 623] width 107 height 34
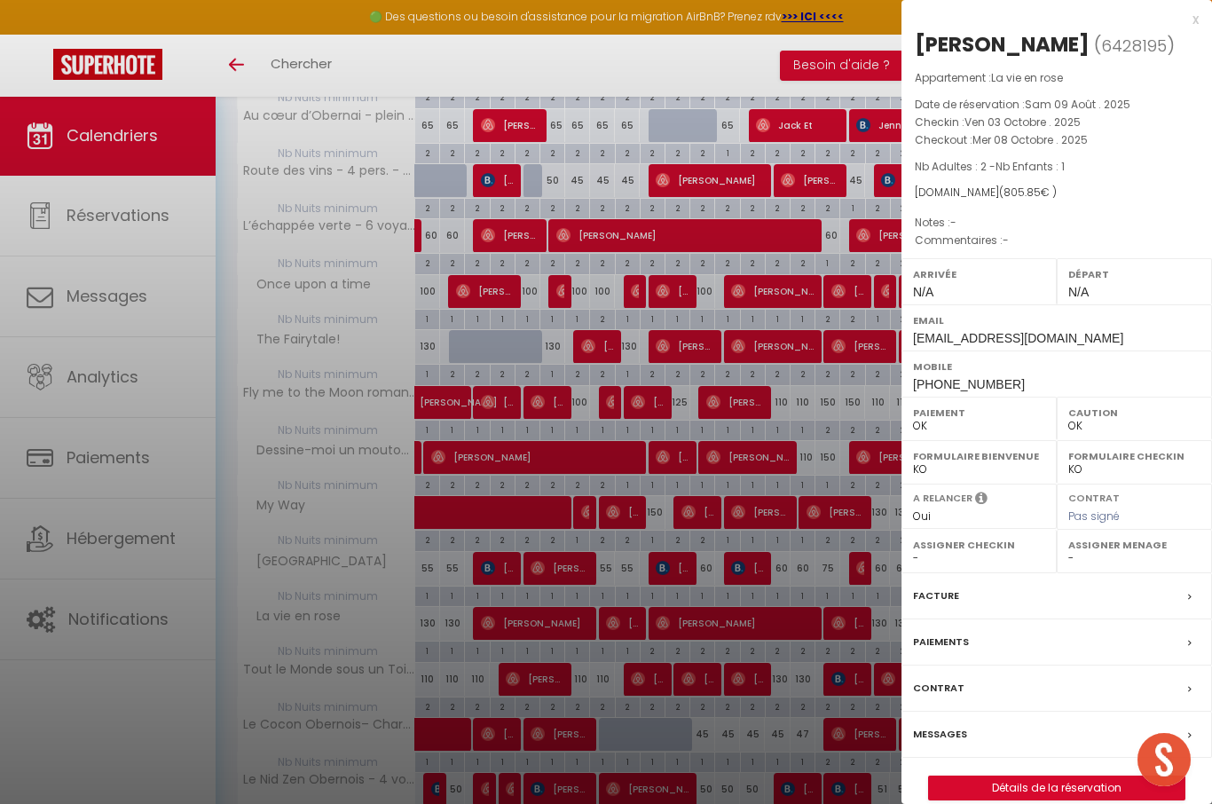
click at [694, 620] on div at bounding box center [606, 402] width 1212 height 804
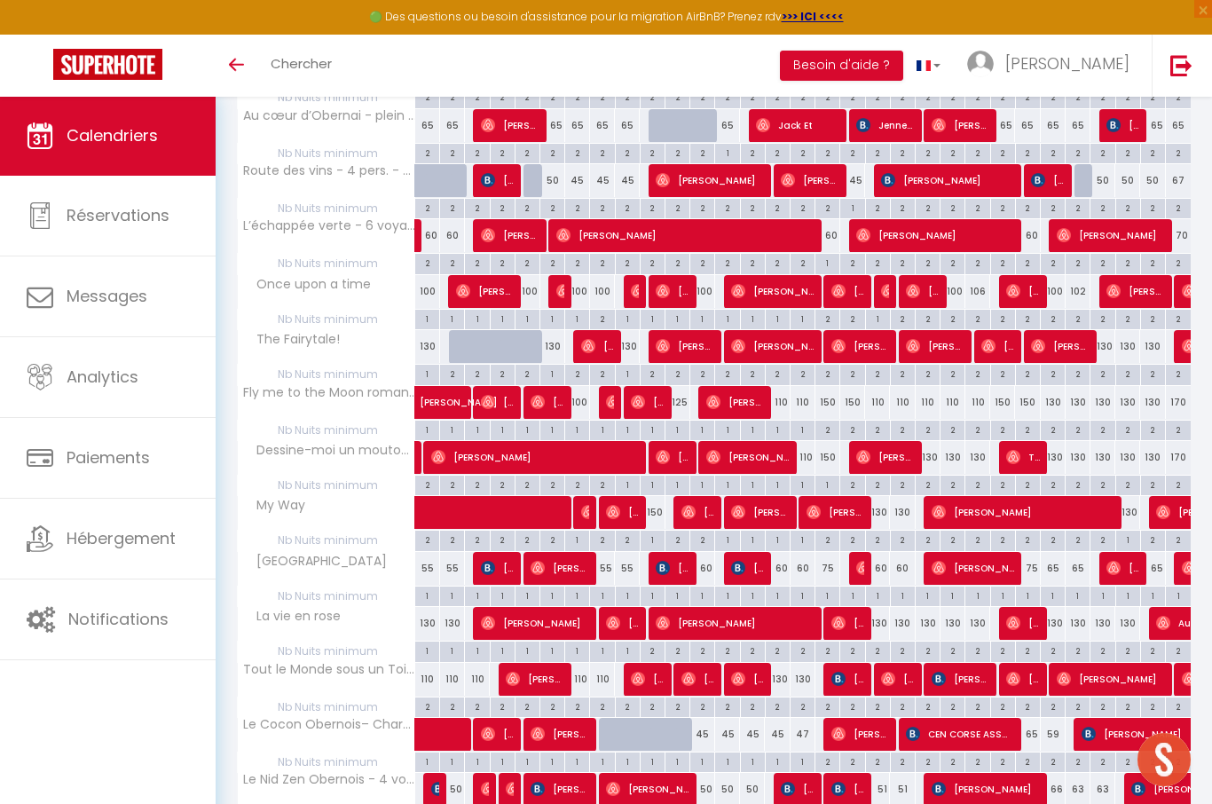
click at [730, 613] on span "[PERSON_NAME]" at bounding box center [734, 623] width 157 height 34
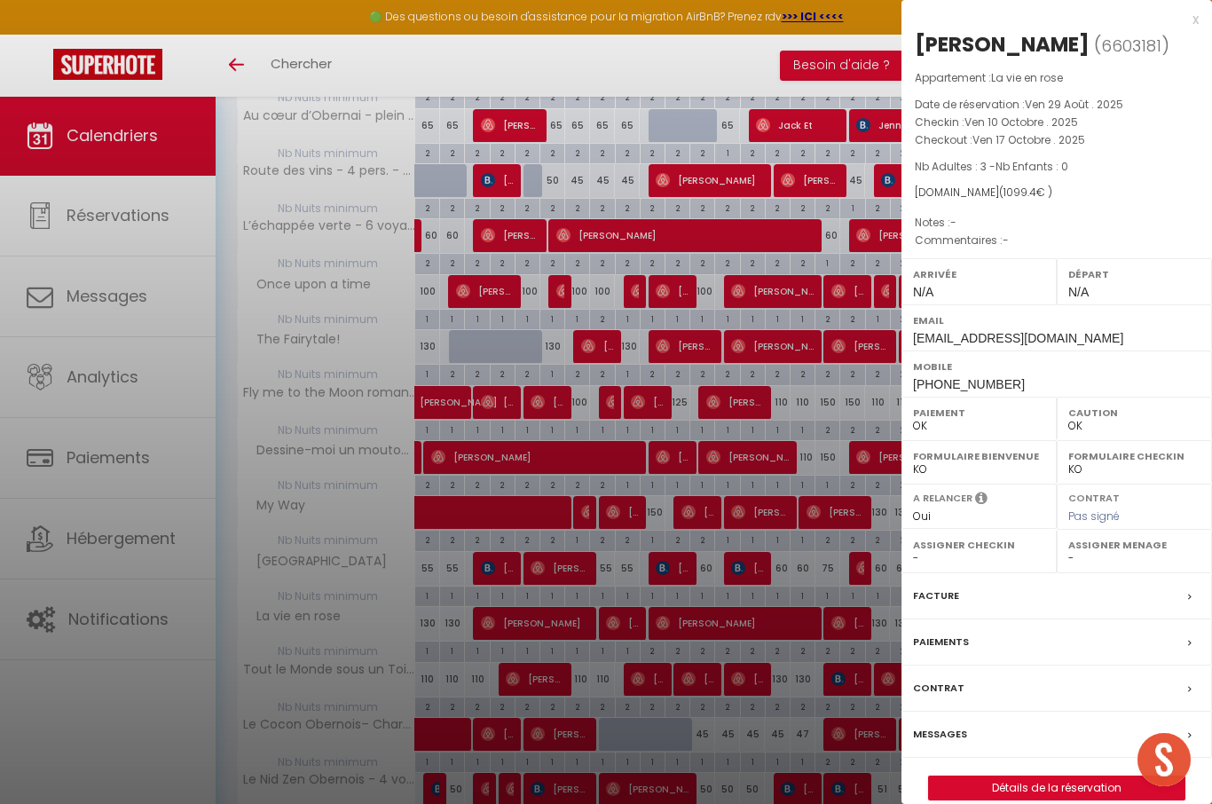
click at [747, 659] on div at bounding box center [606, 402] width 1212 height 804
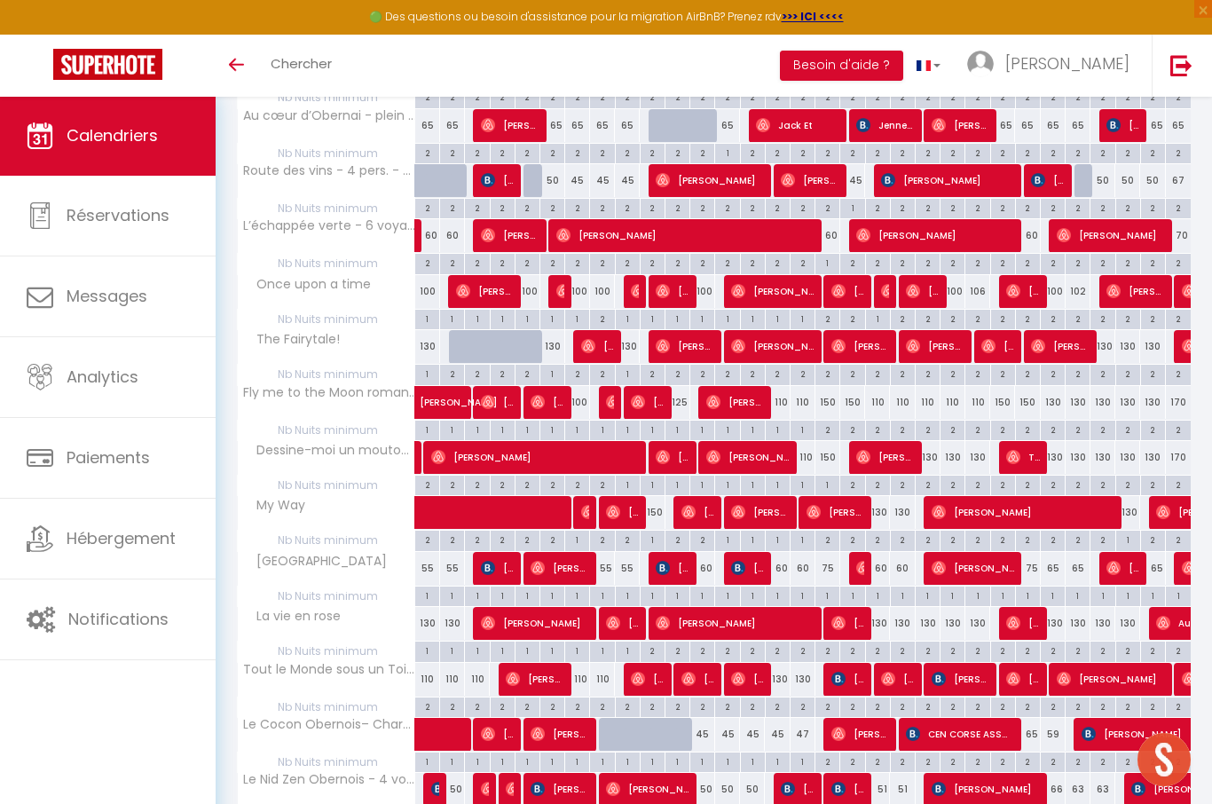
click at [844, 619] on img at bounding box center [839, 623] width 14 height 14
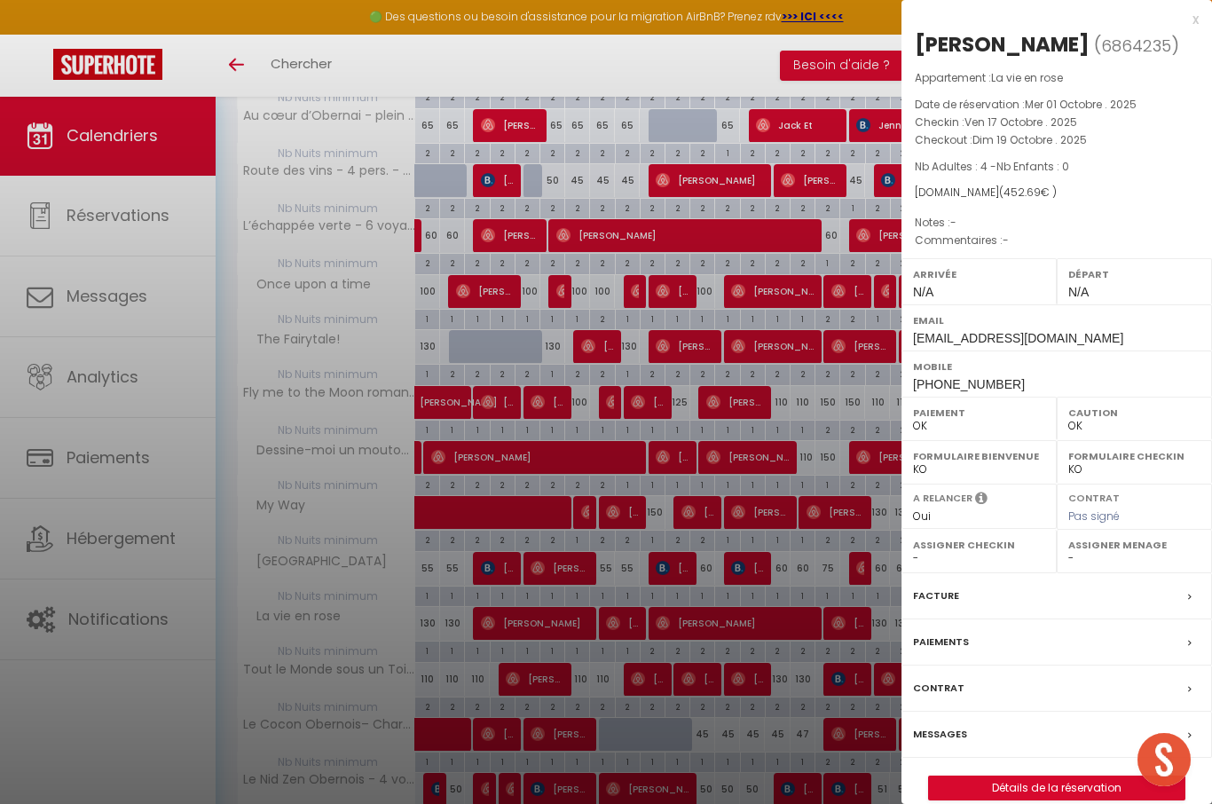
click at [742, 701] on div at bounding box center [606, 402] width 1212 height 804
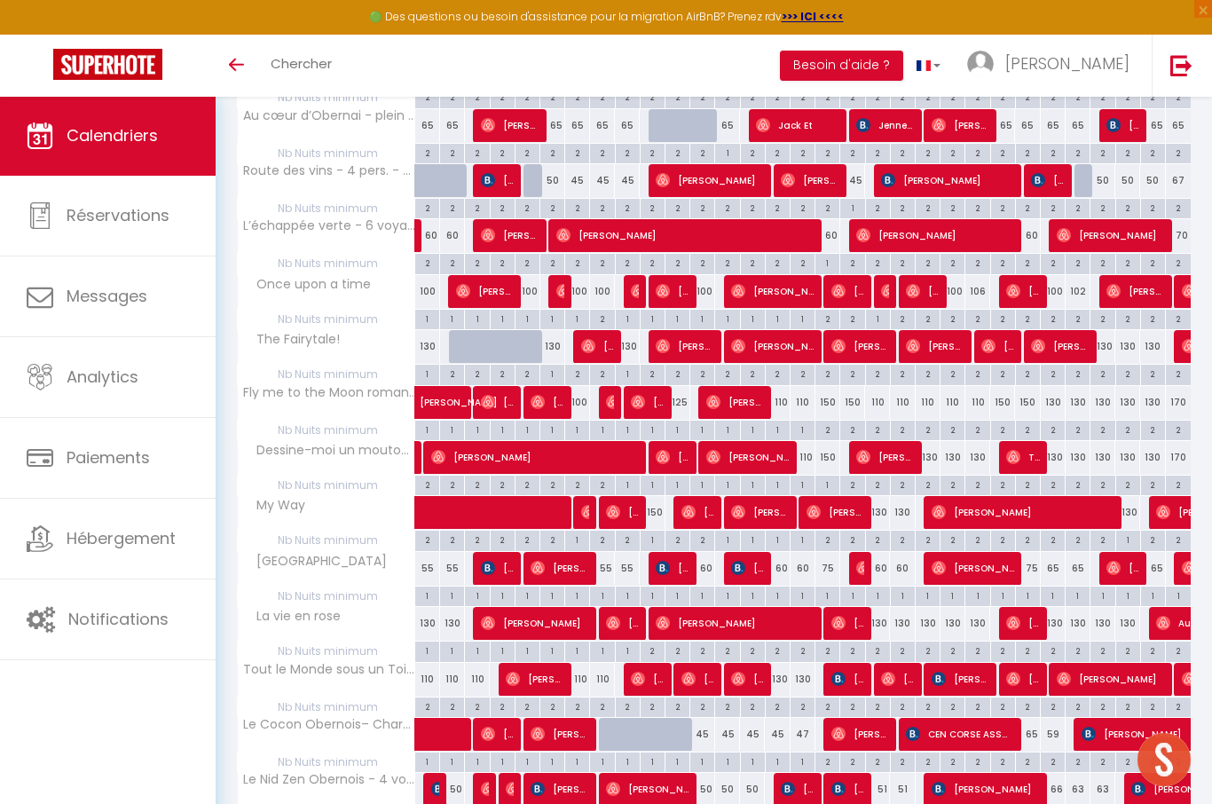
click at [1030, 616] on span "[PERSON_NAME]" at bounding box center [1023, 623] width 33 height 34
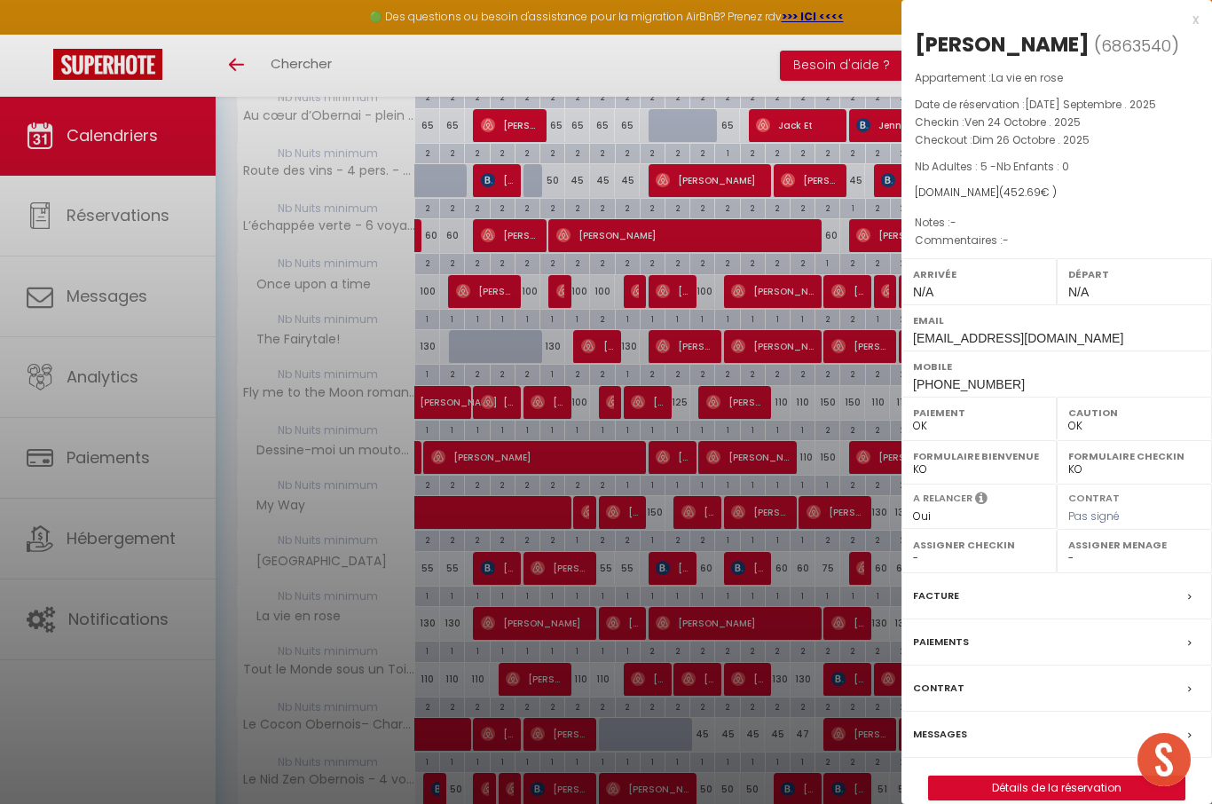
click at [798, 715] on div at bounding box center [606, 402] width 1212 height 804
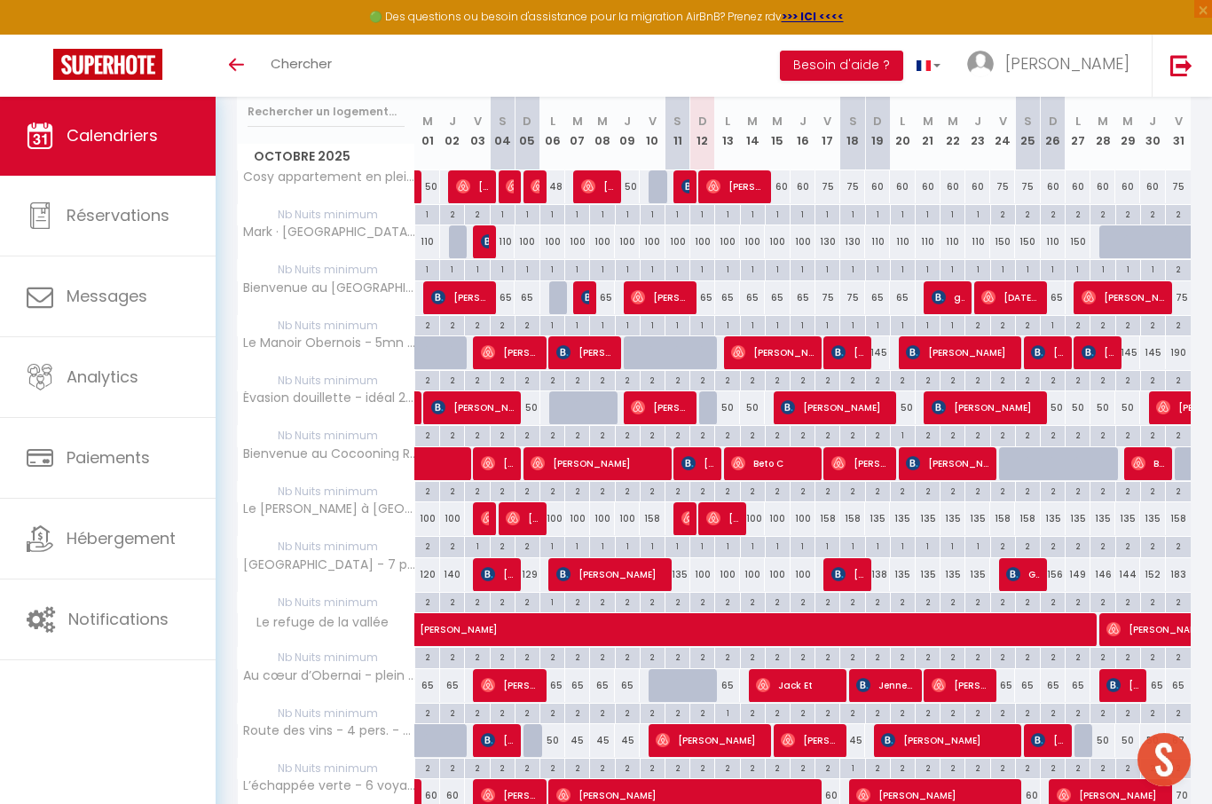
scroll to position [205, 0]
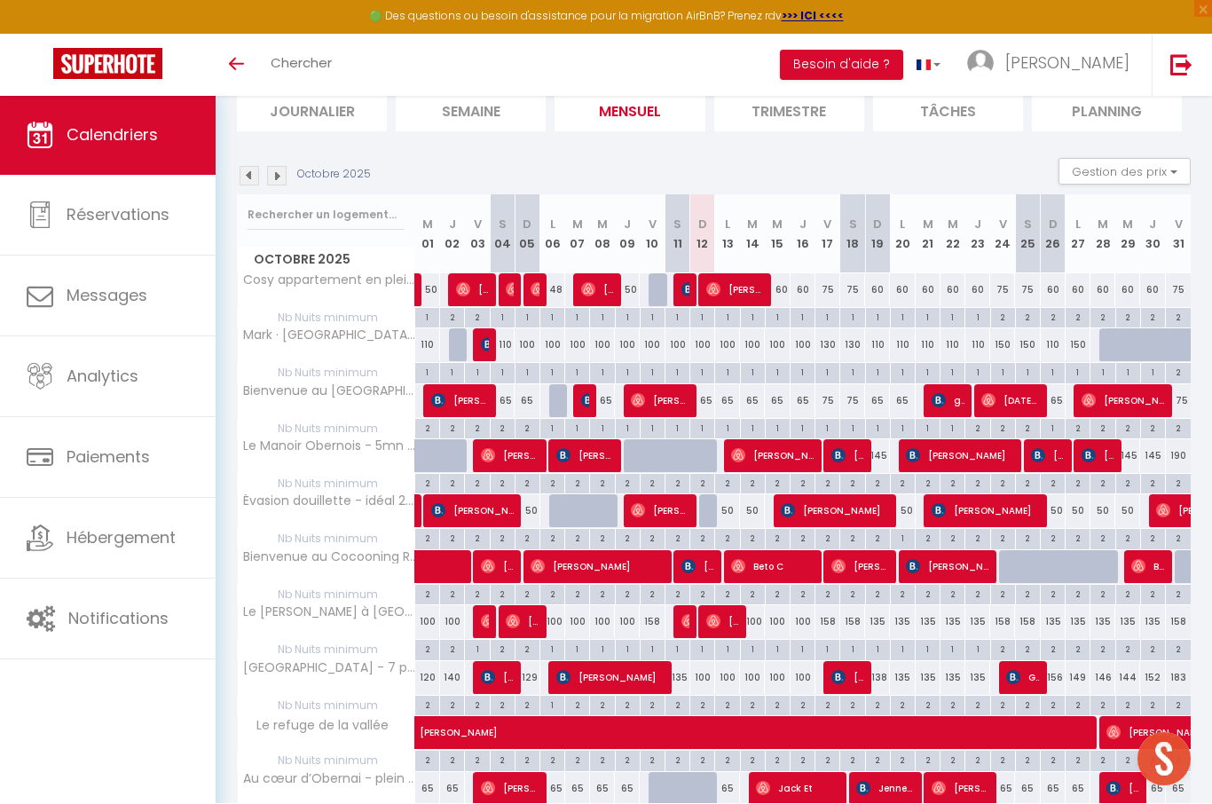
click at [777, 565] on span "Beto C" at bounding box center [772, 567] width 83 height 34
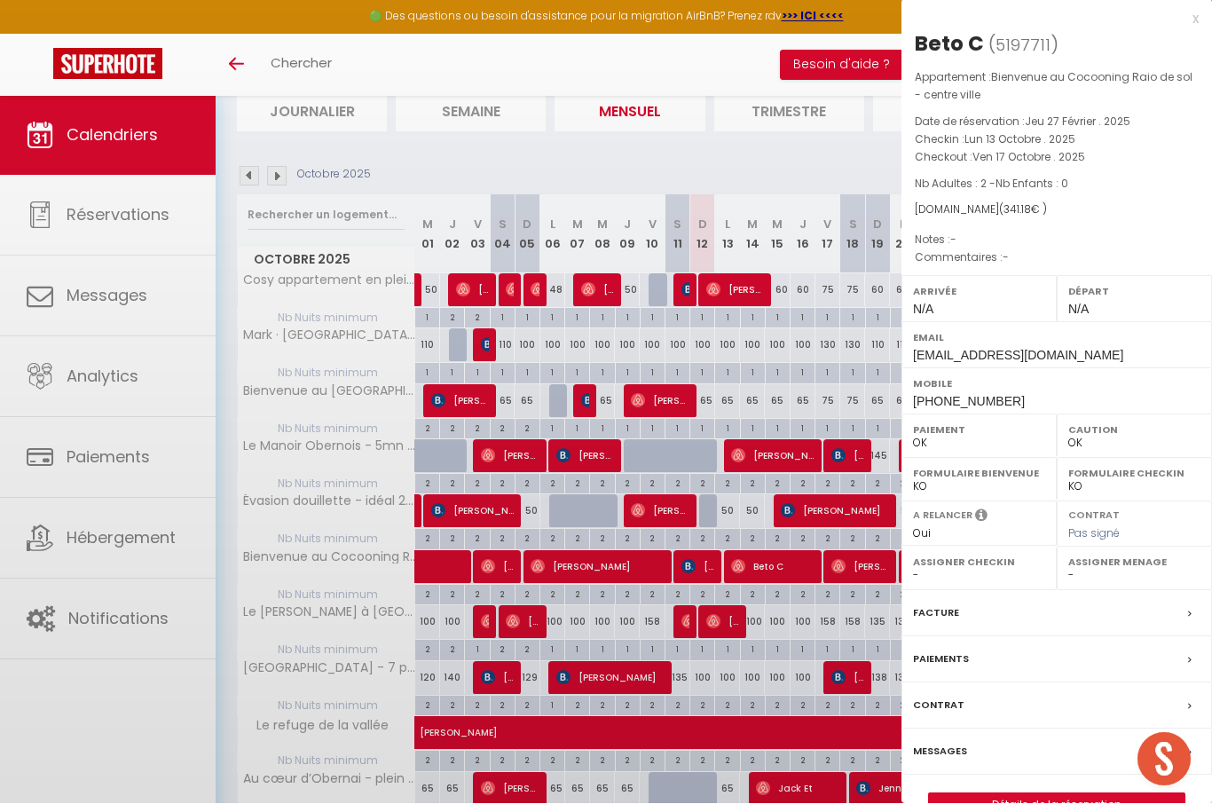
scroll to position [206, 0]
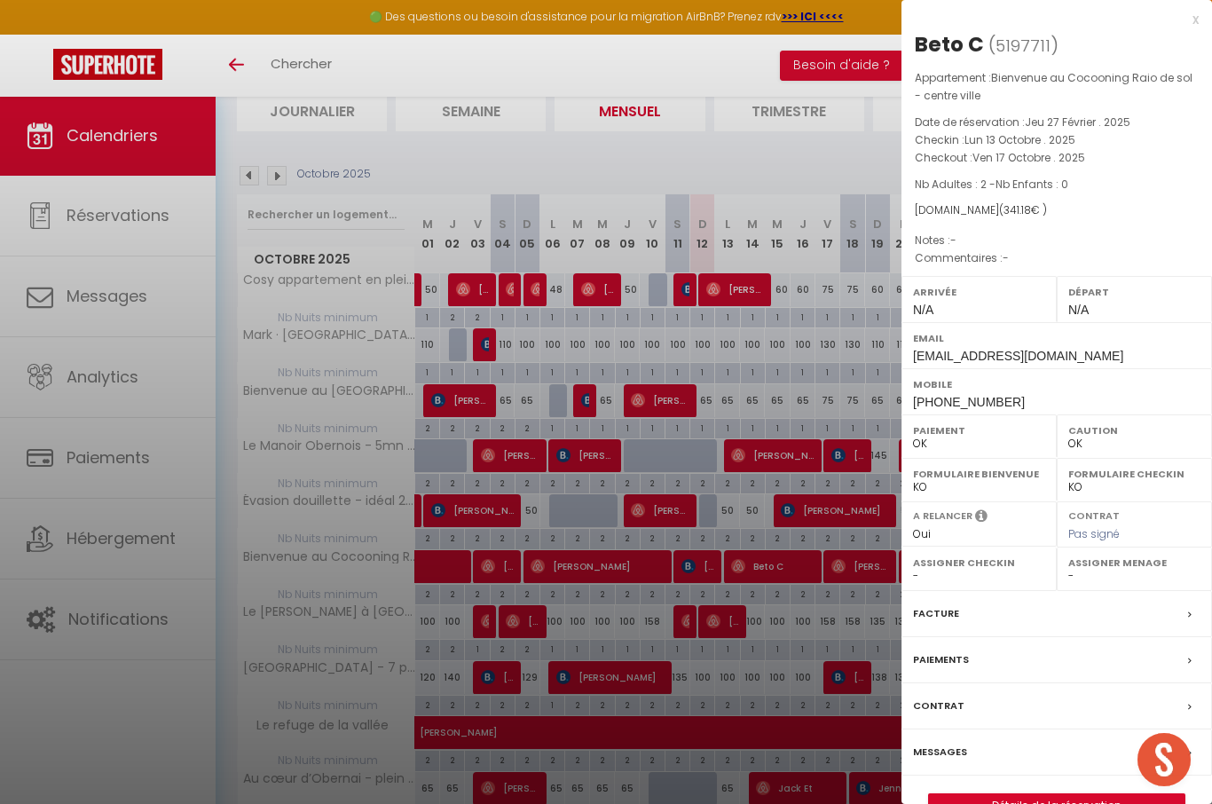
click at [762, 563] on div at bounding box center [606, 402] width 1212 height 804
